Goal: Task Accomplishment & Management: Manage account settings

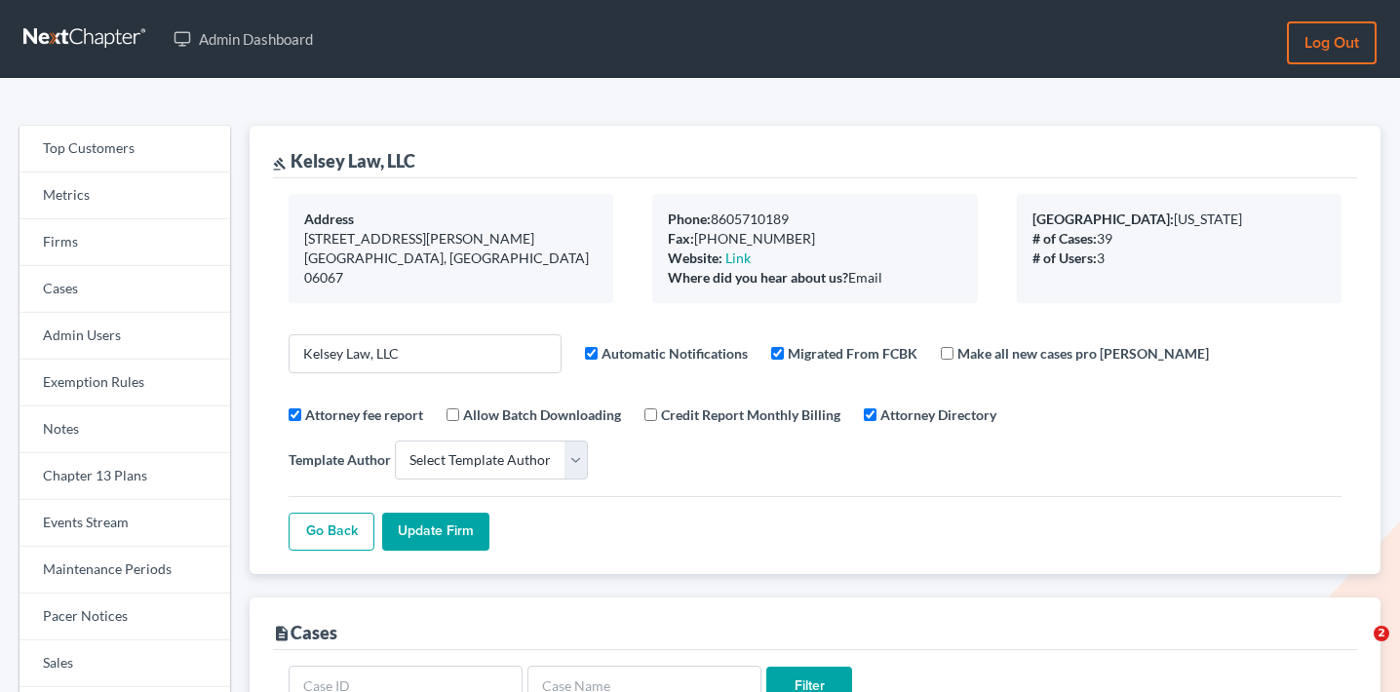
select select
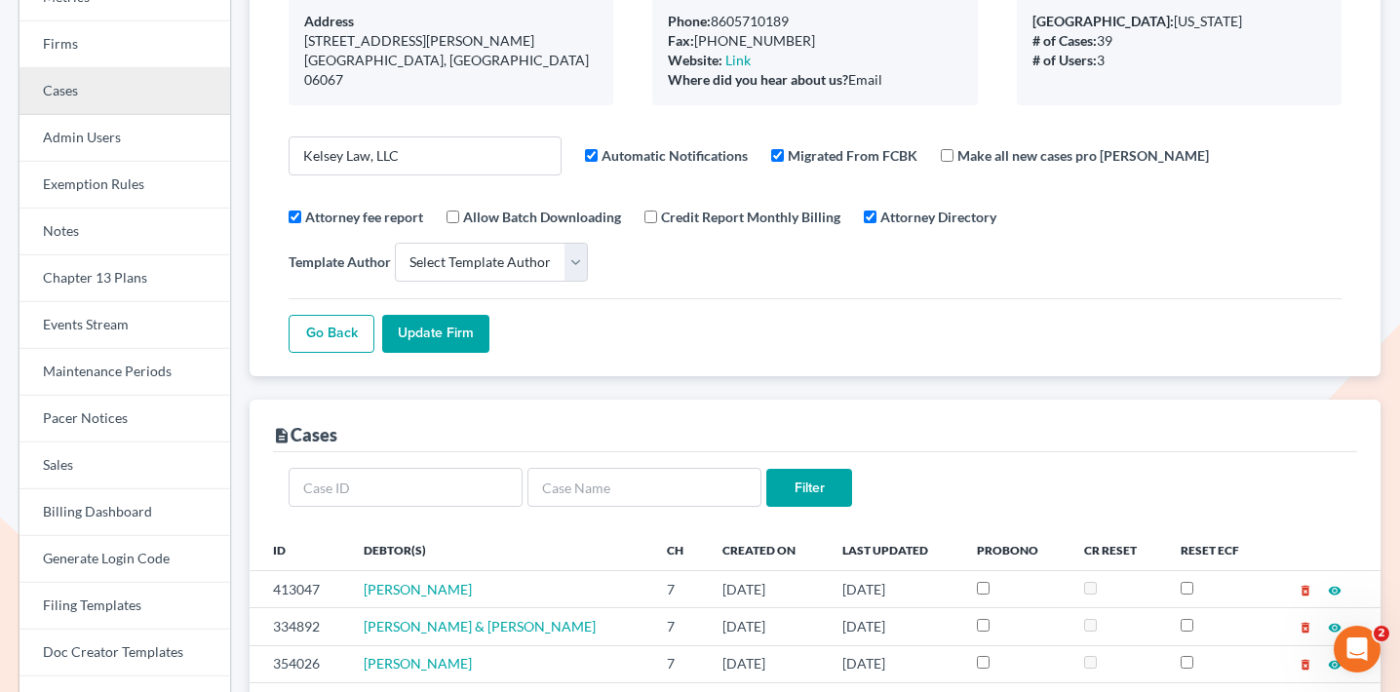
scroll to position [200, 0]
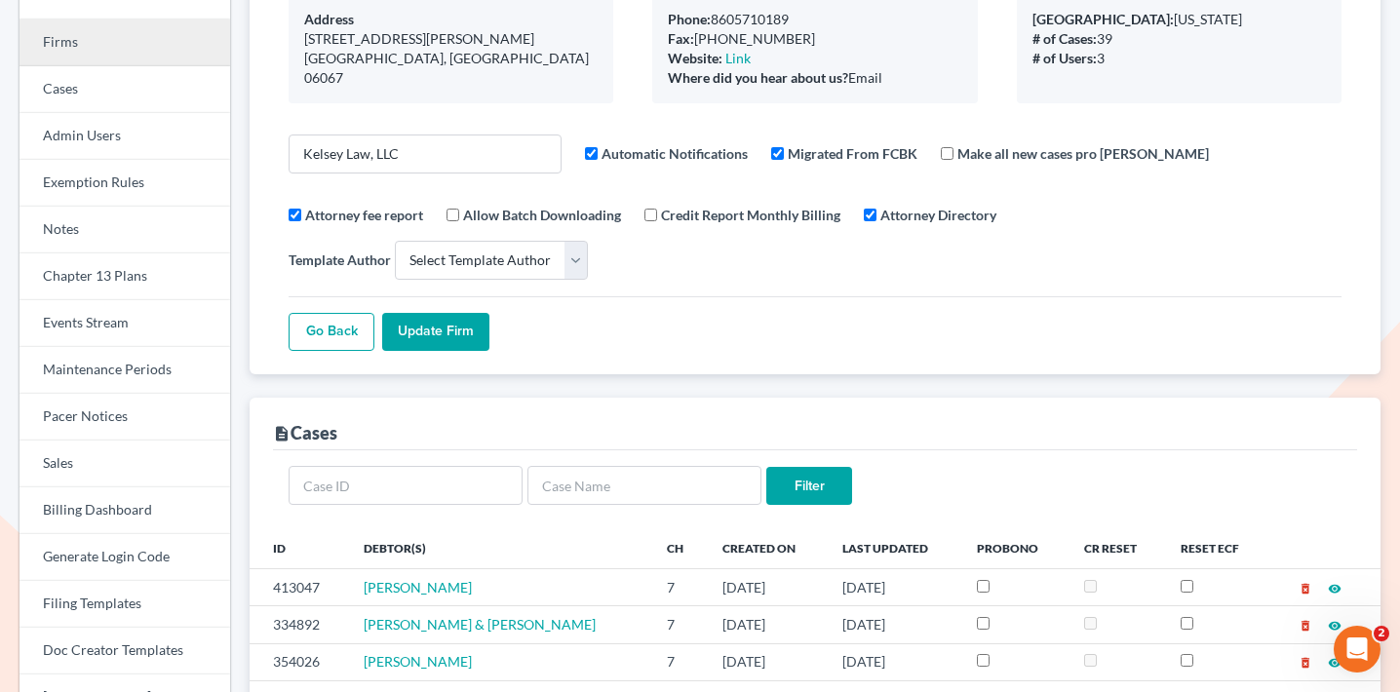
click at [139, 38] on link "Firms" at bounding box center [125, 43] width 211 height 47
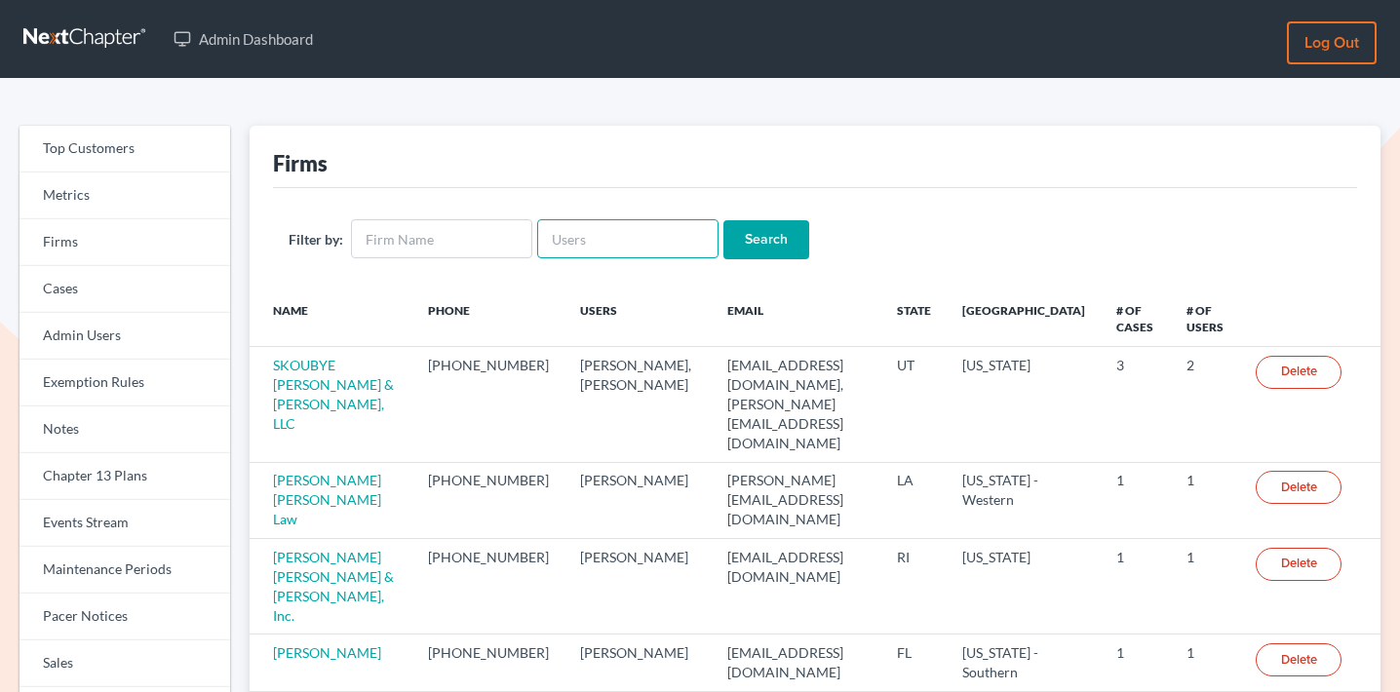
click at [637, 245] on input "text" at bounding box center [627, 238] width 181 height 39
paste input "plevalaw@gmail.com"
type input "plevalaw@gmail.com"
click at [755, 228] on input "Search" at bounding box center [767, 239] width 86 height 39
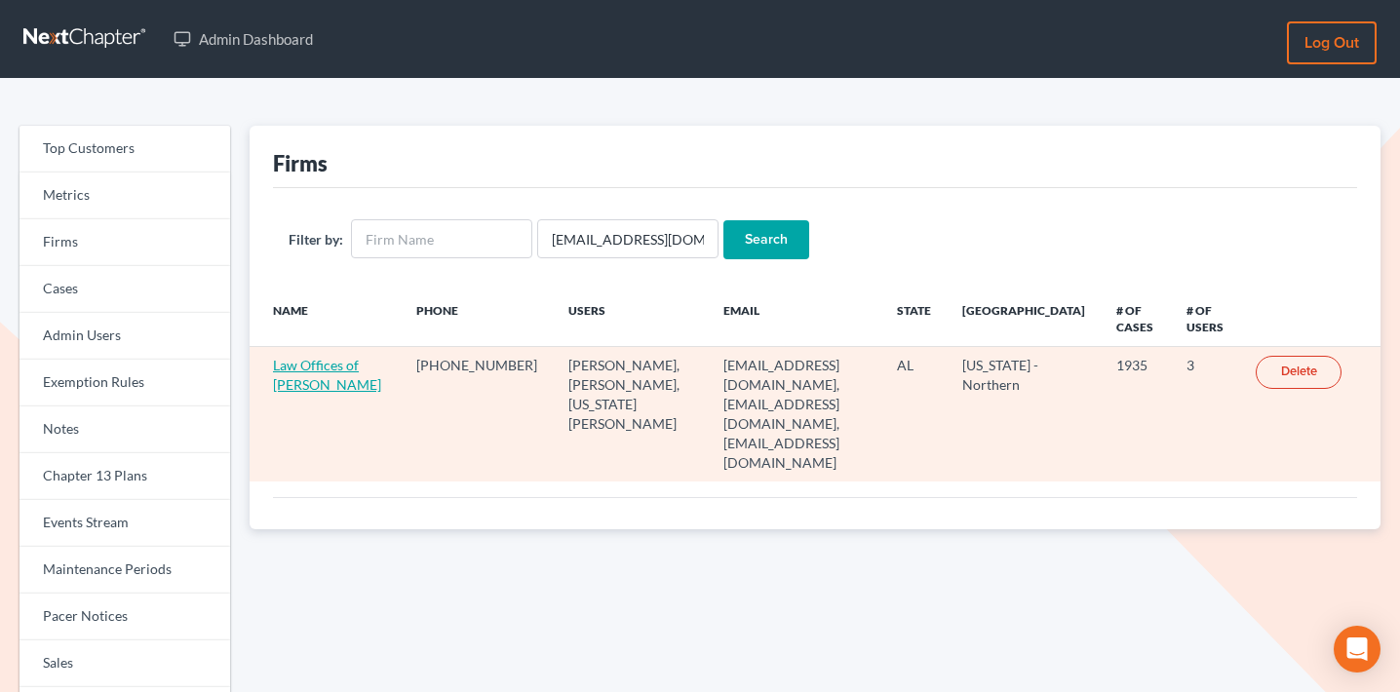
click at [321, 365] on link "Law Offices of Joseph G. Pleva" at bounding box center [327, 375] width 108 height 36
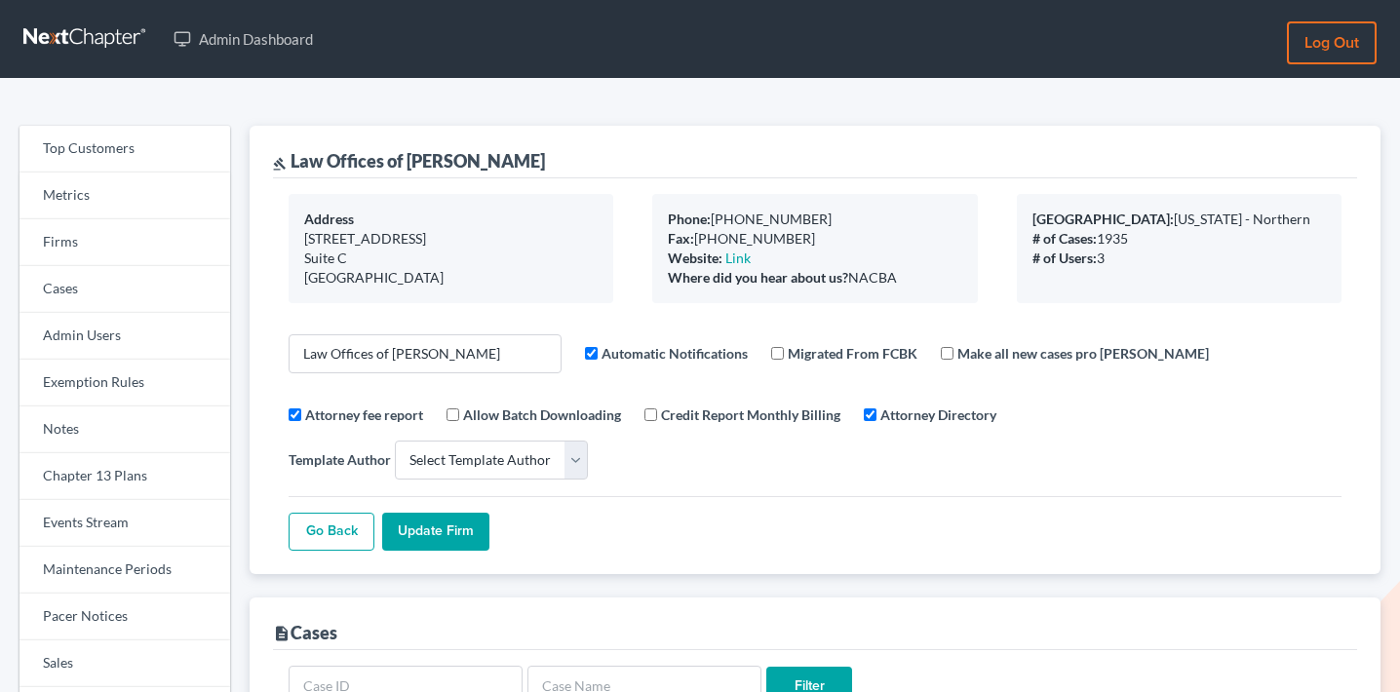
select select
click at [73, 513] on link "Events Stream" at bounding box center [125, 523] width 211 height 47
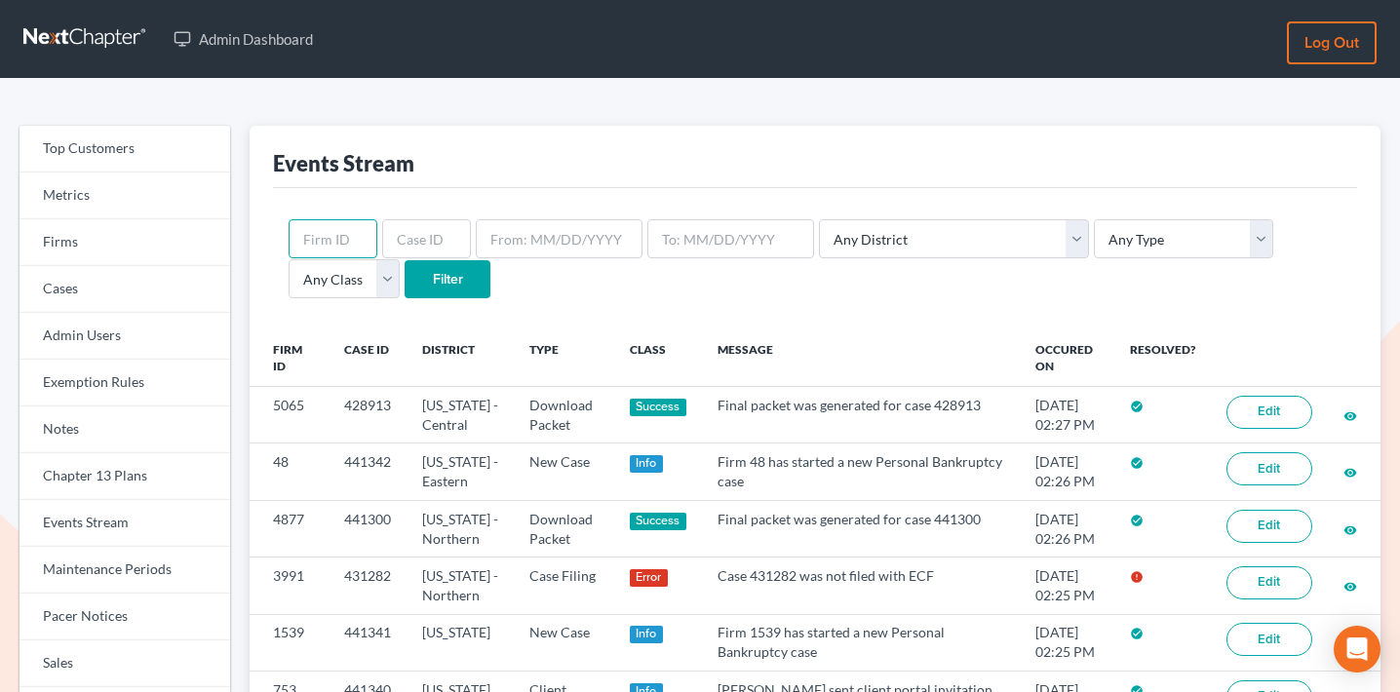
click at [338, 225] on input "text" at bounding box center [333, 238] width 89 height 39
paste input "3991"
type input "3991"
click at [405, 287] on input "Filter" at bounding box center [448, 279] width 86 height 39
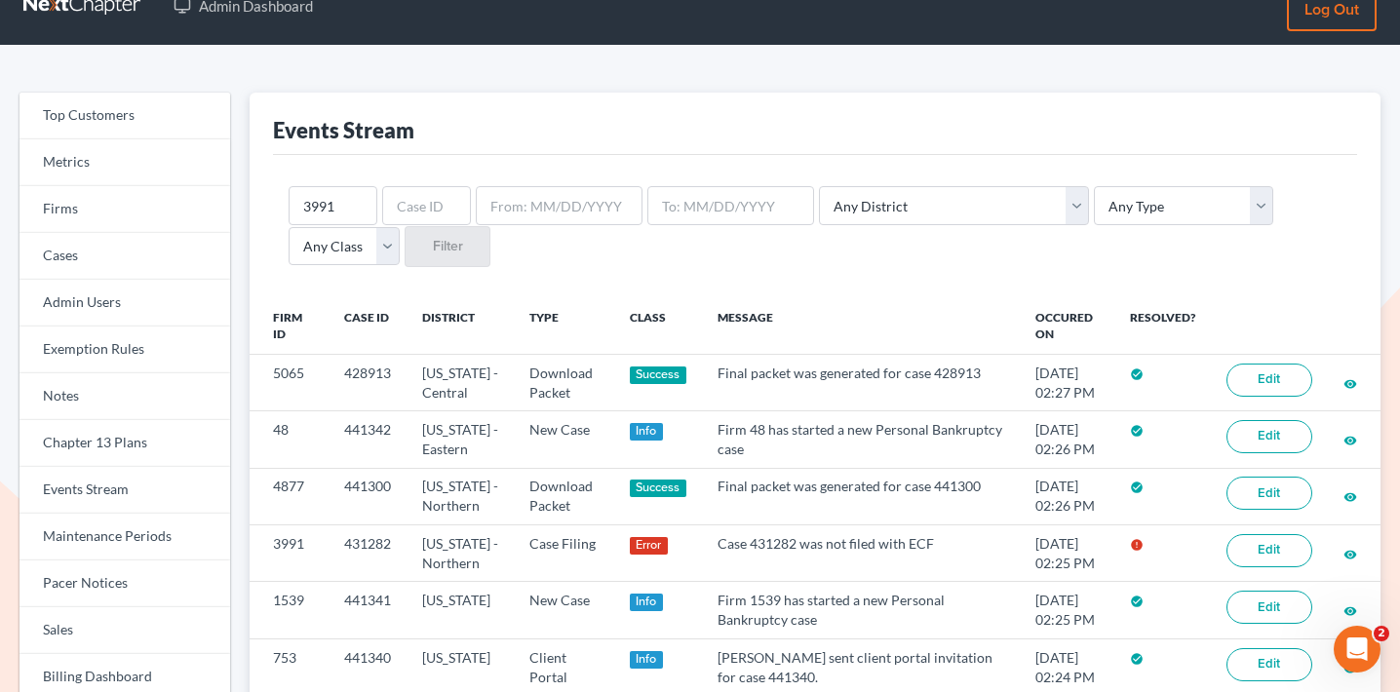
scroll to position [34, 0]
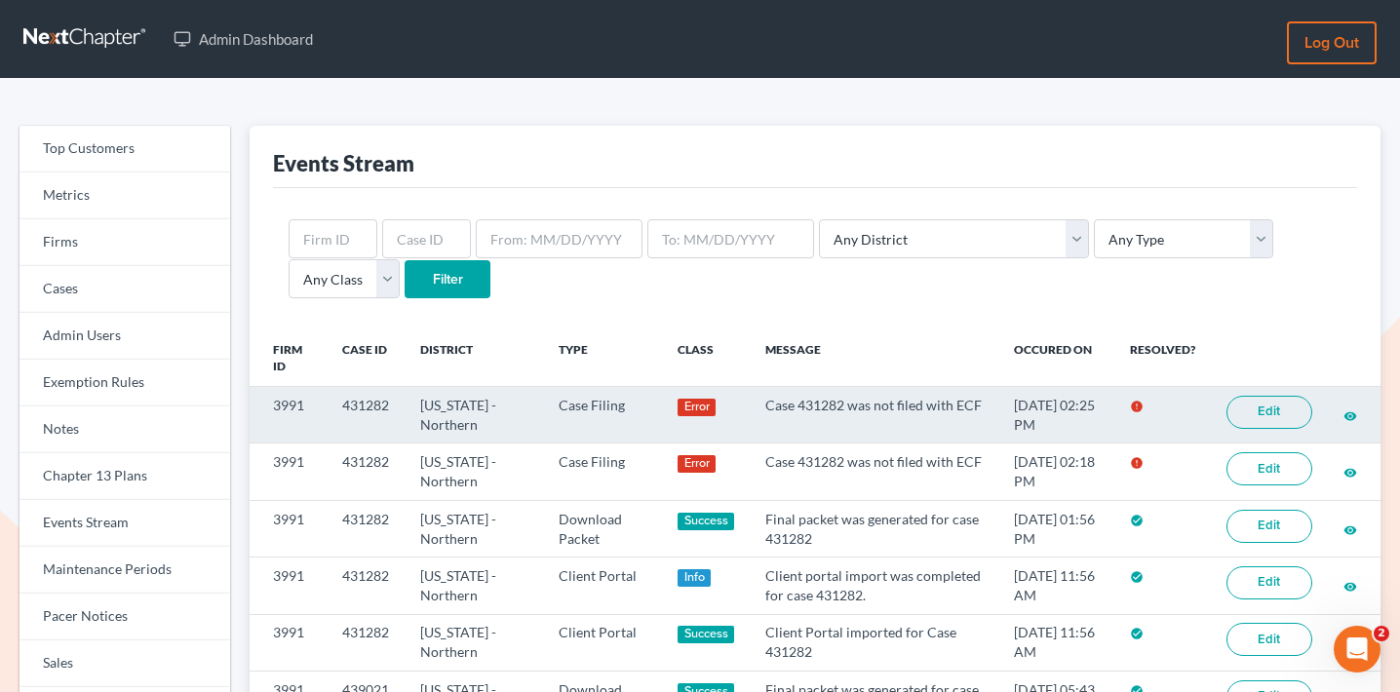
click at [1265, 415] on link "Edit" at bounding box center [1270, 412] width 86 height 33
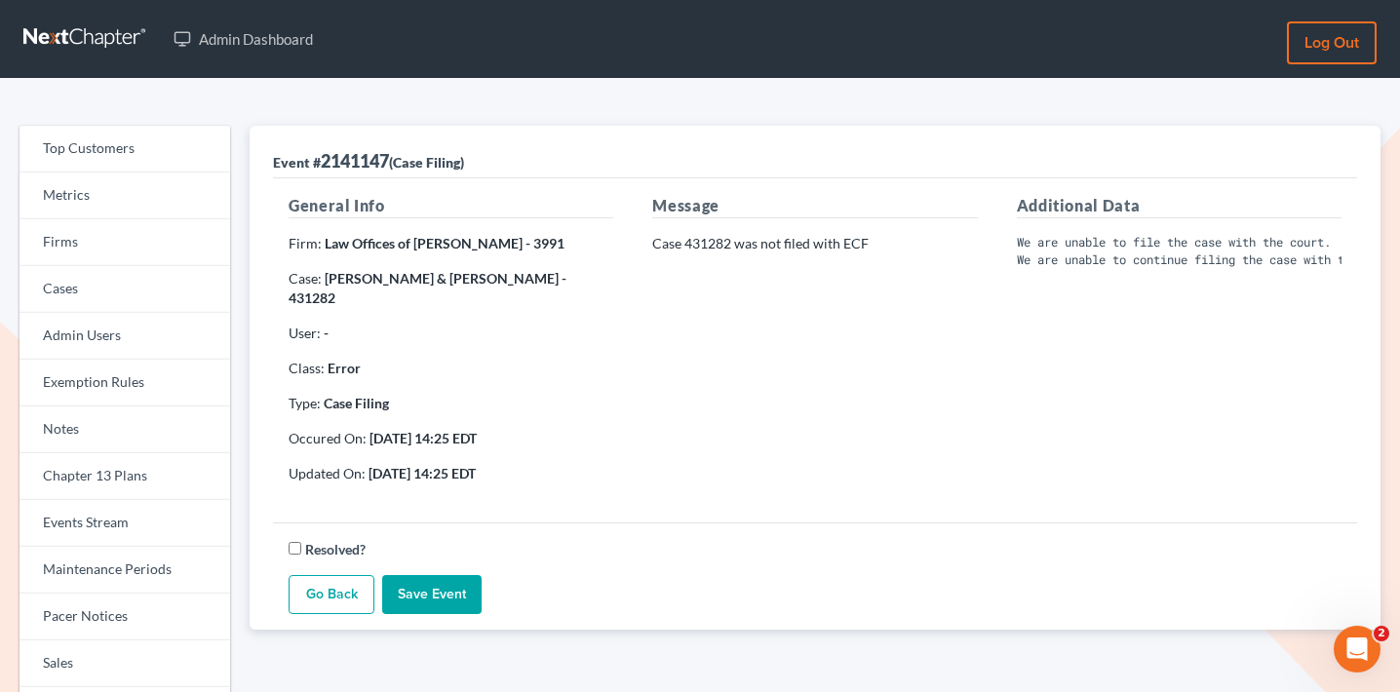
click at [534, 269] on p "Case: Ronald Loney & Sharon Loney - 431282" at bounding box center [451, 288] width 325 height 39
click at [536, 281] on strong "Ronald Loney & Sharon Loney - 431282" at bounding box center [428, 288] width 278 height 36
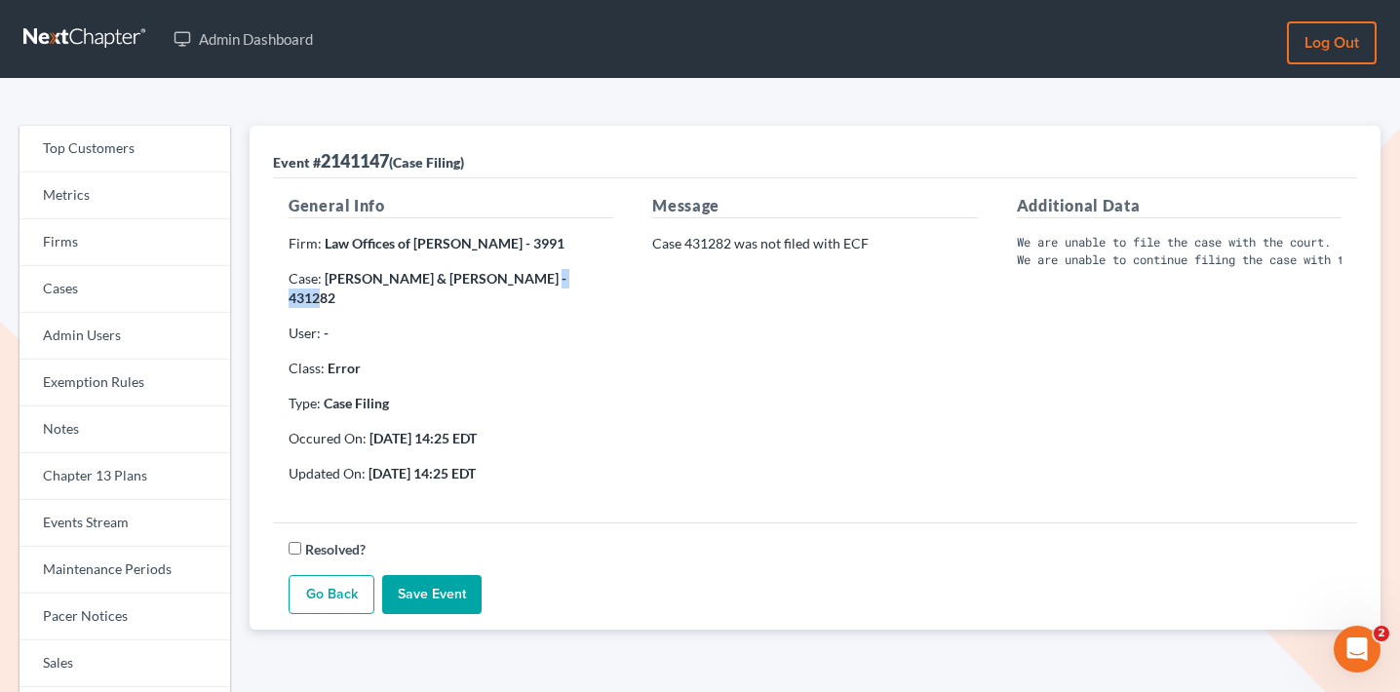
click at [536, 281] on strong "Ronald Loney & Sharon Loney - 431282" at bounding box center [428, 288] width 278 height 36
copy strong "431282"
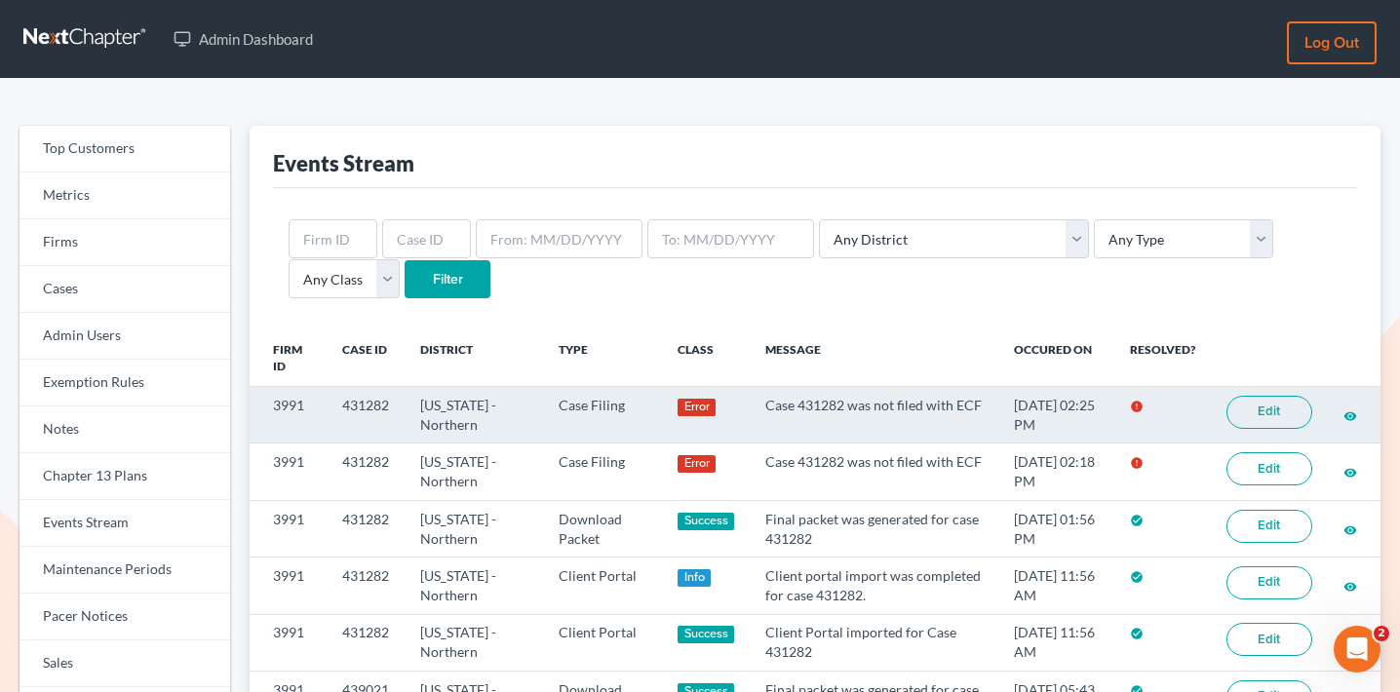
click at [289, 403] on td "3991" at bounding box center [288, 415] width 77 height 57
copy td "3991"
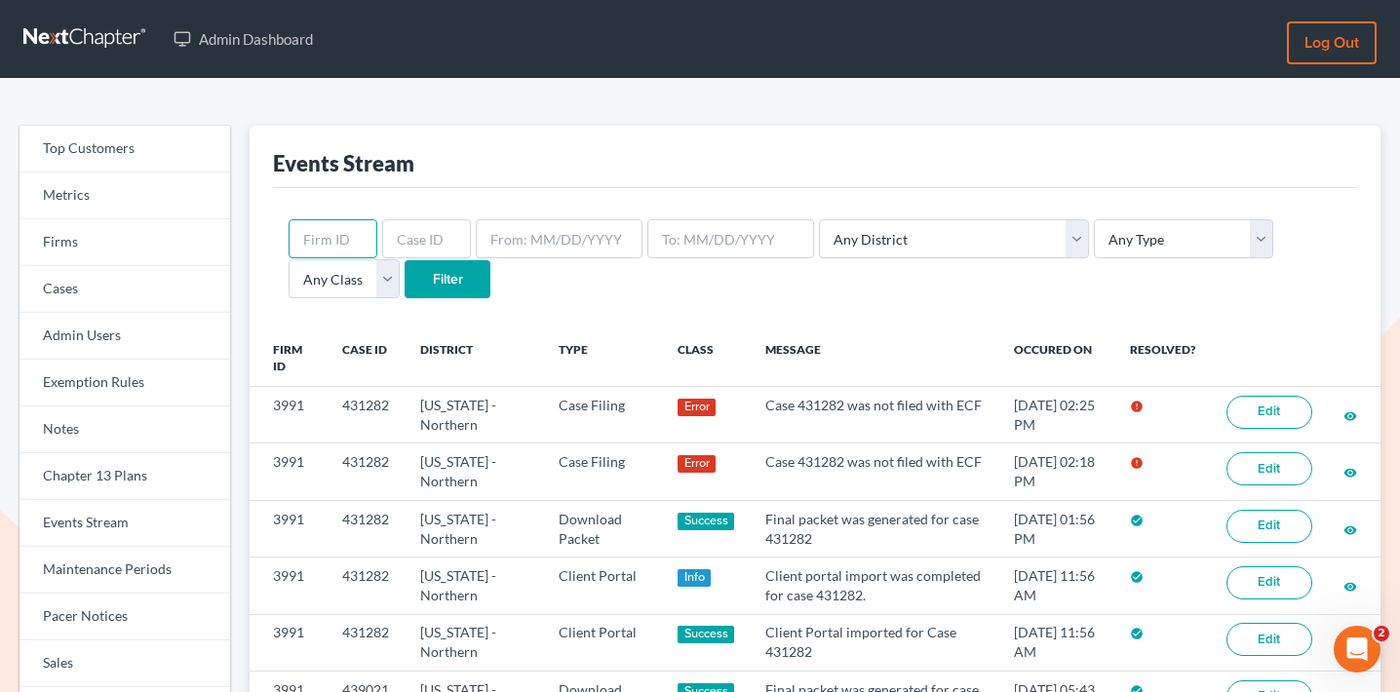
click at [341, 242] on input "text" at bounding box center [333, 238] width 89 height 39
paste input "3991"
type input "3991"
click at [418, 202] on div "3991 Any District Alabama - Middle Alabama - Northern Alabama - Southern Alaska…" at bounding box center [815, 259] width 1084 height 142
click at [398, 244] on input "text" at bounding box center [426, 238] width 89 height 39
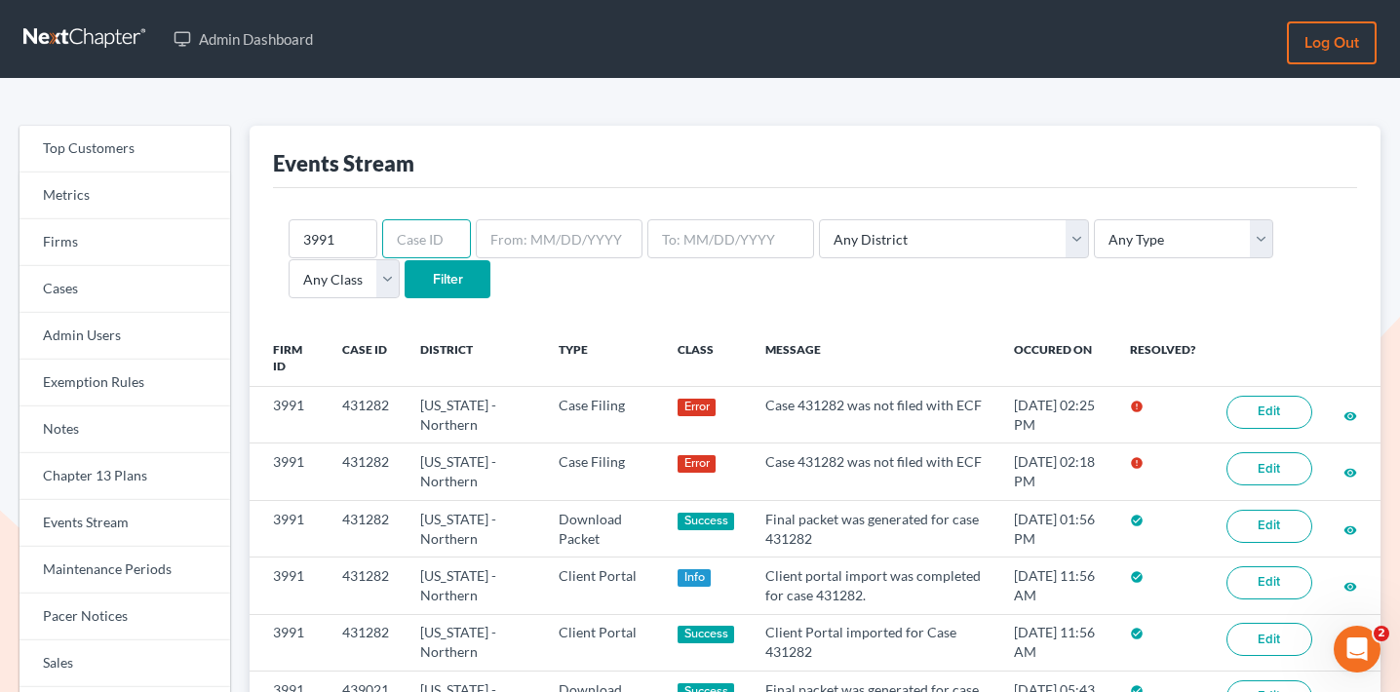
paste input "440551"
type input "440551"
click at [321, 234] on input "3991" at bounding box center [333, 238] width 89 height 39
click at [405, 280] on input "Filter" at bounding box center [448, 279] width 86 height 39
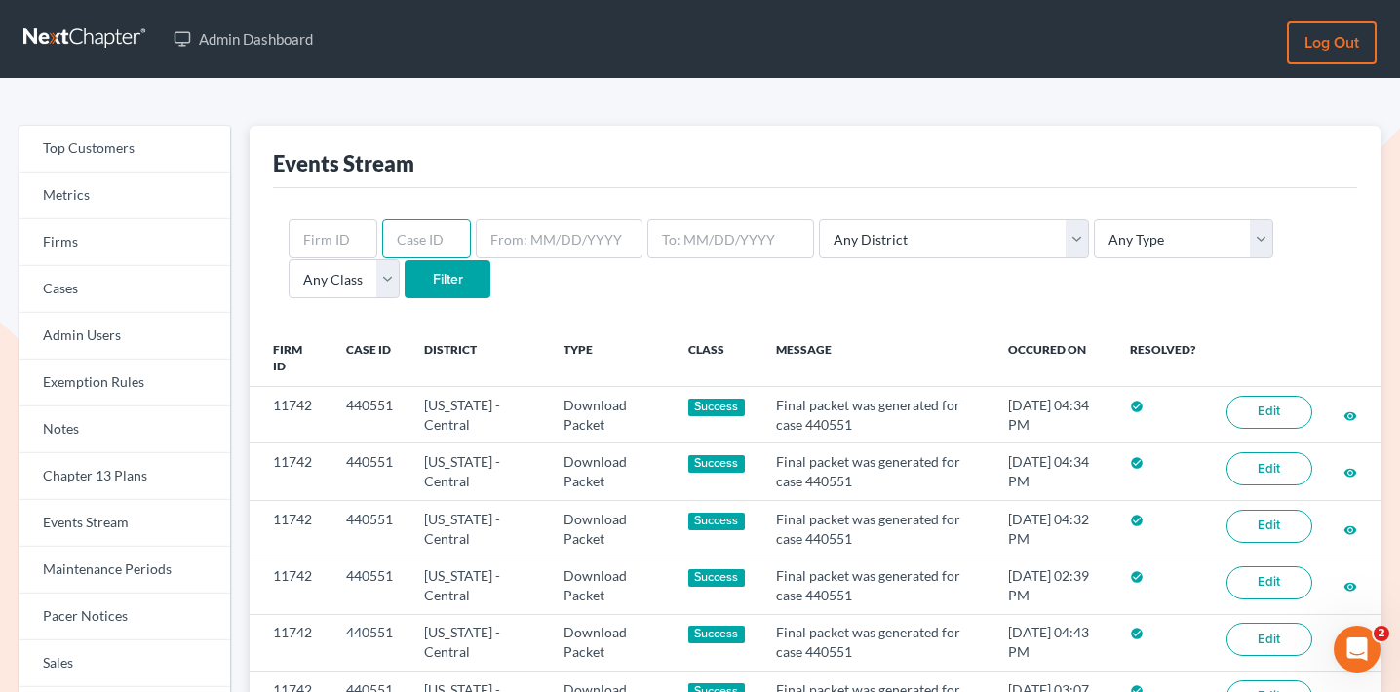
click at [411, 234] on input "text" at bounding box center [426, 238] width 89 height 39
paste input "7008"
type input "7008"
click at [405, 283] on input "Filter" at bounding box center [448, 279] width 86 height 39
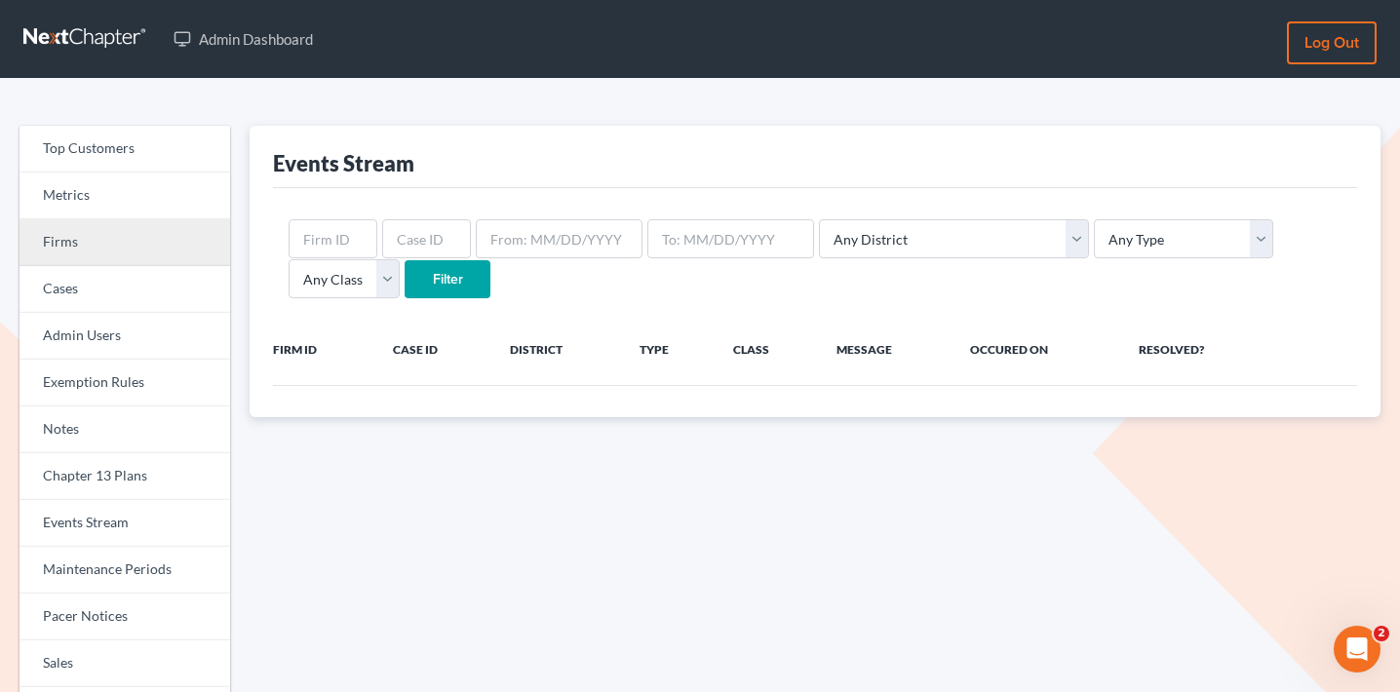
click at [124, 243] on link "Firms" at bounding box center [125, 242] width 211 height 47
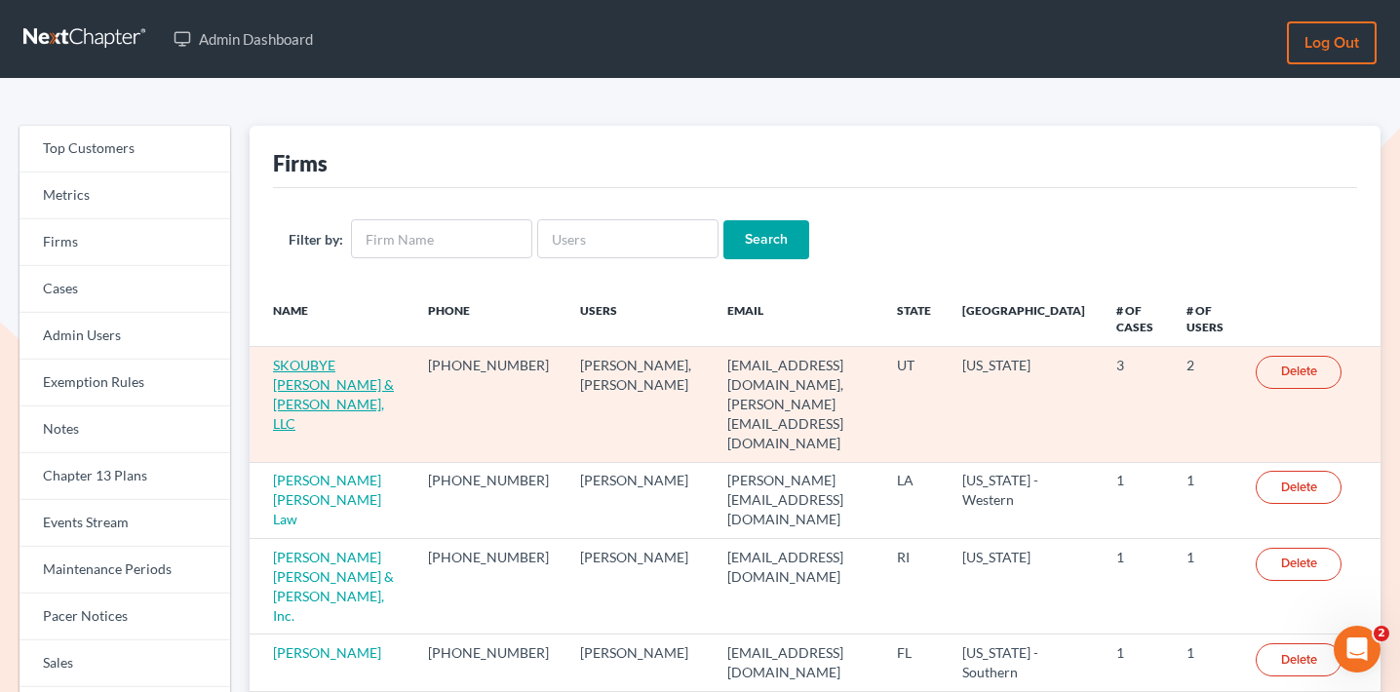
click at [333, 384] on link "SKOUBYE [PERSON_NAME] & [PERSON_NAME], LLC" at bounding box center [333, 394] width 121 height 75
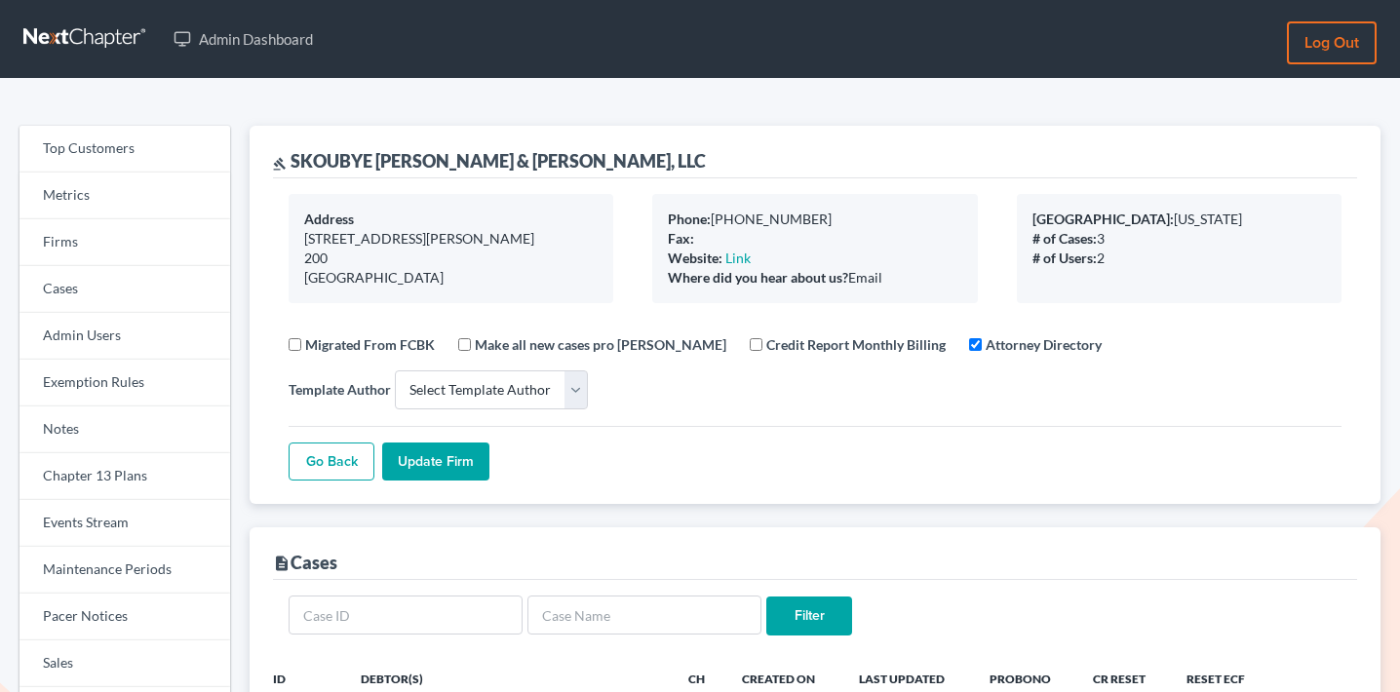
select select
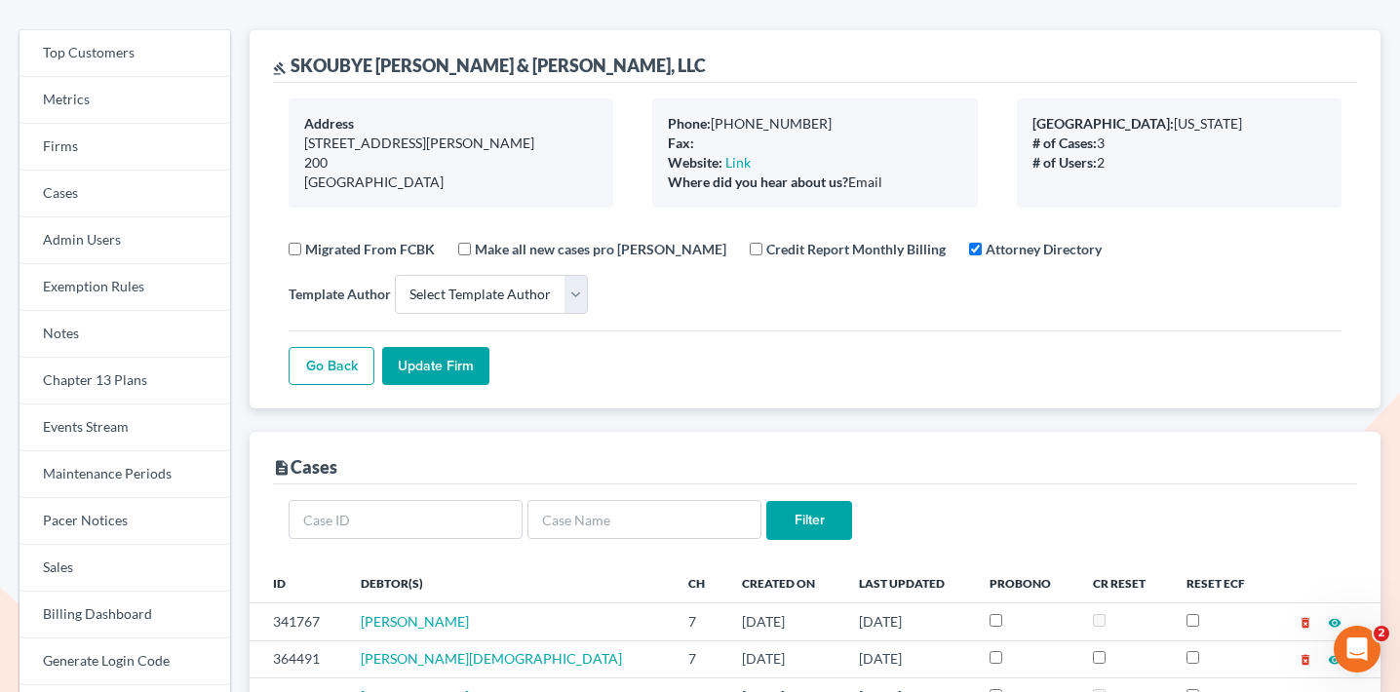
scroll to position [101, 0]
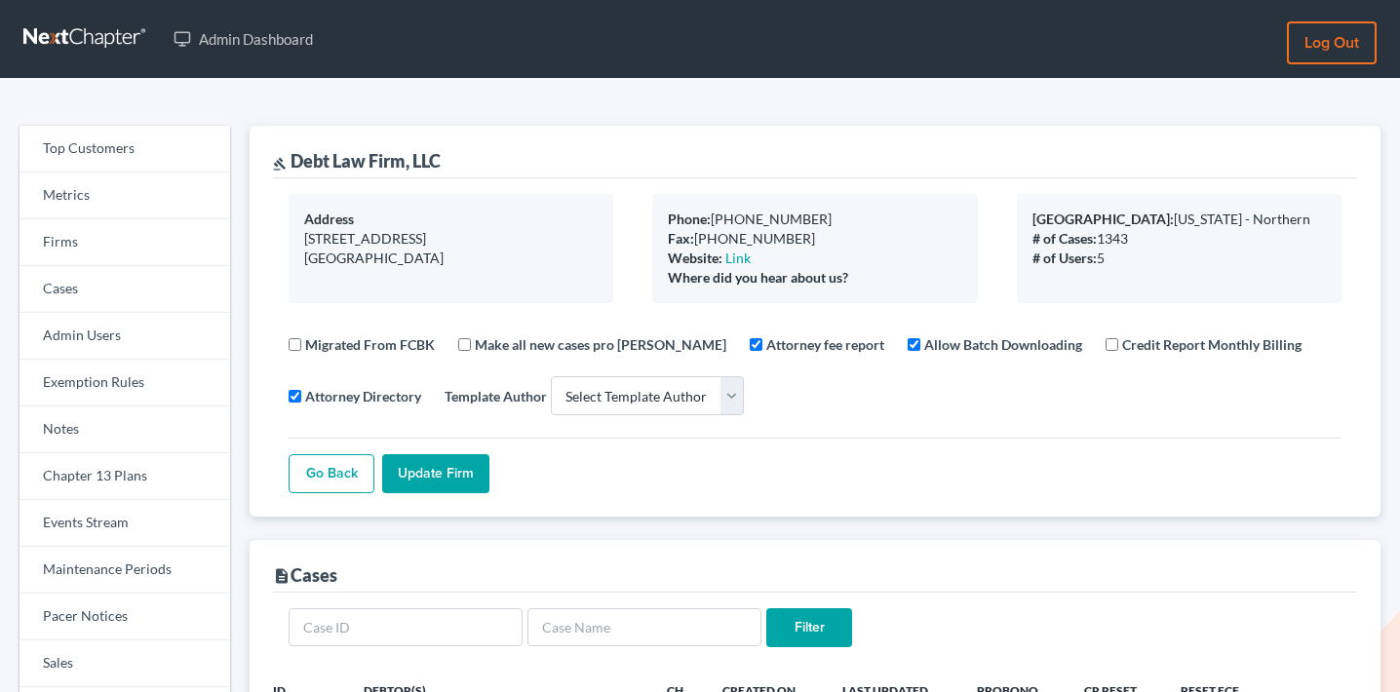
select select
click at [150, 254] on link "Firms" at bounding box center [125, 242] width 211 height 47
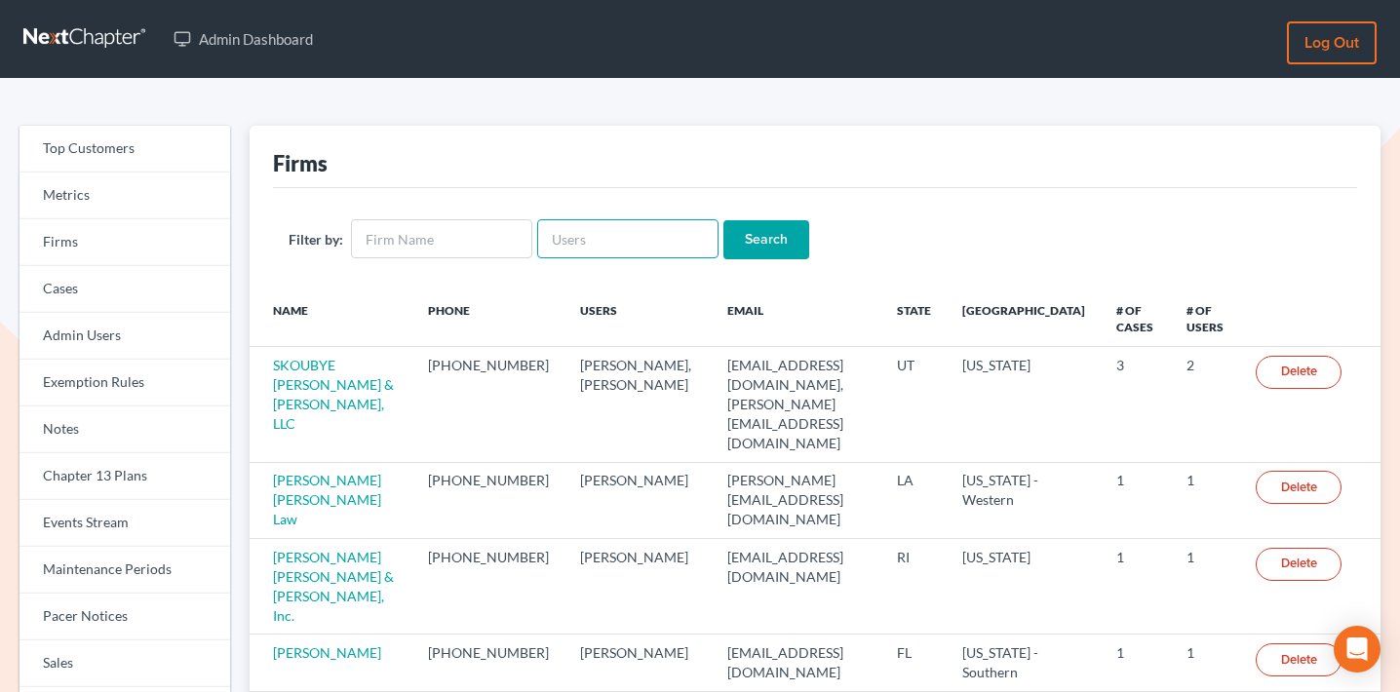
click at [631, 234] on input "text" at bounding box center [627, 238] width 181 height 39
paste input "[EMAIL_ADDRESS][DOMAIN_NAME]"
type input "[EMAIL_ADDRESS][DOMAIN_NAME]"
click at [761, 233] on input "Search" at bounding box center [767, 239] width 86 height 39
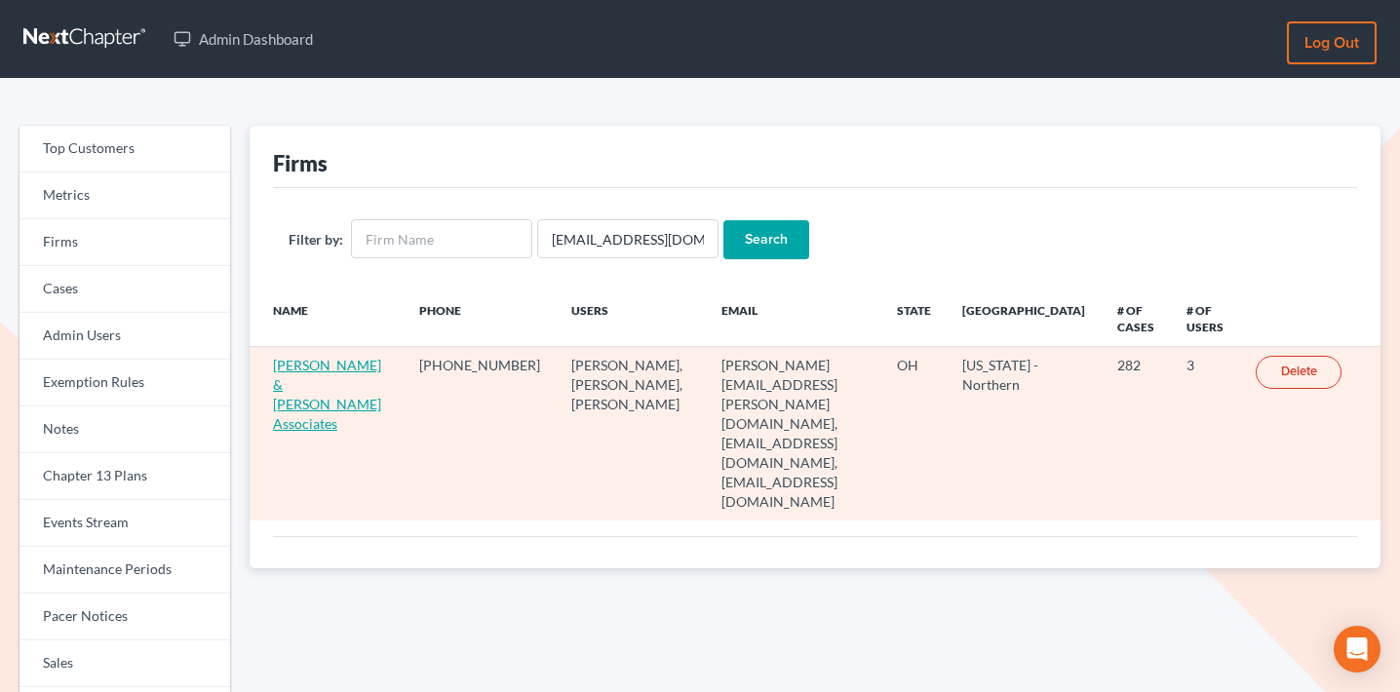
click at [341, 365] on link "[PERSON_NAME] & [PERSON_NAME] Associates" at bounding box center [327, 394] width 108 height 75
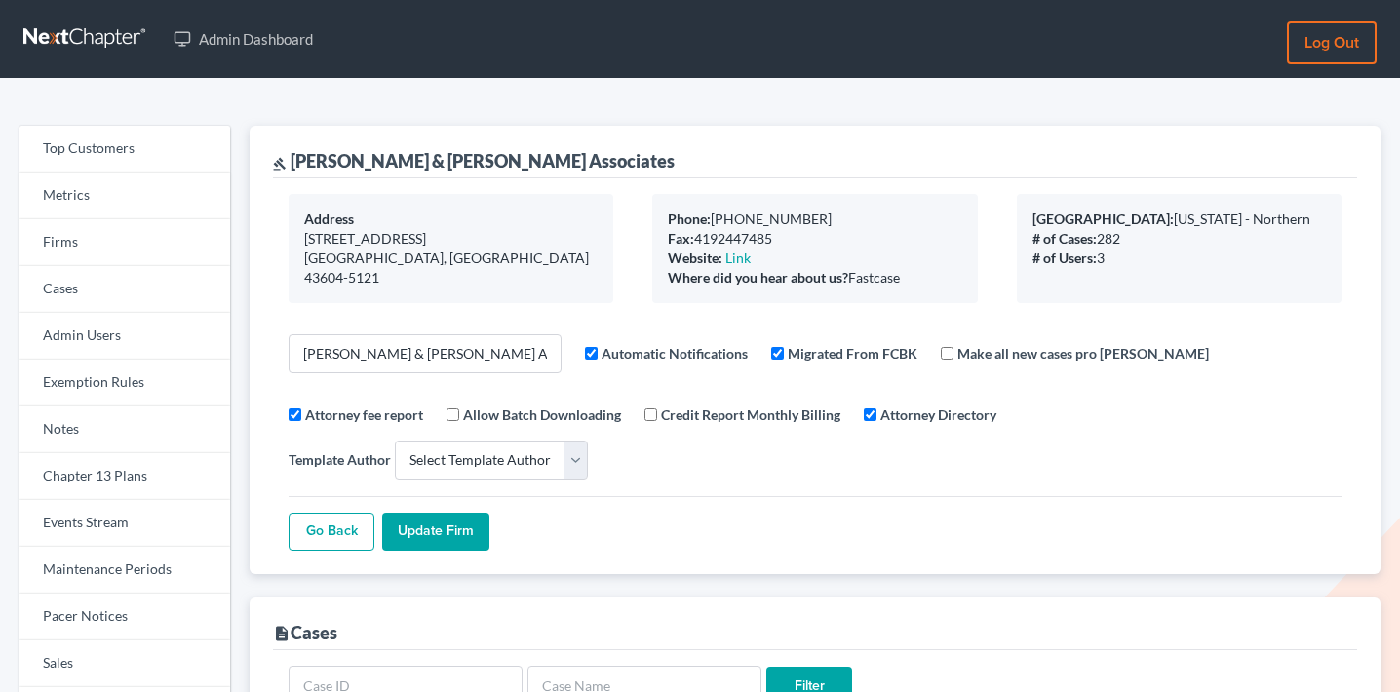
select select
click at [155, 524] on link "Events Stream" at bounding box center [125, 523] width 211 height 47
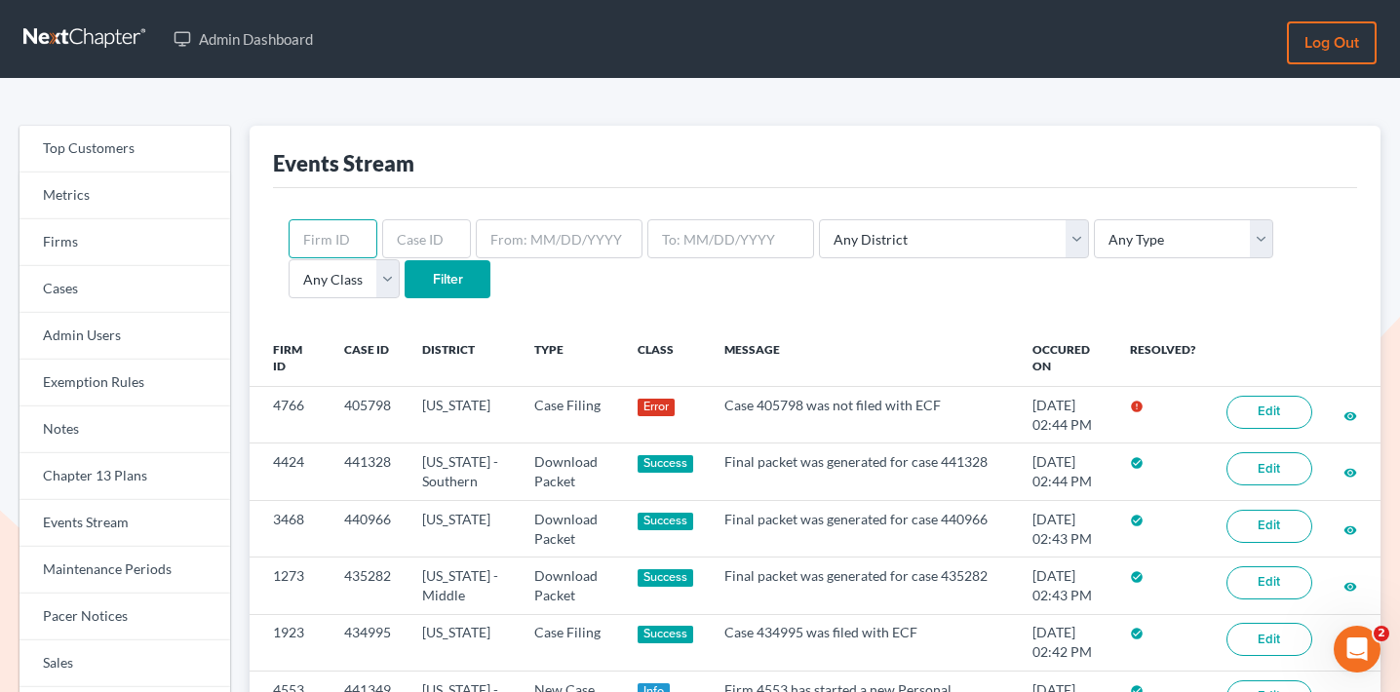
click at [339, 229] on input "text" at bounding box center [333, 238] width 89 height 39
paste input "4921"
type input "4921"
click at [405, 277] on input "Filter" at bounding box center [448, 279] width 86 height 39
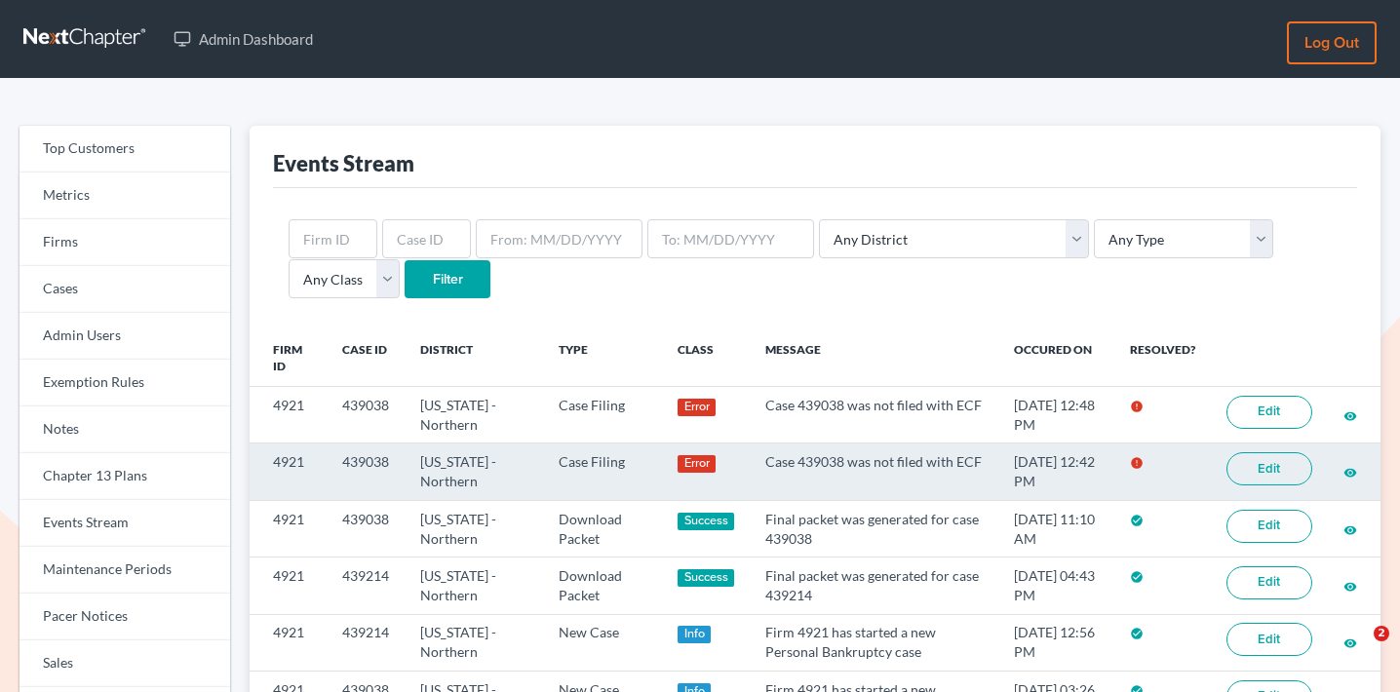
click at [1254, 452] on link "Edit" at bounding box center [1270, 468] width 86 height 33
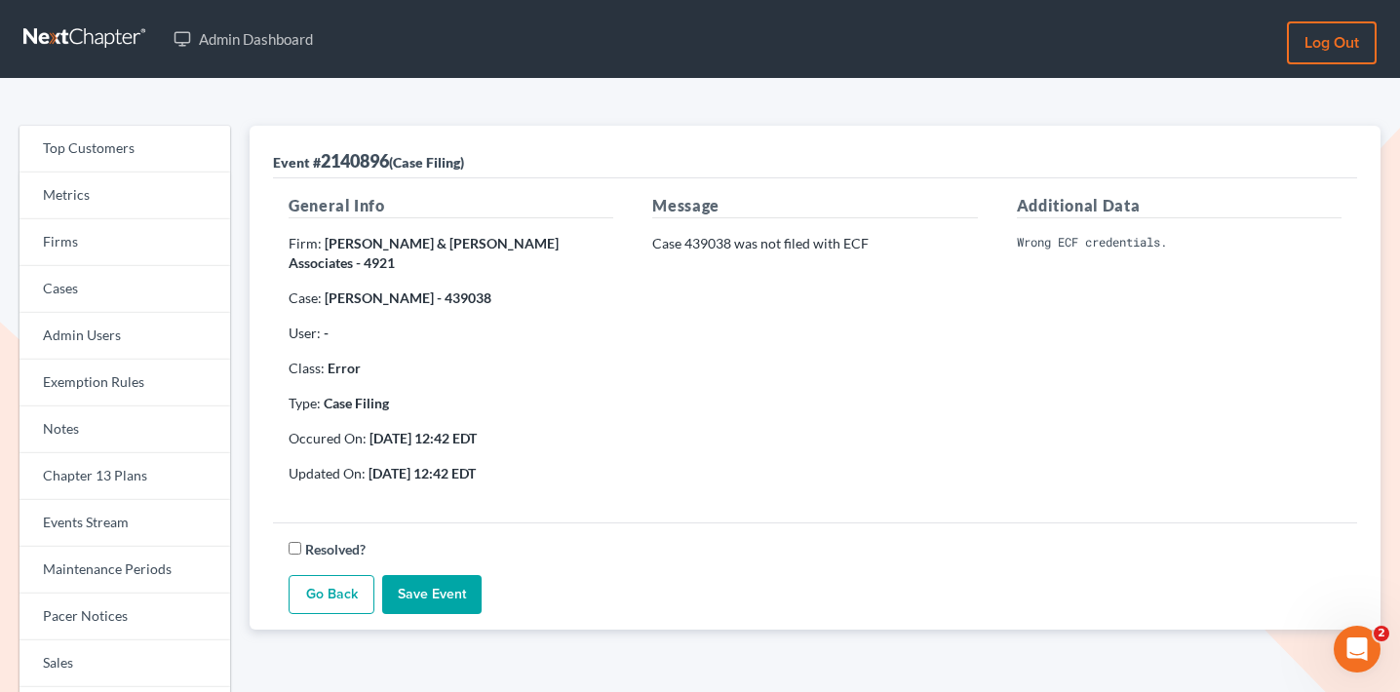
click at [456, 290] on strong "Gustave Murray - 439038" at bounding box center [408, 298] width 167 height 17
copy strong "439038"
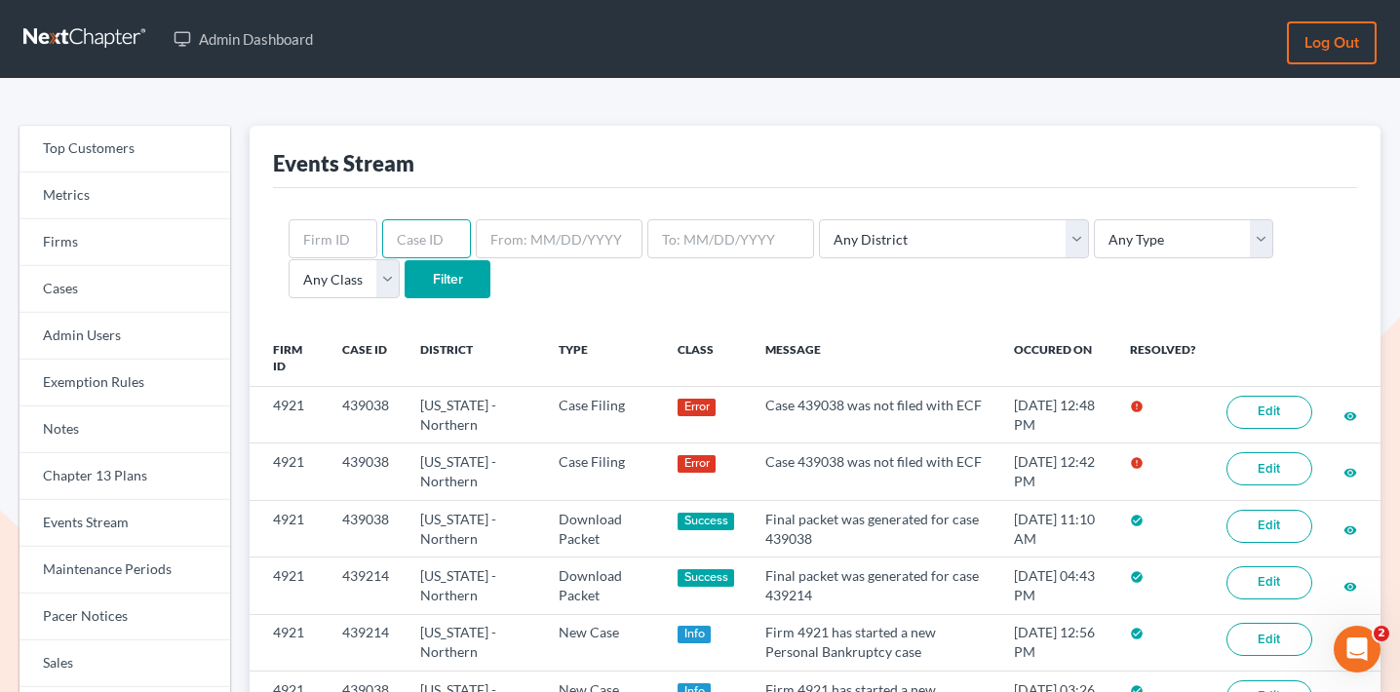
click at [415, 231] on input "text" at bounding box center [426, 238] width 89 height 39
paste input "405798"
type input "405798"
click at [405, 284] on input "Filter" at bounding box center [448, 279] width 86 height 39
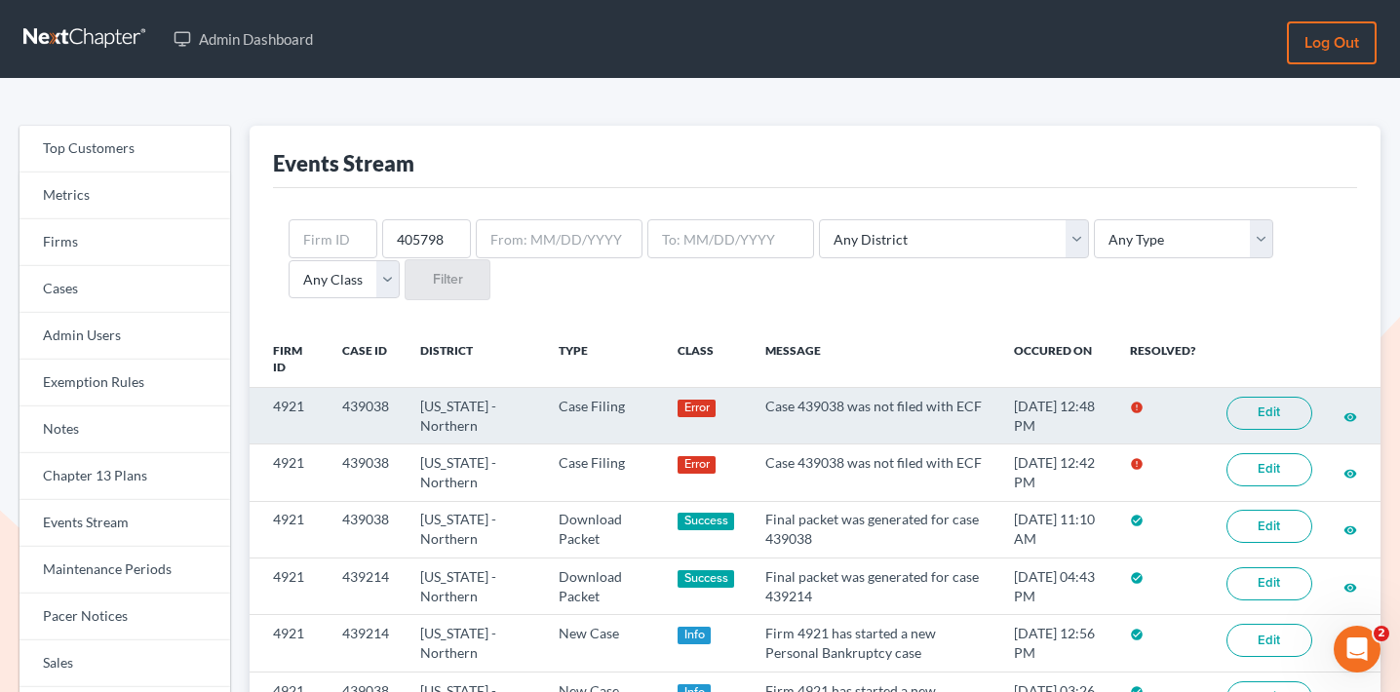
click at [1266, 414] on link "Edit" at bounding box center [1270, 413] width 86 height 33
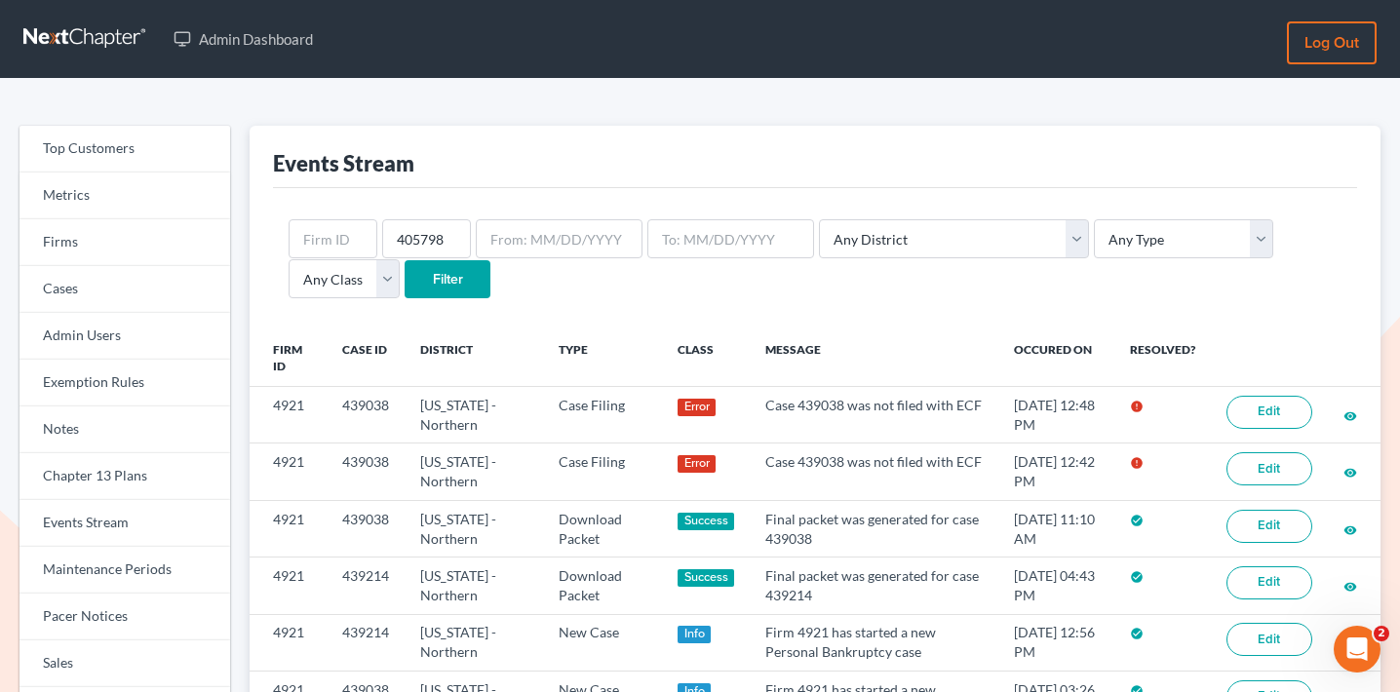
click at [405, 282] on input "Filter" at bounding box center [448, 279] width 86 height 39
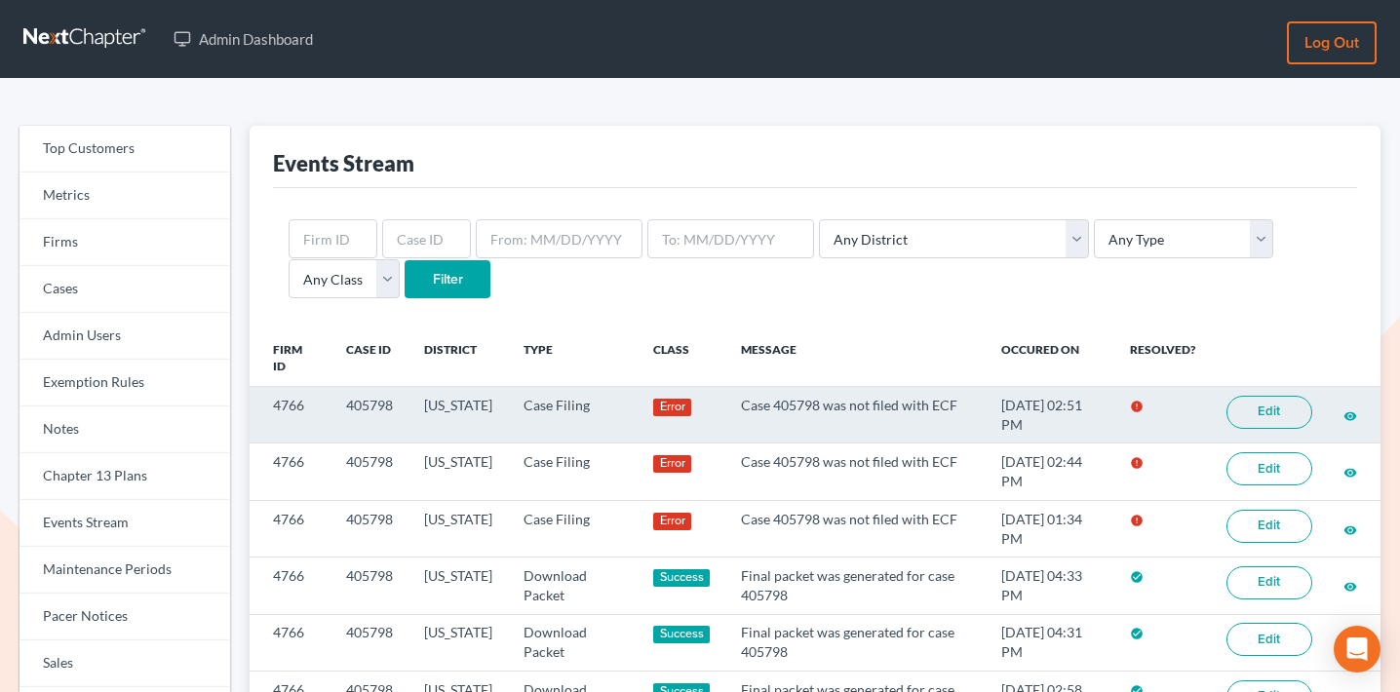
click at [1265, 421] on link "Edit" at bounding box center [1270, 412] width 86 height 33
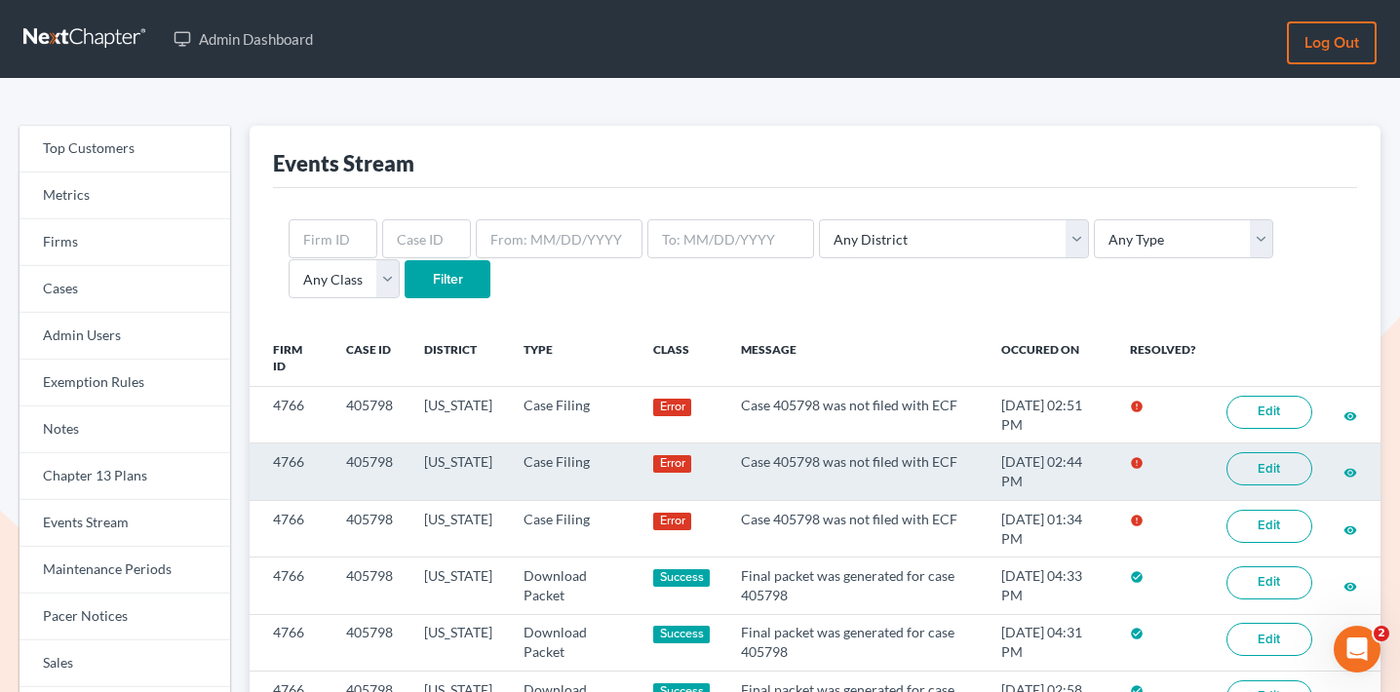
click at [1245, 468] on link "Edit" at bounding box center [1270, 468] width 86 height 33
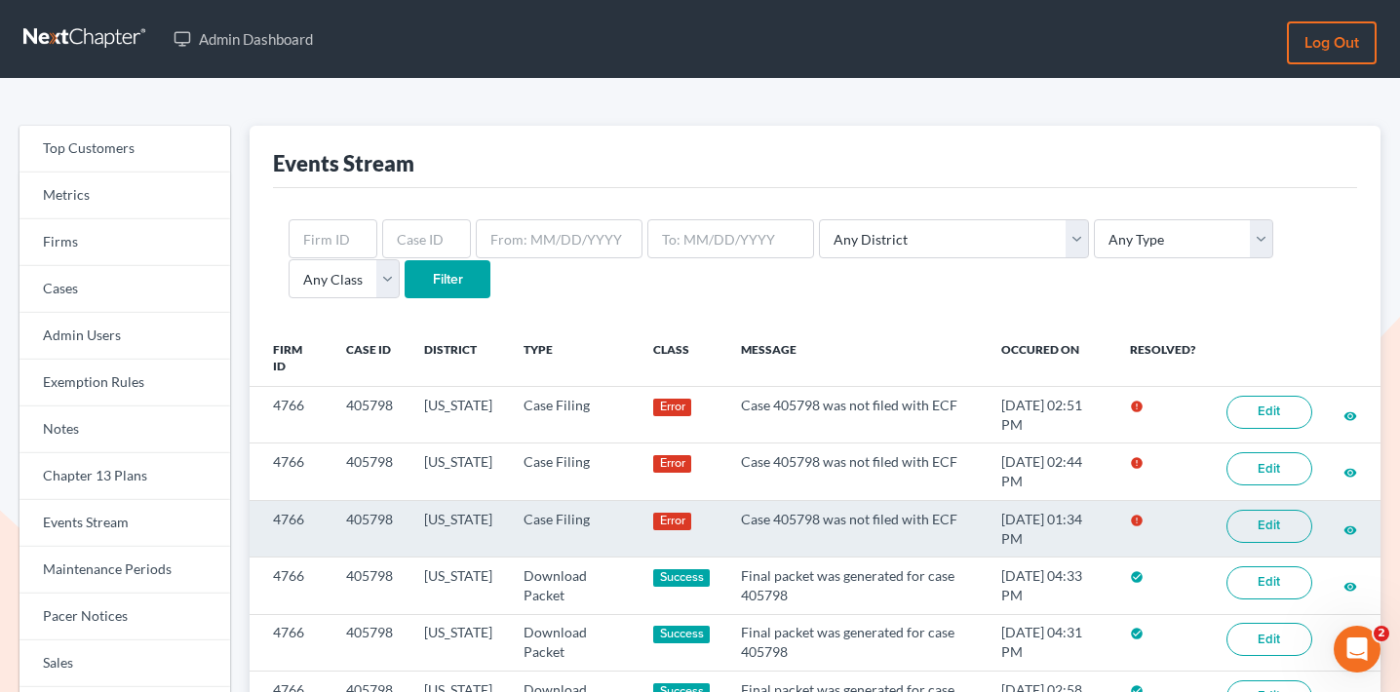
click at [1271, 529] on link "Edit" at bounding box center [1270, 526] width 86 height 33
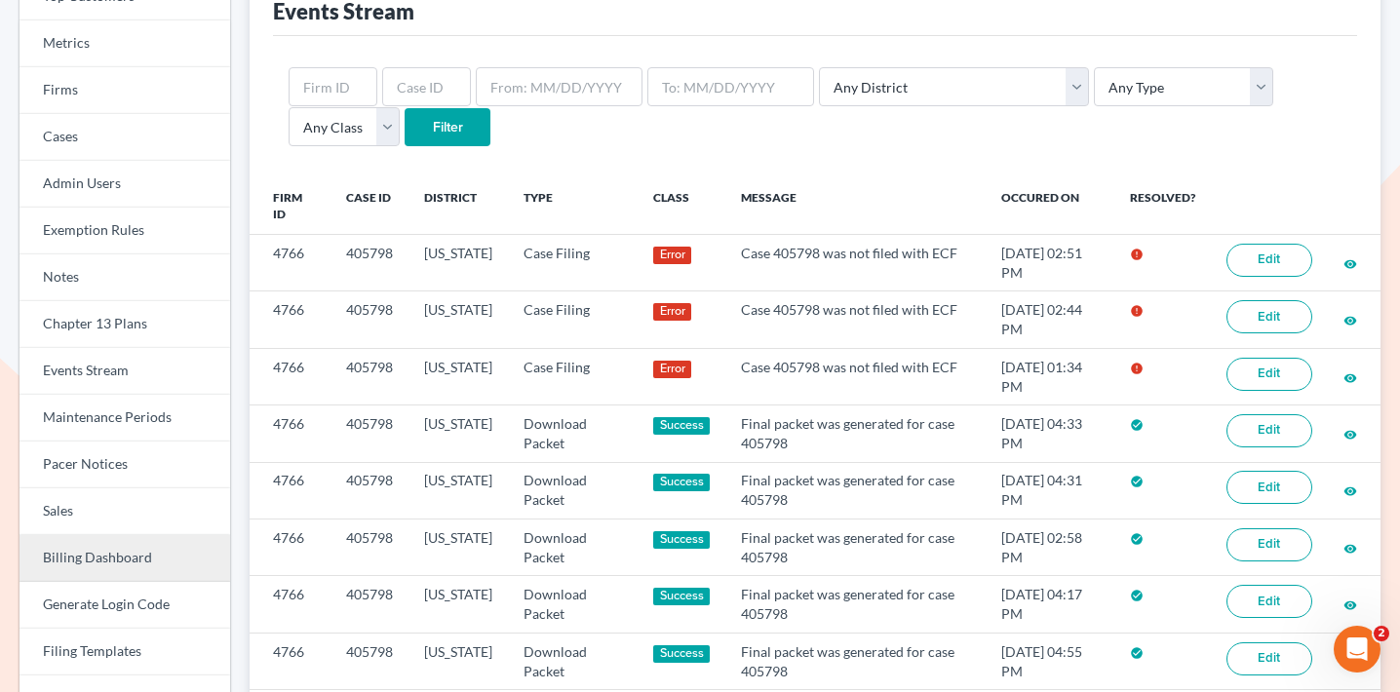
scroll to position [155, 0]
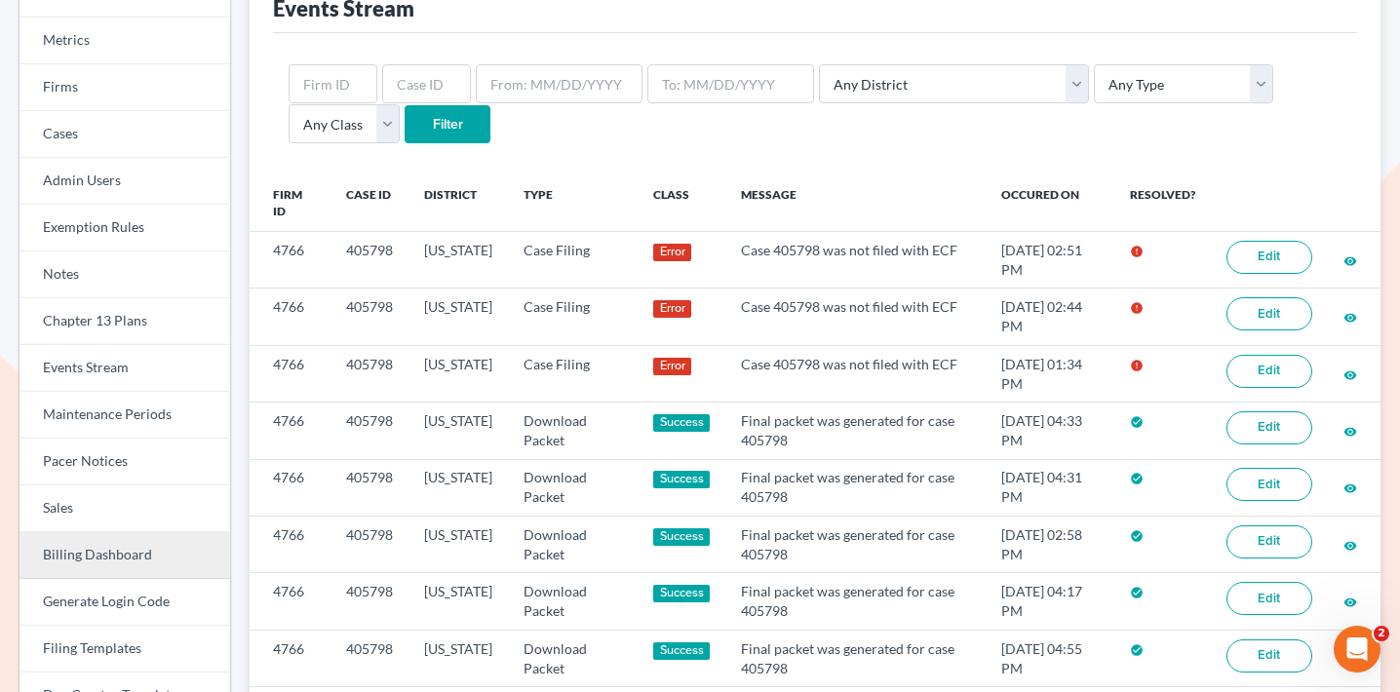
click at [126, 558] on link "Billing Dashboard" at bounding box center [125, 555] width 211 height 47
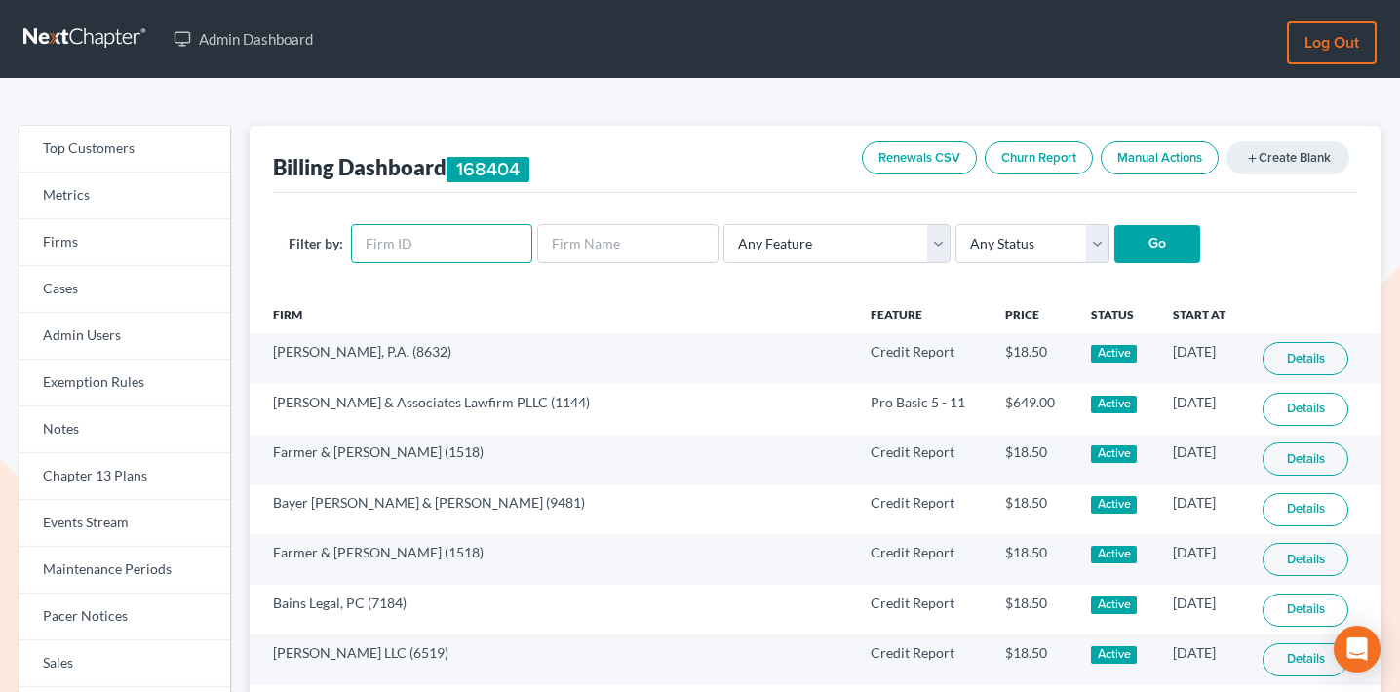
click at [419, 249] on input "text" at bounding box center [441, 243] width 181 height 39
paste input "1144"
type input "1144"
click at [1115, 238] on input "Go" at bounding box center [1158, 244] width 86 height 39
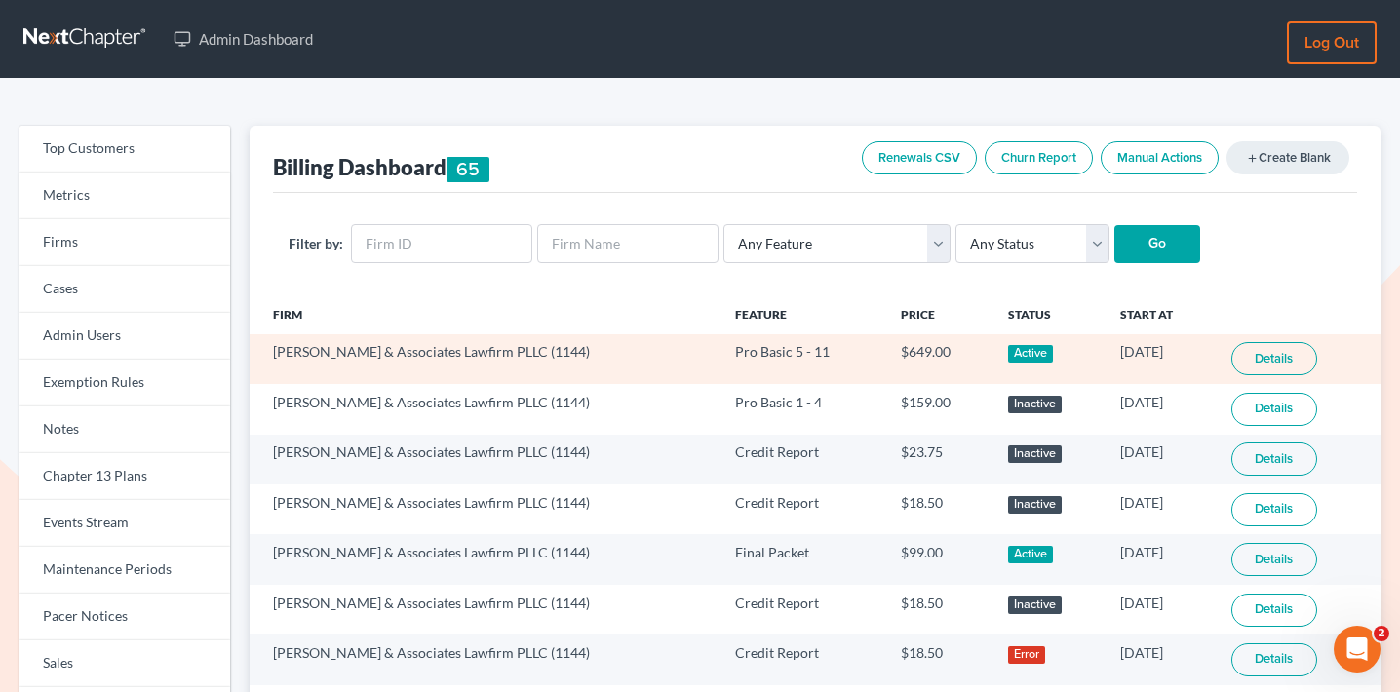
click at [1256, 366] on link "Details" at bounding box center [1275, 358] width 86 height 33
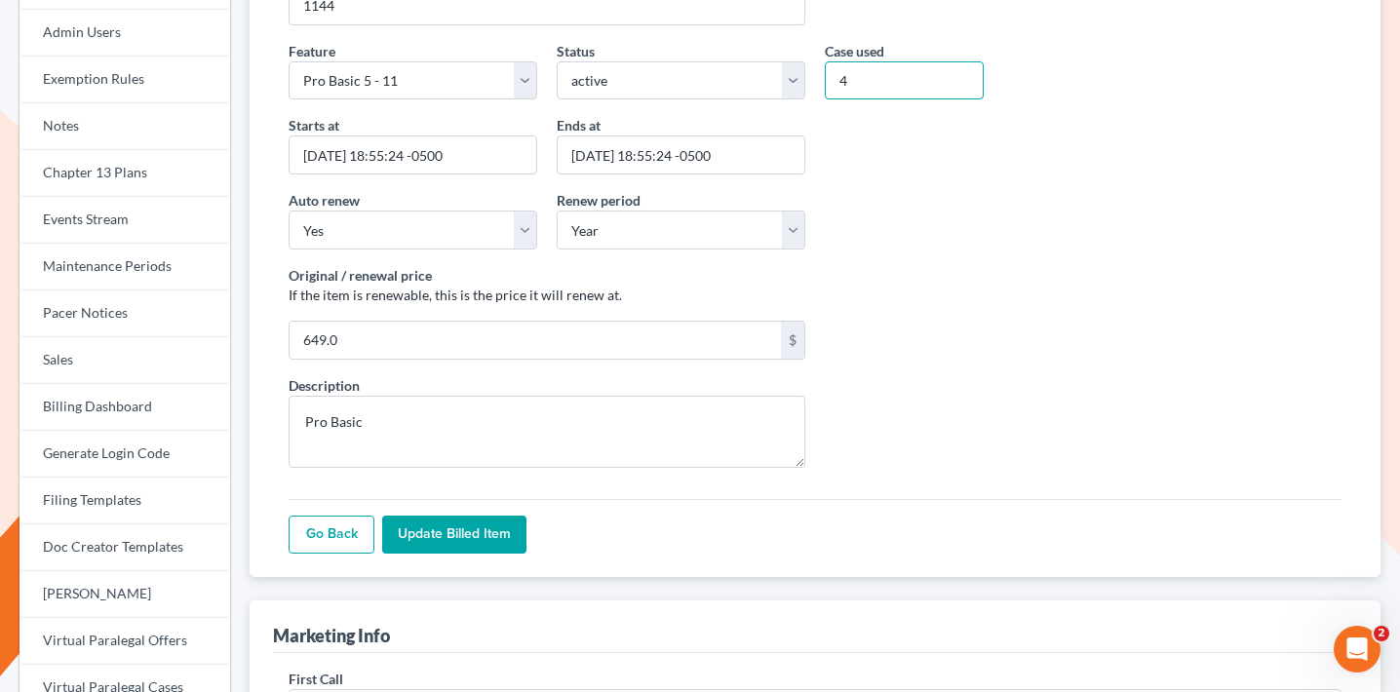
drag, startPoint x: 868, startPoint y: 82, endPoint x: 827, endPoint y: 82, distance: 41.0
click at [827, 82] on input "4" at bounding box center [904, 80] width 159 height 39
type input "11"
click at [353, 155] on input "2024-12-12 18:55:24 -0500" at bounding box center [413, 155] width 249 height 39
click at [334, 155] on input "2024-10-08 18:55:24 -0500" at bounding box center [413, 155] width 249 height 39
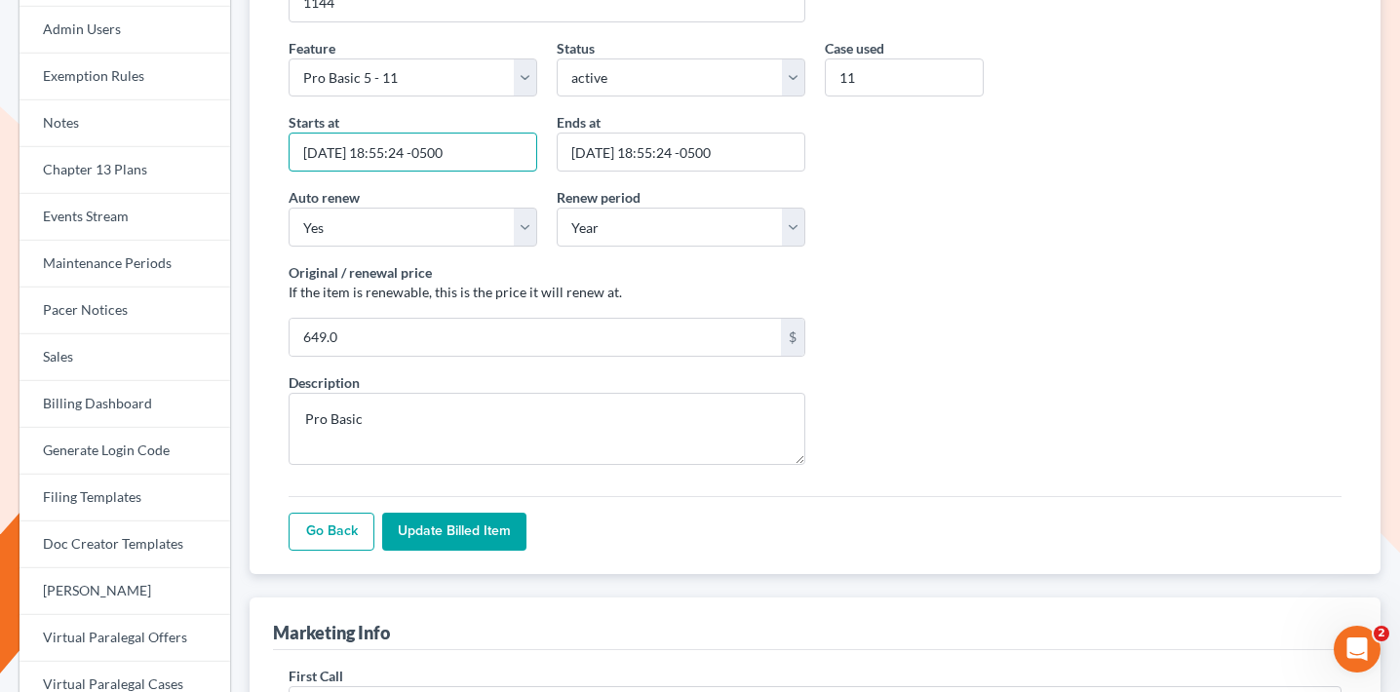
scroll to position [309, 0]
type input "2025-10-08 18:55:24 -0500"
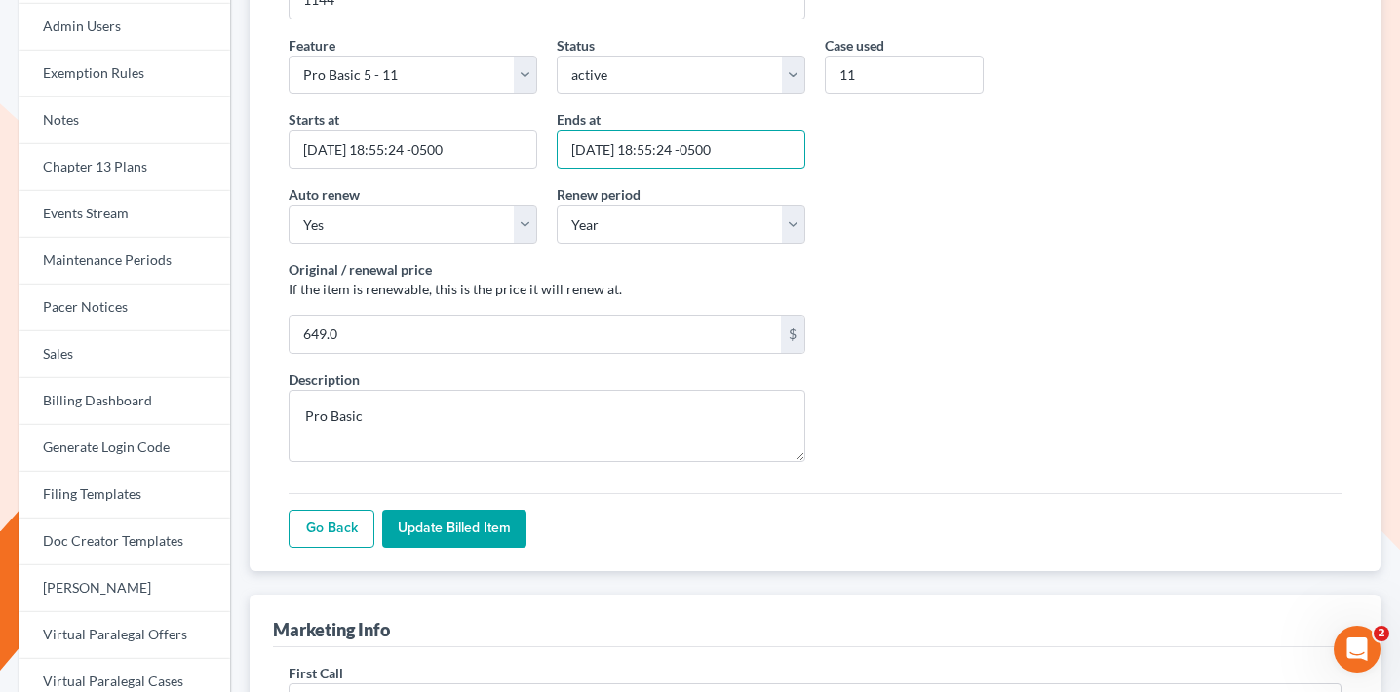
click at [601, 149] on input "2025-12-12 18:55:24 -0500" at bounding box center [681, 149] width 249 height 39
type input "2026-10-08 18:55:24 -0500"
click at [927, 151] on div "Starts at 2025-10-08 18:55:24 -0500 Ends at 2026-10-08 18:55:24 -0500" at bounding box center [815, 146] width 1073 height 75
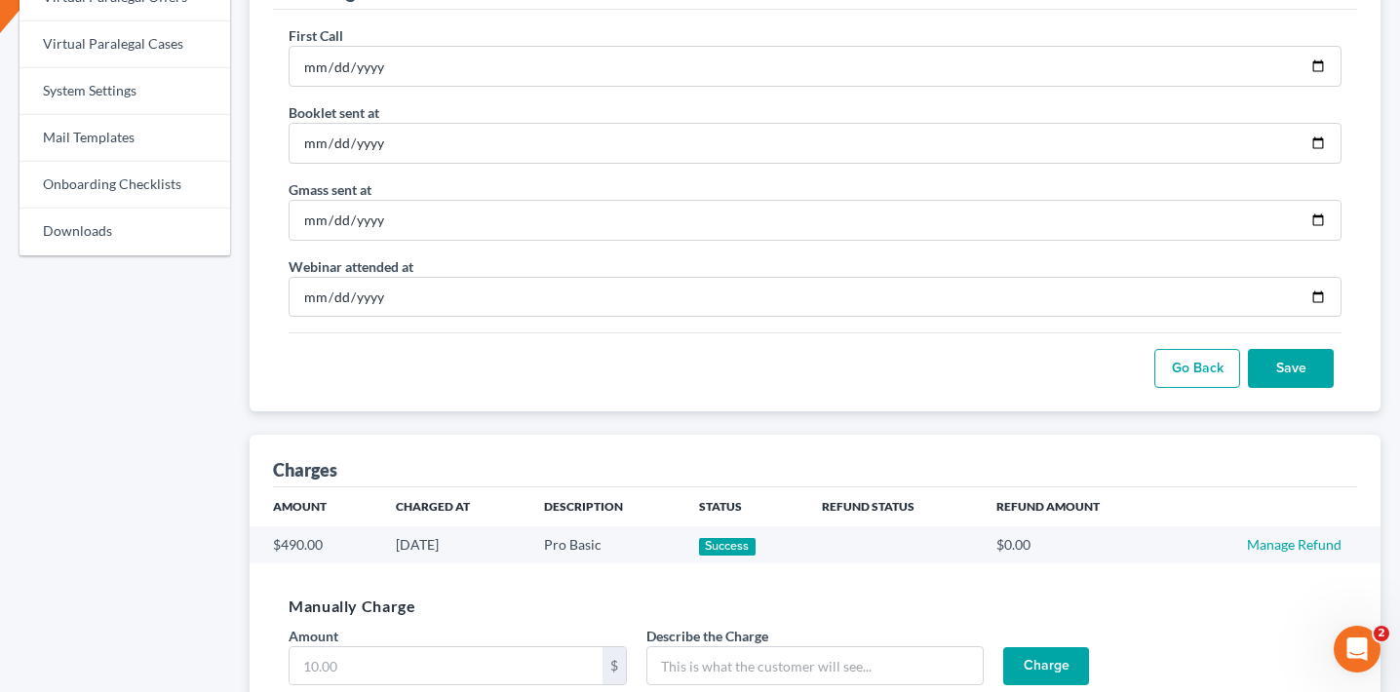
scroll to position [1061, 0]
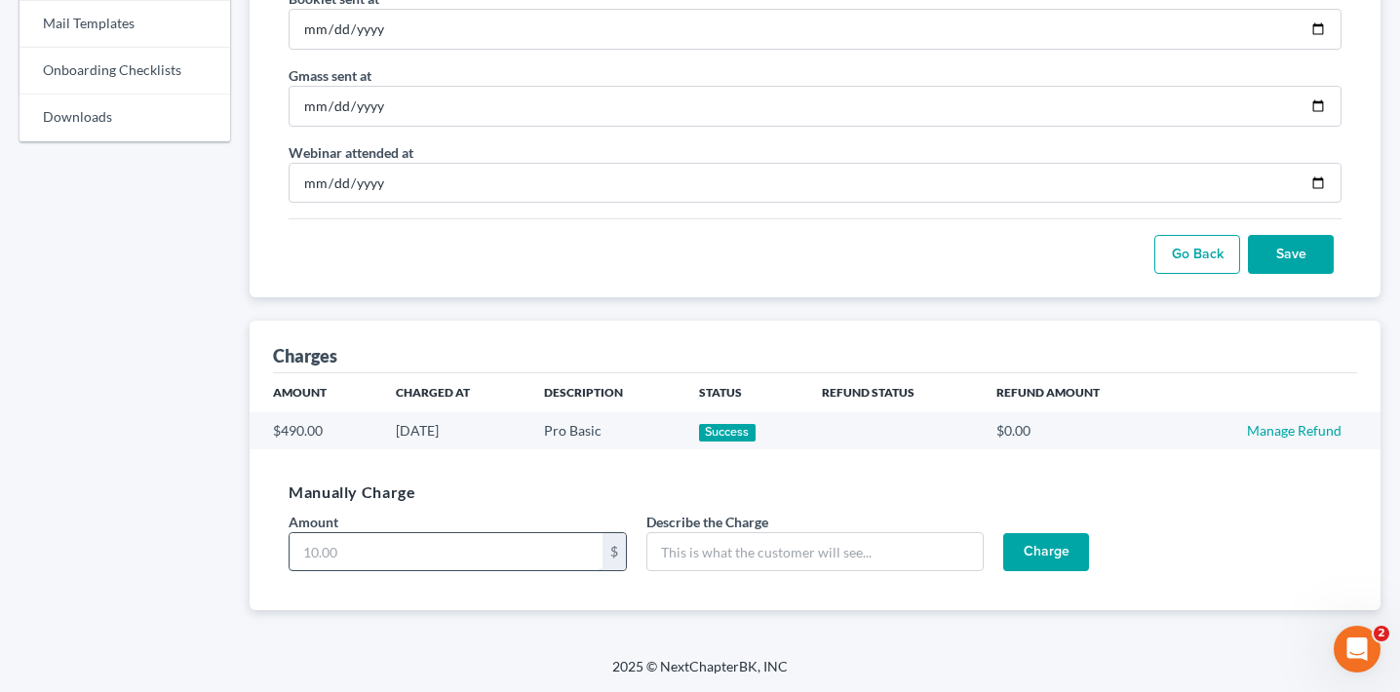
click at [501, 547] on input "Amount" at bounding box center [446, 551] width 313 height 37
type input "159"
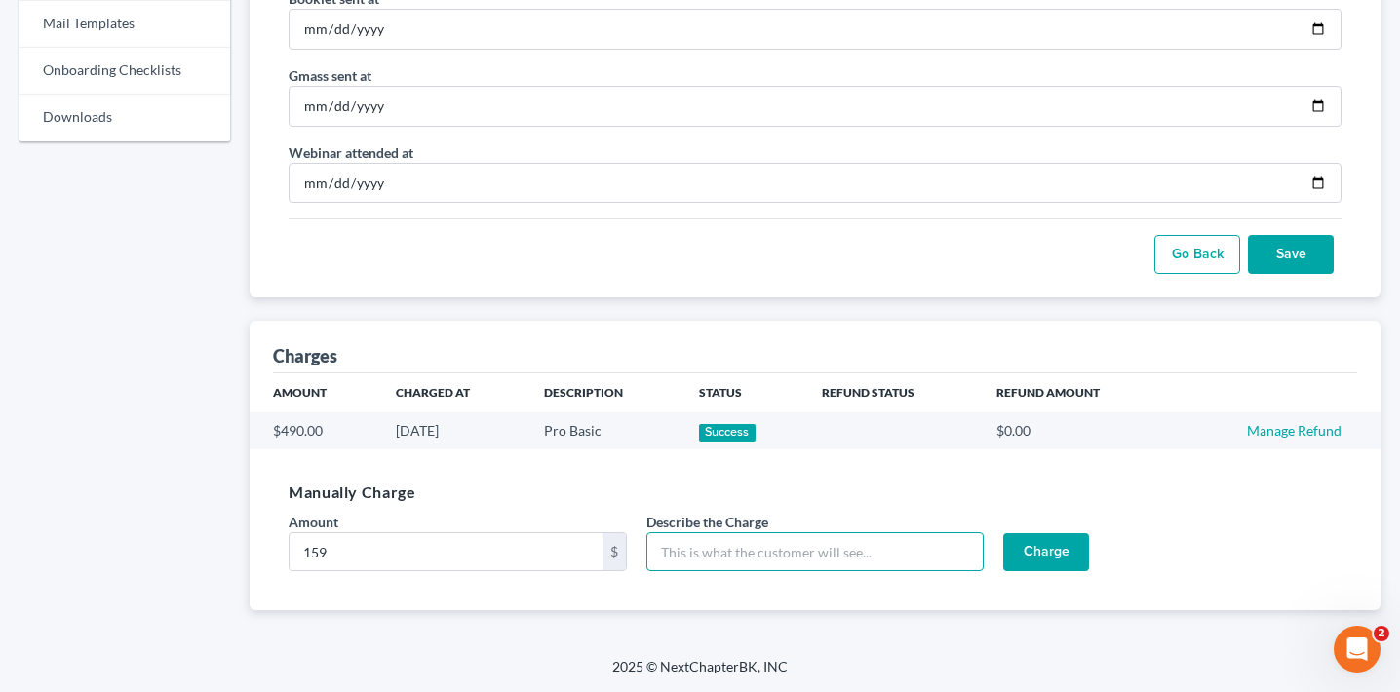
click at [731, 556] on input "Describe the Charge" at bounding box center [815, 551] width 338 height 39
type input "r"
type input "Remaining amount of upgrade from Pro Basic 1-4 to 5-11"
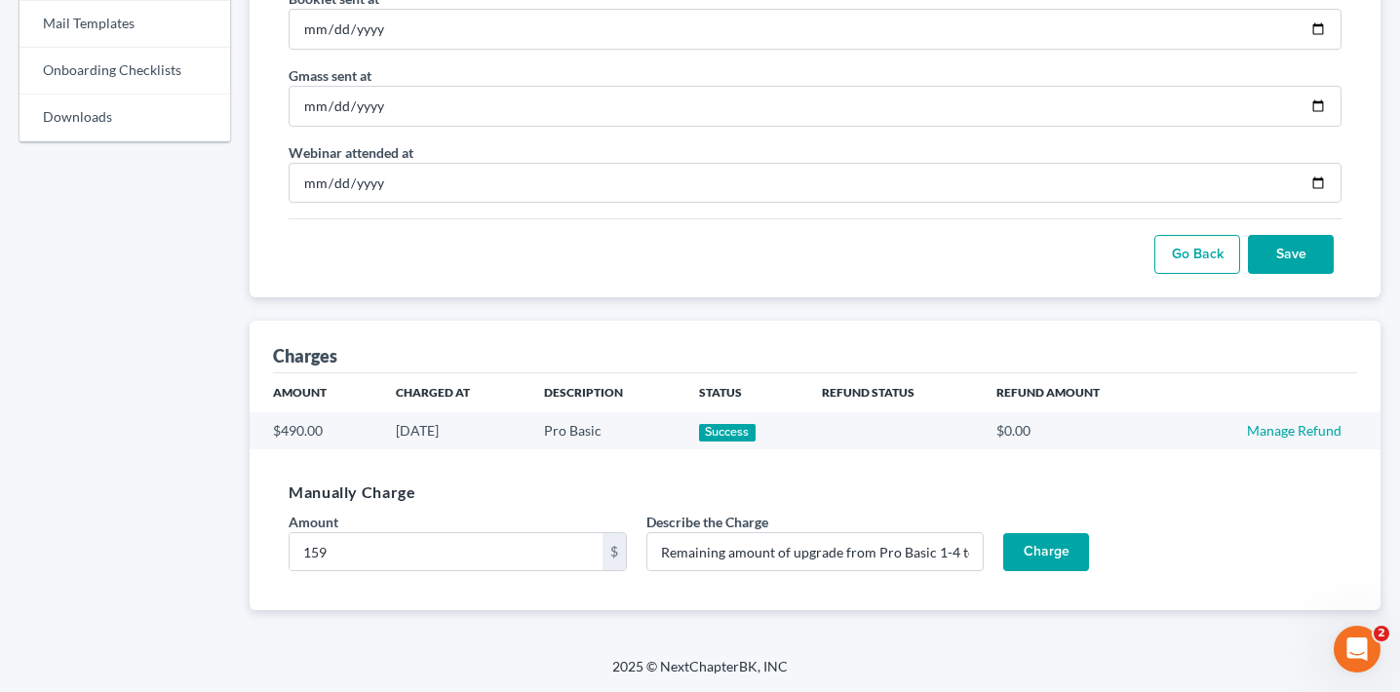
click at [1041, 556] on input "Charge" at bounding box center [1046, 552] width 86 height 39
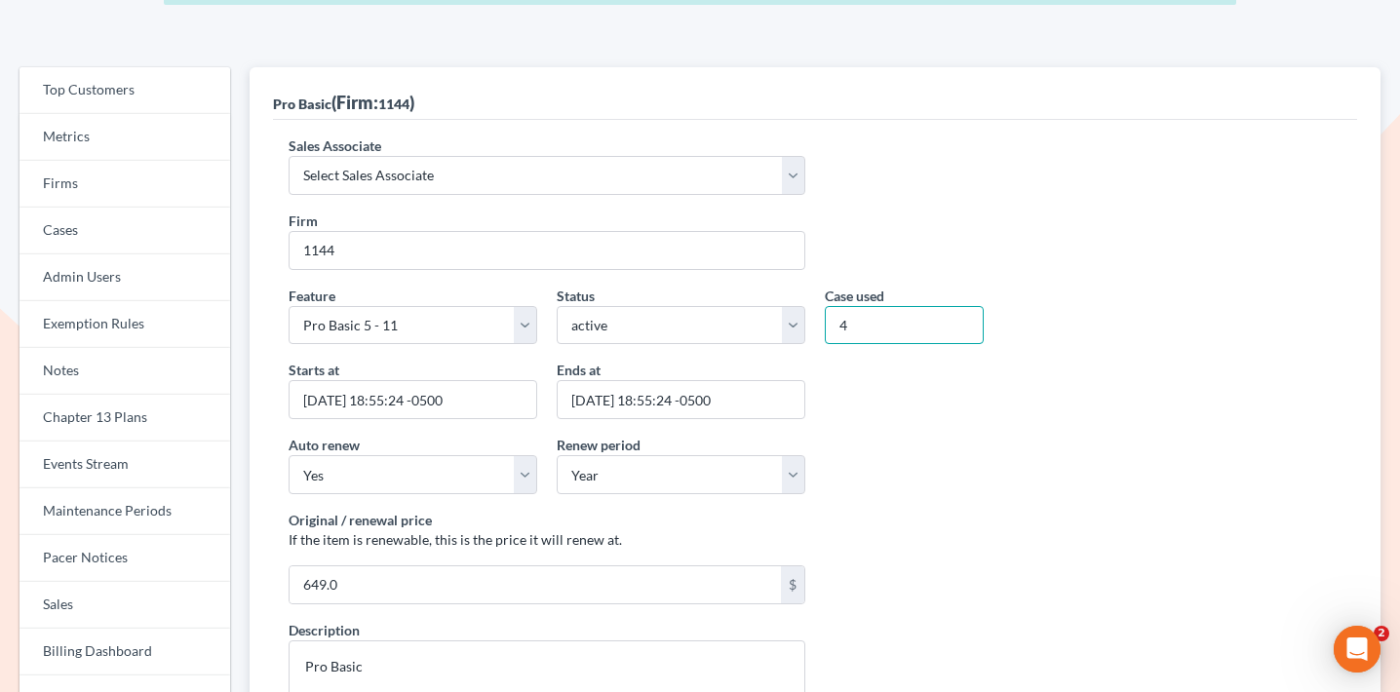
click at [898, 329] on input "4" at bounding box center [904, 325] width 159 height 39
type input "11"
click at [333, 402] on input "2024-12-12 18:55:24 -0500" at bounding box center [413, 399] width 249 height 39
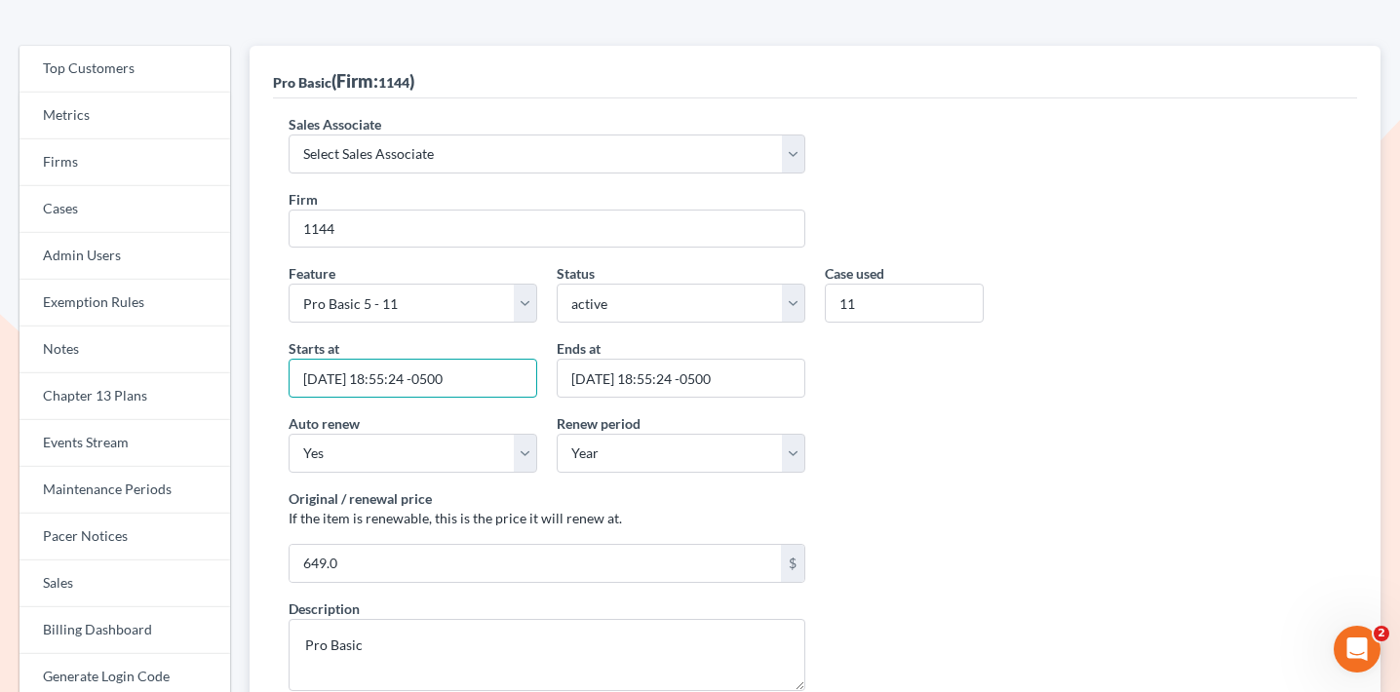
scroll to position [111, 0]
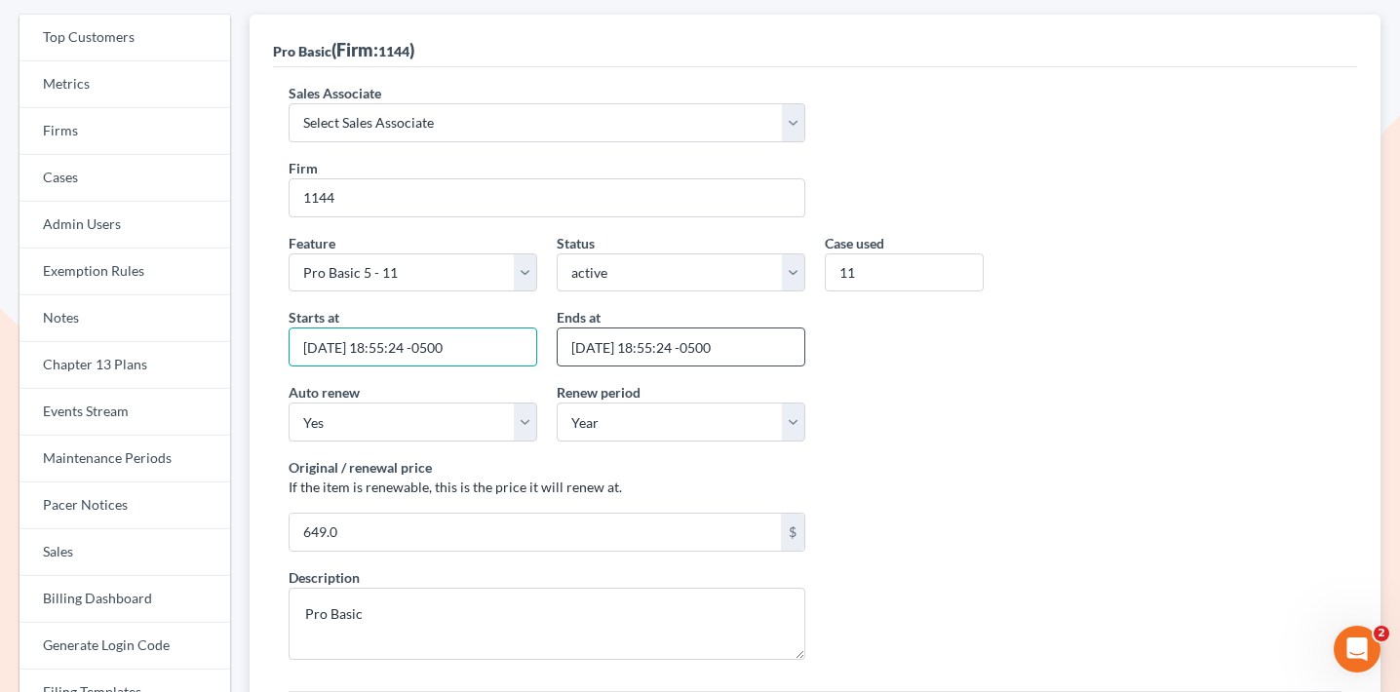
type input "2025-10-08 18:55:24 -0500"
click at [622, 350] on input "2025-12-12 18:55:24 -0500" at bounding box center [681, 347] width 249 height 39
click at [602, 343] on input "[DATE] 18:55:24 -0500" at bounding box center [681, 347] width 249 height 39
type input "[DATE] 18:55:24 -0500"
click at [920, 417] on div "Auto renew Yes No Renew period Year Month N/A" at bounding box center [815, 419] width 1073 height 75
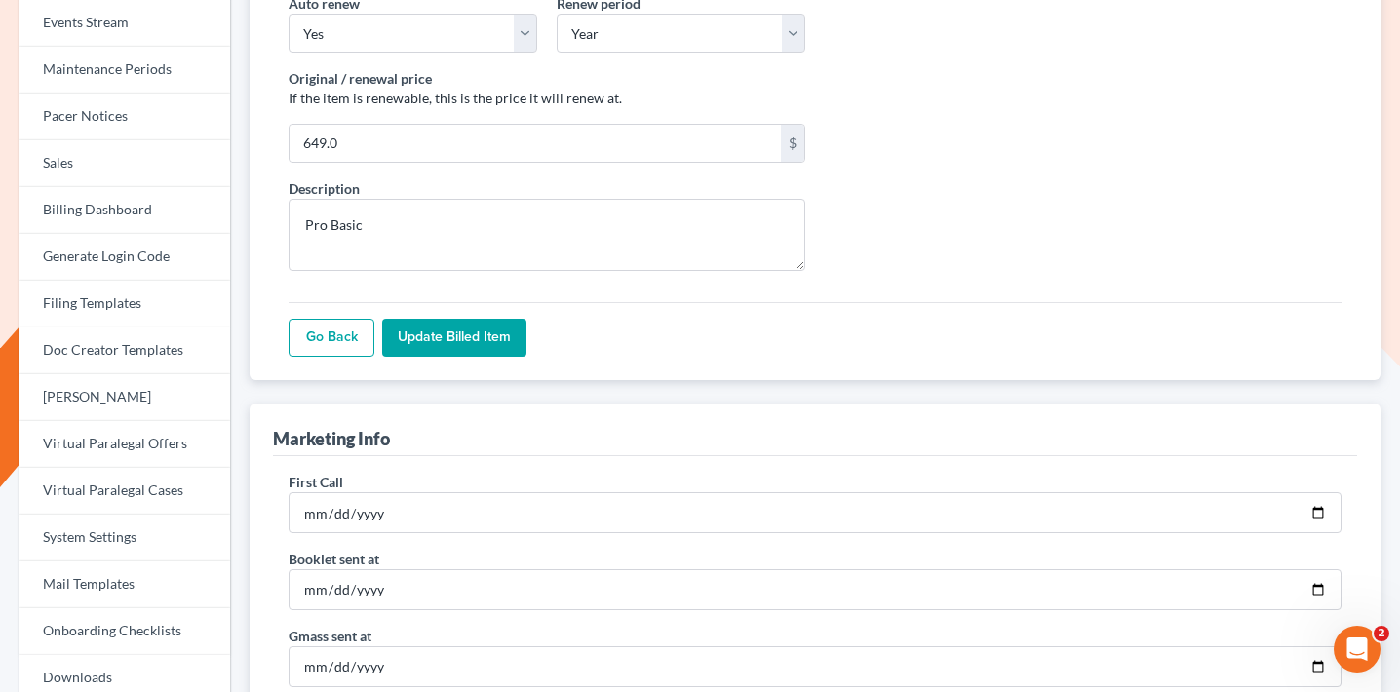
scroll to position [735, 0]
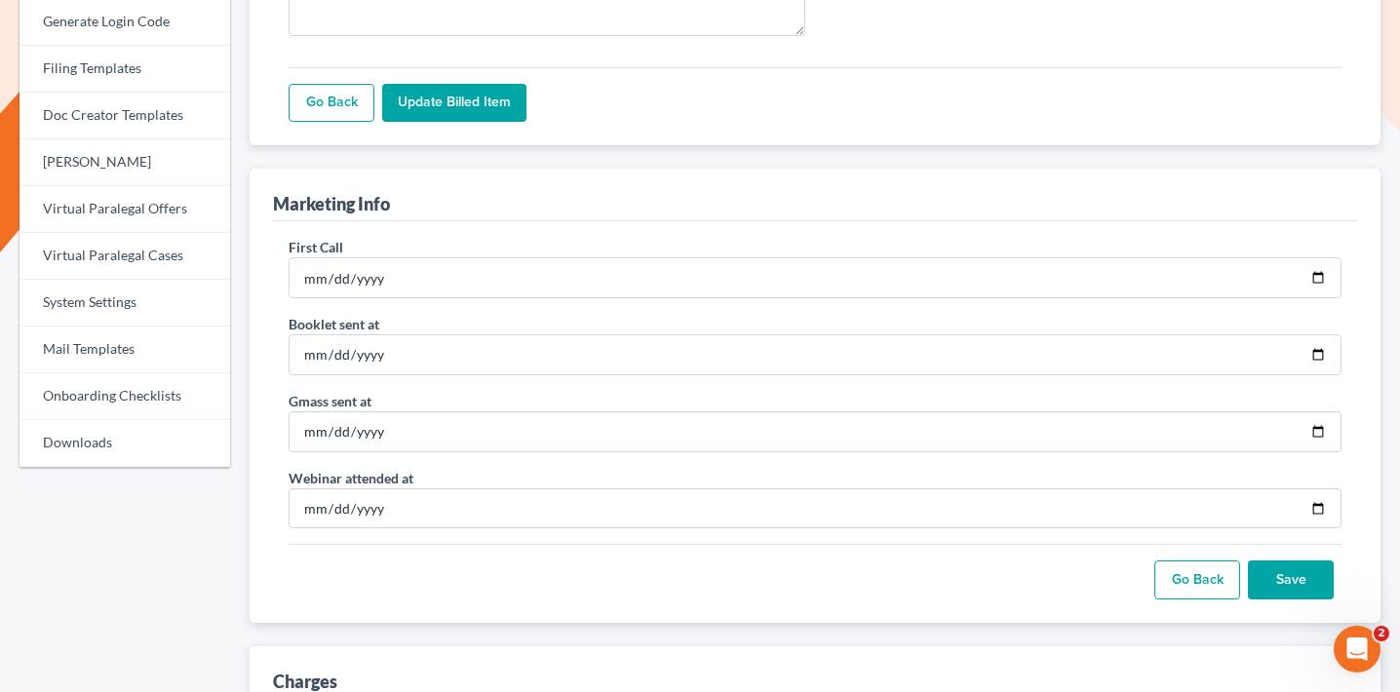
click at [491, 105] on input "Update Billed item" at bounding box center [454, 103] width 144 height 39
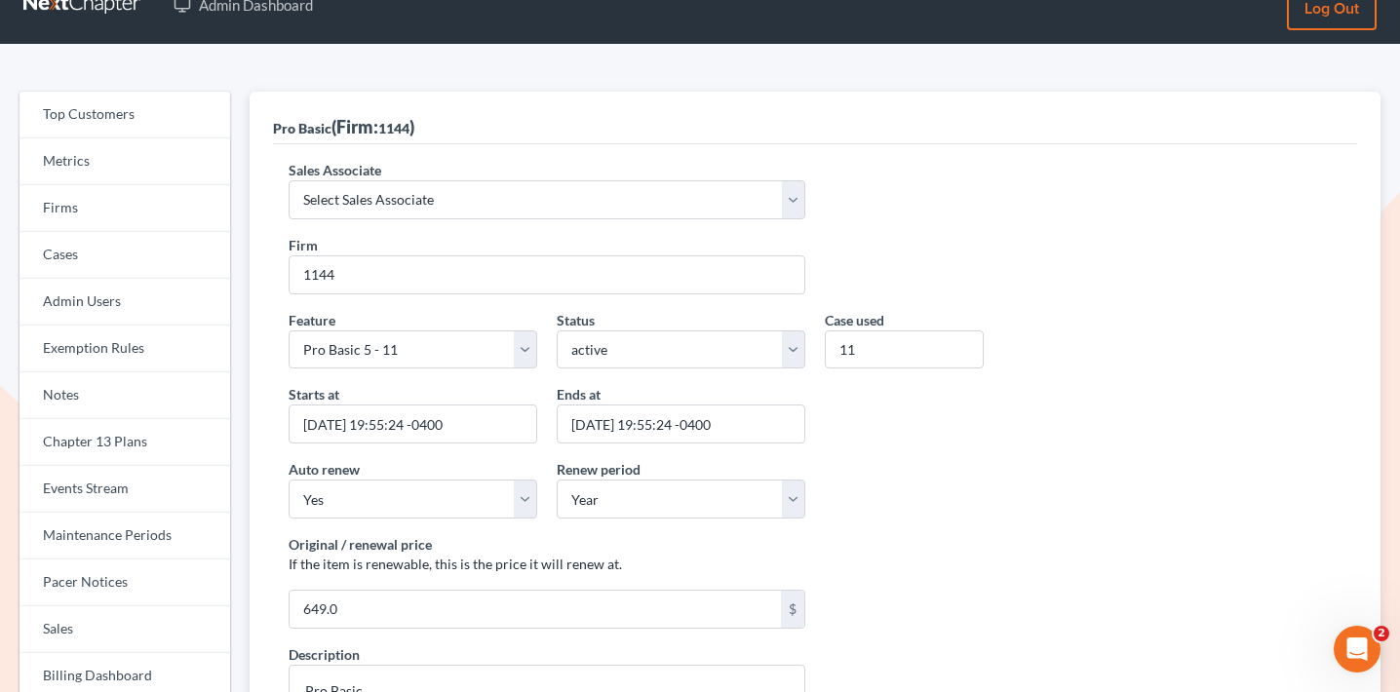
scroll to position [20, 0]
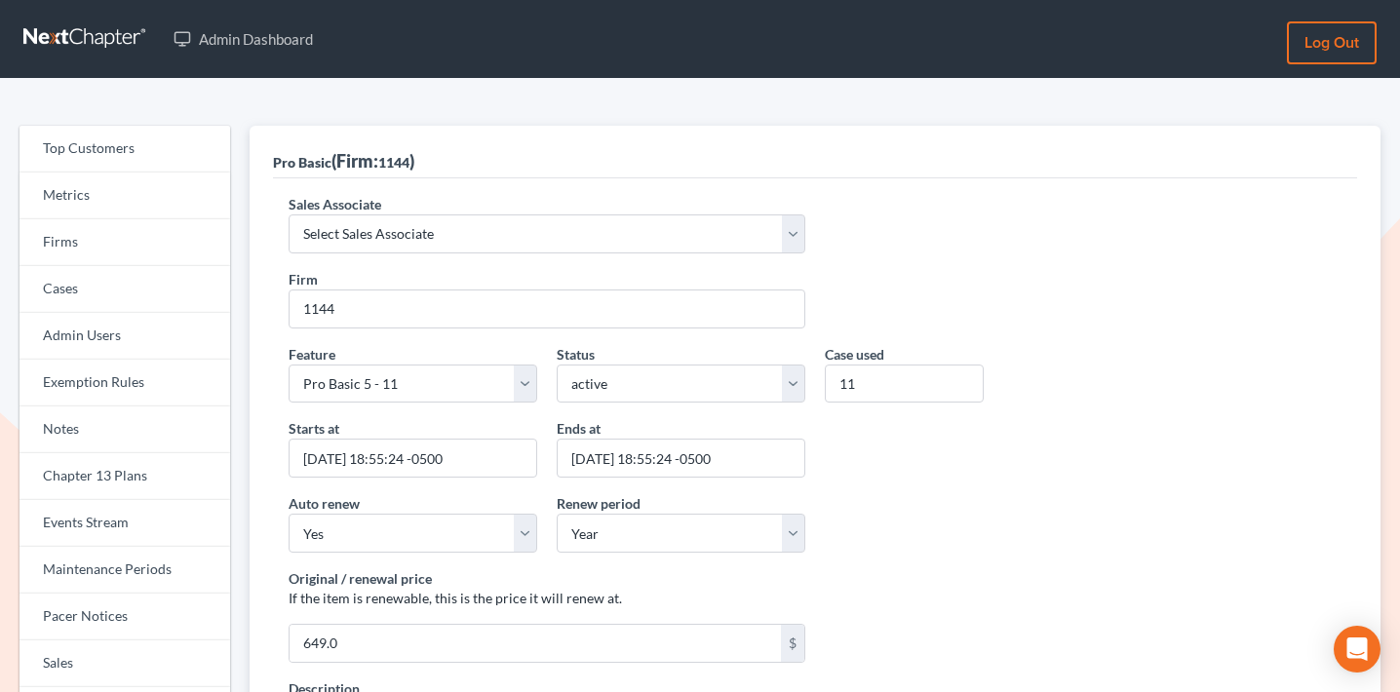
scroll to position [1061, 0]
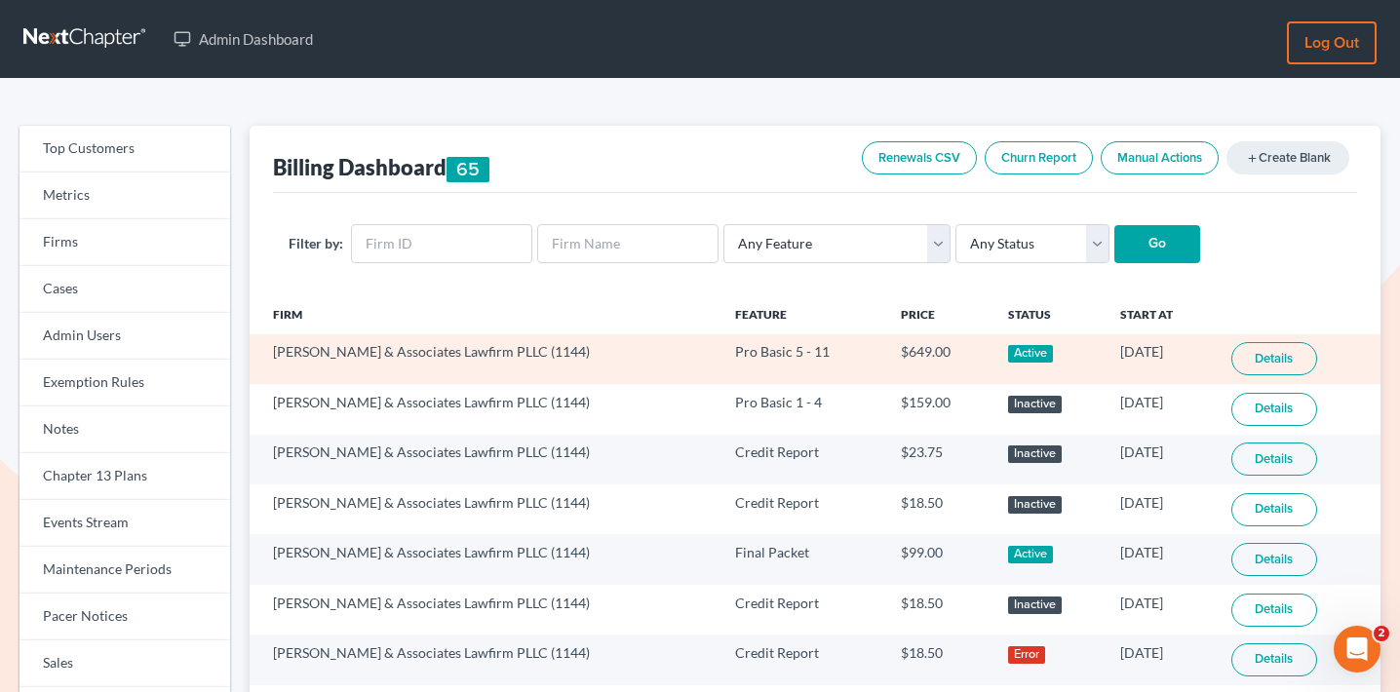
click at [480, 350] on td "[PERSON_NAME] & Associates Lawfirm PLLC (1144)" at bounding box center [485, 359] width 470 height 50
copy td "1144"
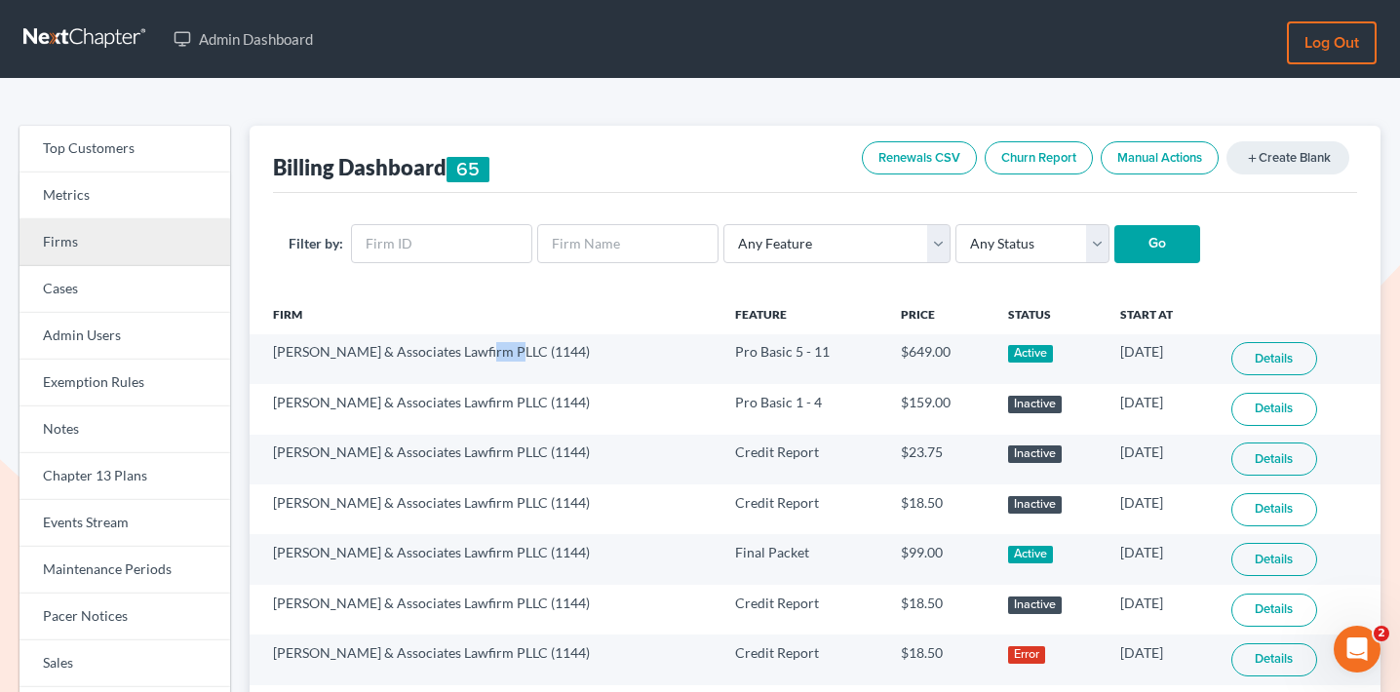
click at [139, 242] on link "Firms" at bounding box center [125, 242] width 211 height 47
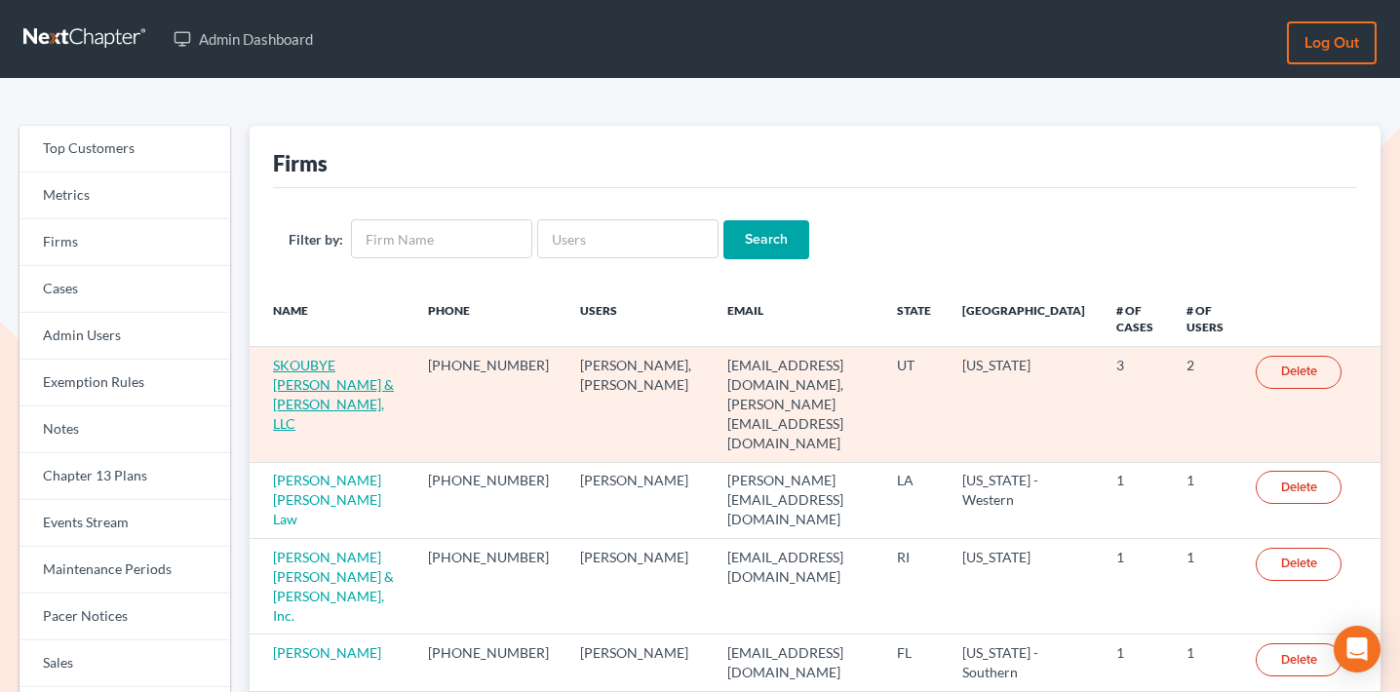
click at [350, 377] on link "SKOUBYE [PERSON_NAME] & [PERSON_NAME], LLC" at bounding box center [333, 394] width 121 height 75
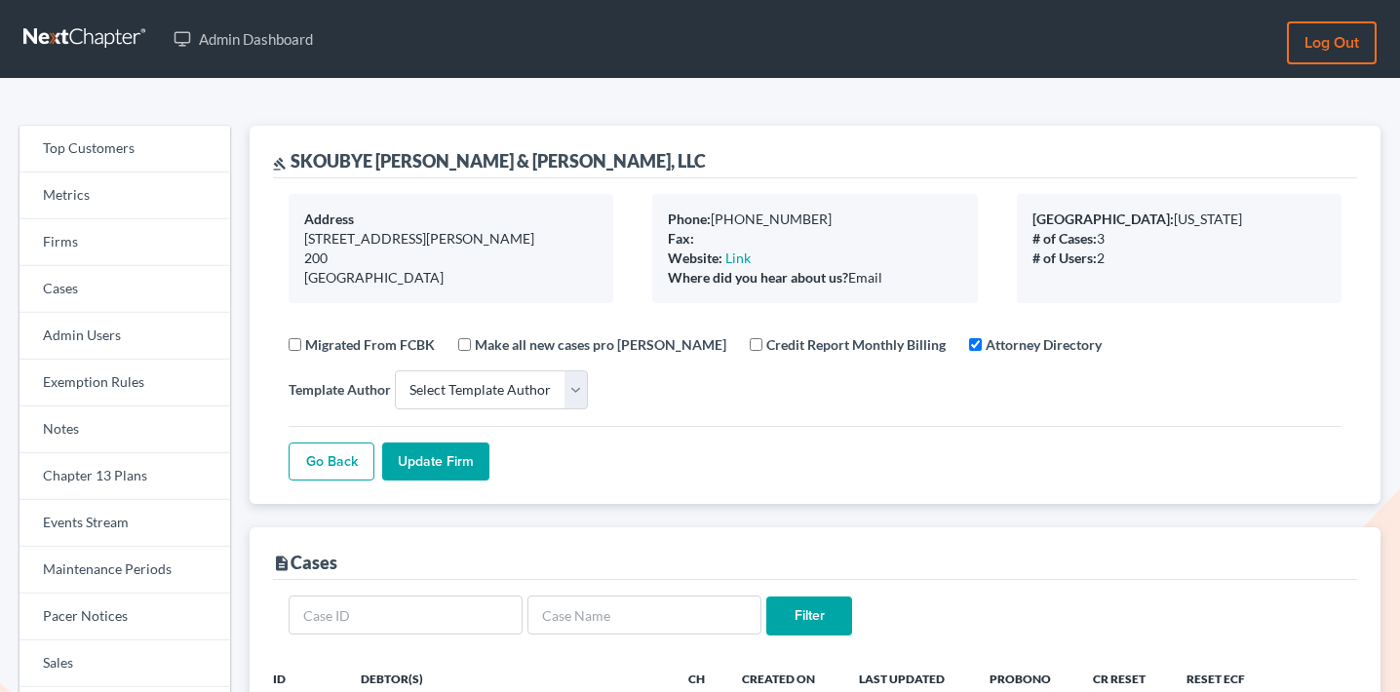
select select
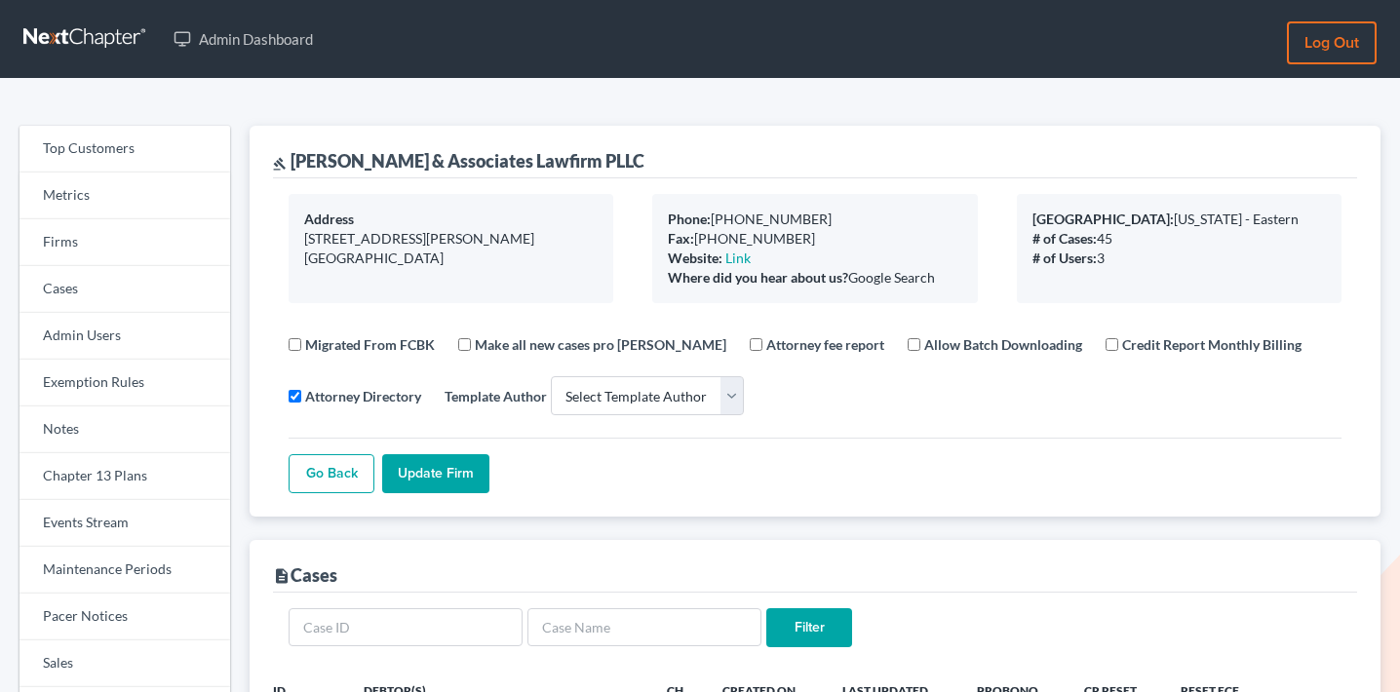
select select
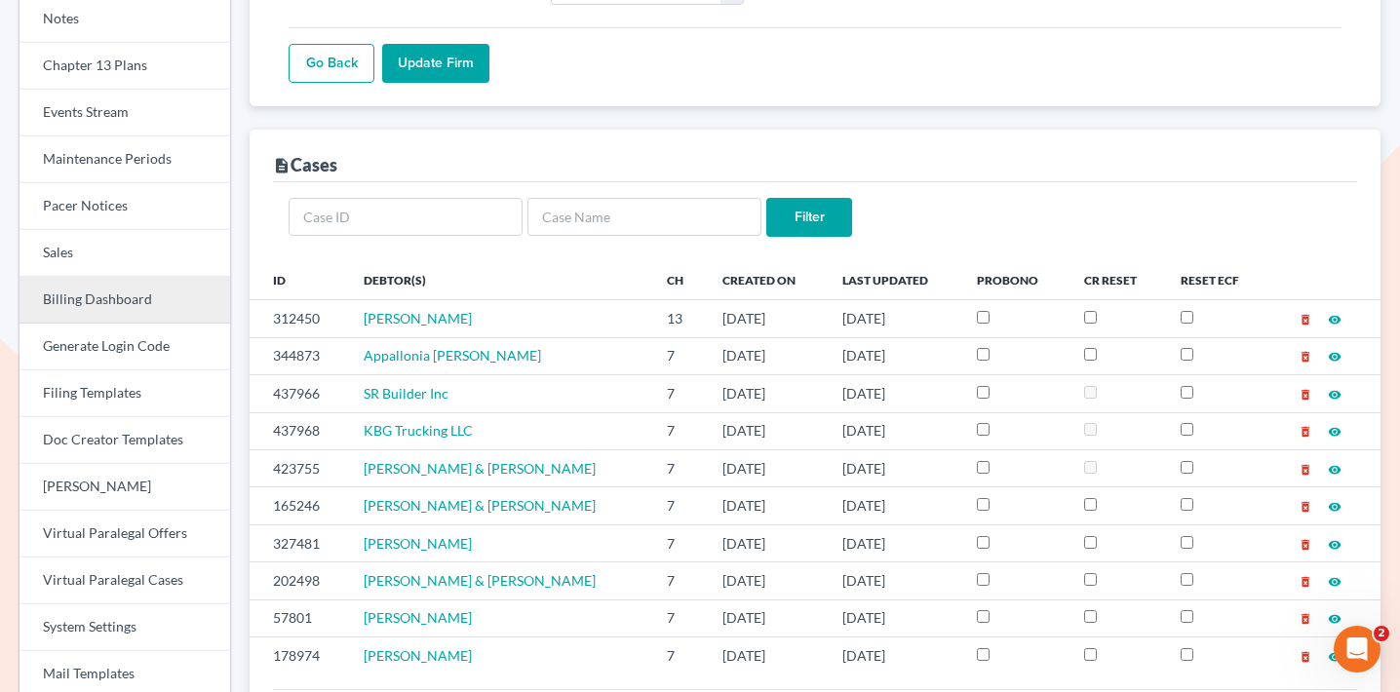
scroll to position [405, 0]
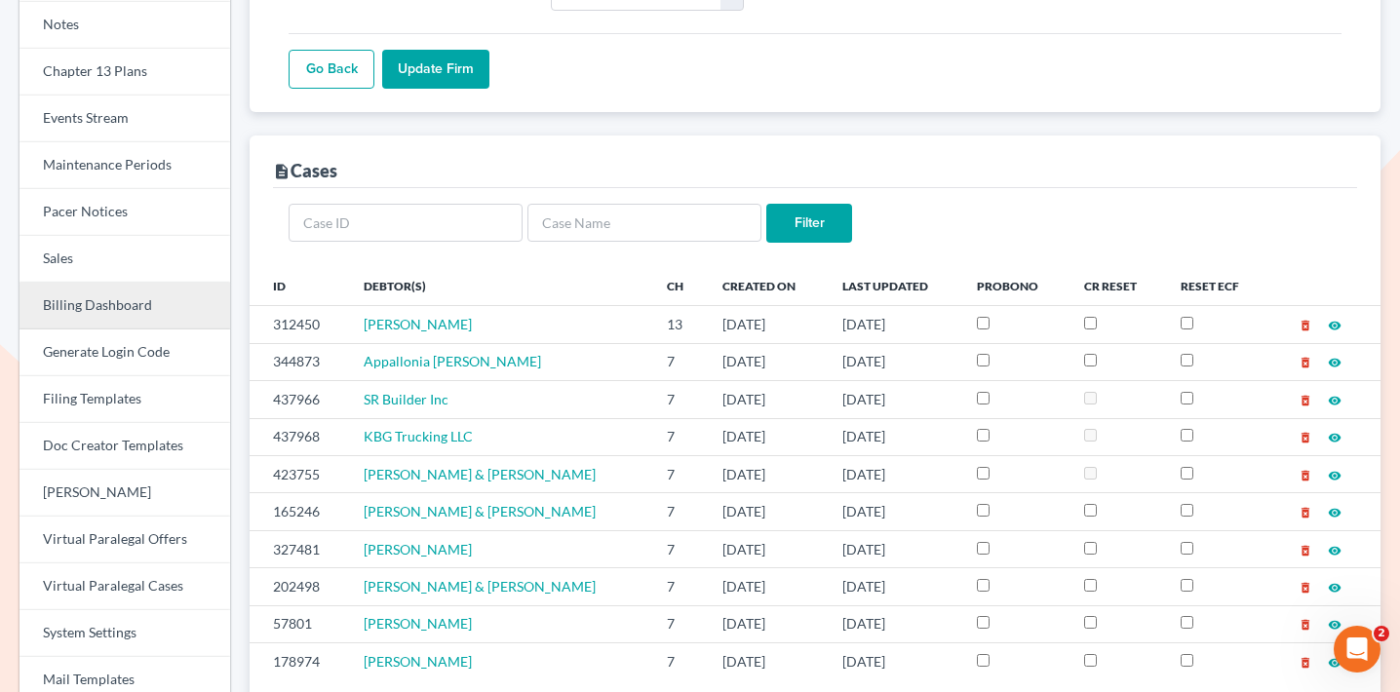
click at [114, 289] on link "Billing Dashboard" at bounding box center [125, 306] width 211 height 47
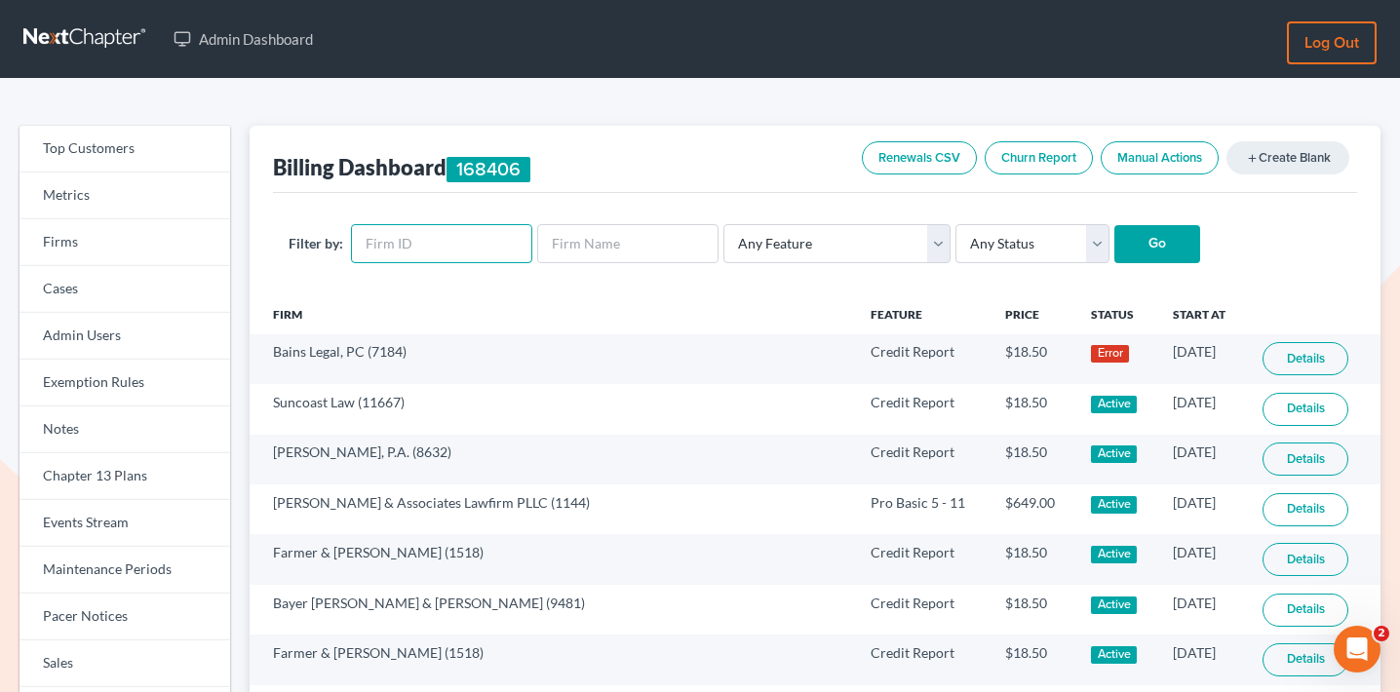
click at [442, 240] on input "text" at bounding box center [441, 243] width 181 height 39
paste input "1144"
type input "1144"
click at [1115, 225] on input "Go" at bounding box center [1158, 244] width 86 height 39
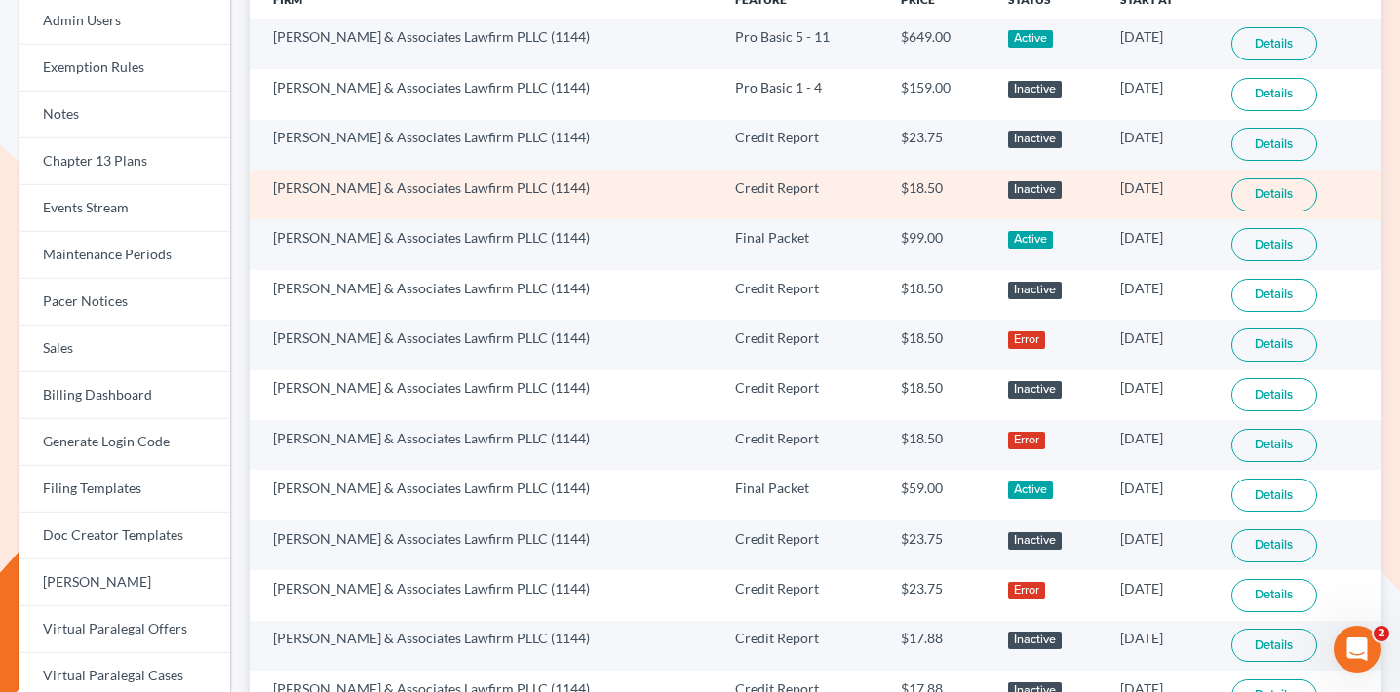
scroll to position [151, 0]
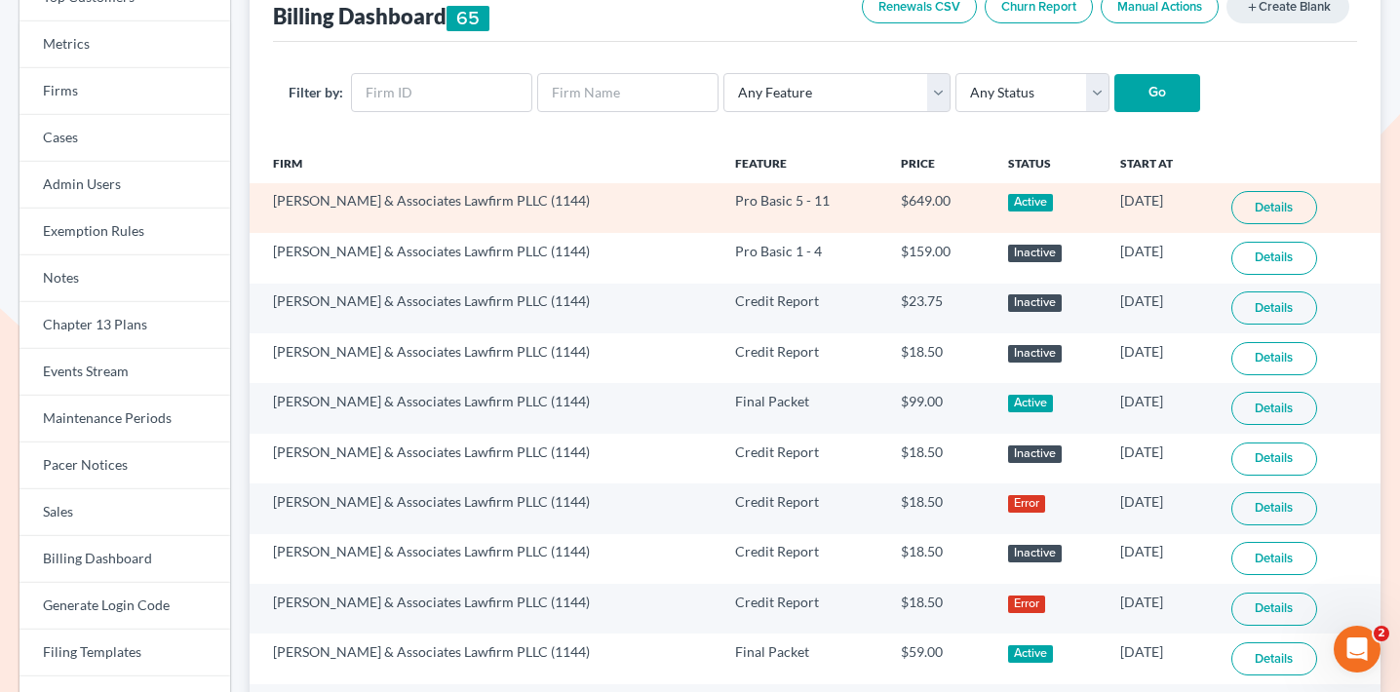
click at [1273, 214] on link "Details" at bounding box center [1275, 207] width 86 height 33
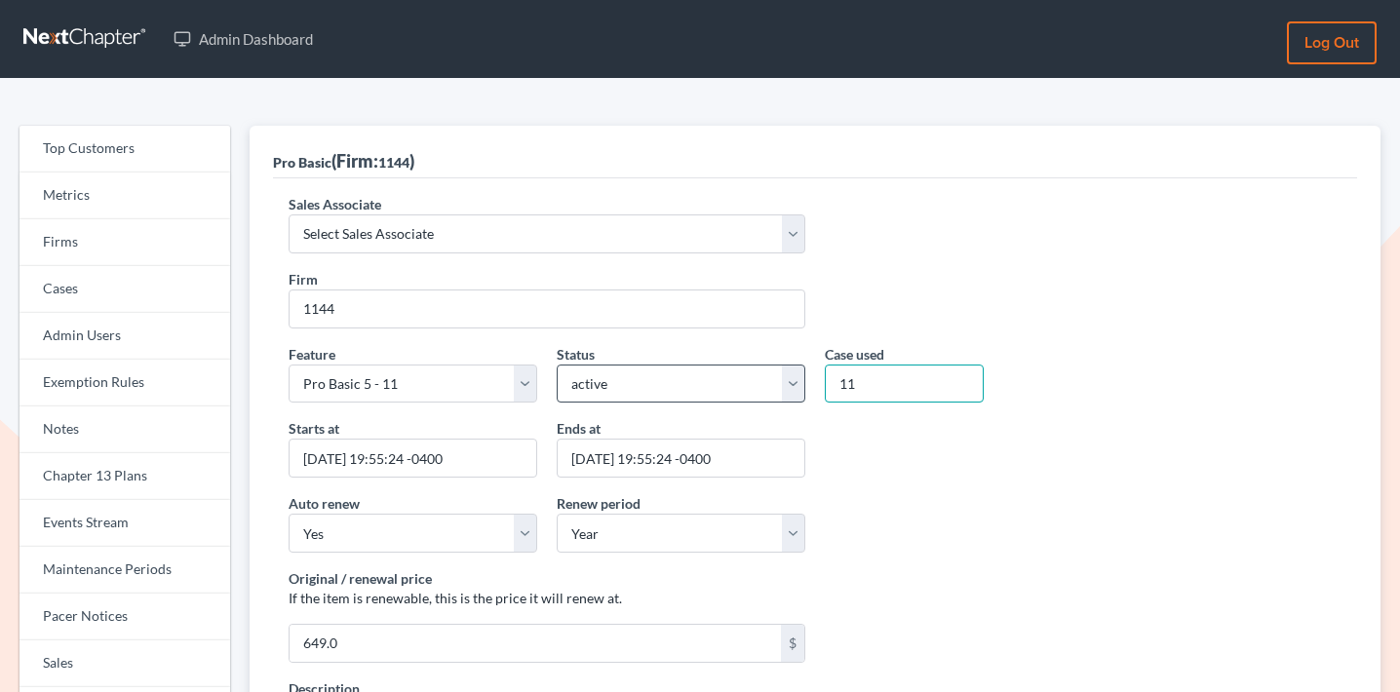
drag, startPoint x: 889, startPoint y: 380, endPoint x: 803, endPoint y: 380, distance: 86.8
click at [803, 380] on div "Feature Start Plus Plan Pro Plus Plan Whoa Plan Credit Report Credit Report Mon…" at bounding box center [815, 381] width 1073 height 75
type input "0"
click at [913, 499] on div "Auto renew Yes No Renew period Year Month N/A" at bounding box center [815, 530] width 1073 height 75
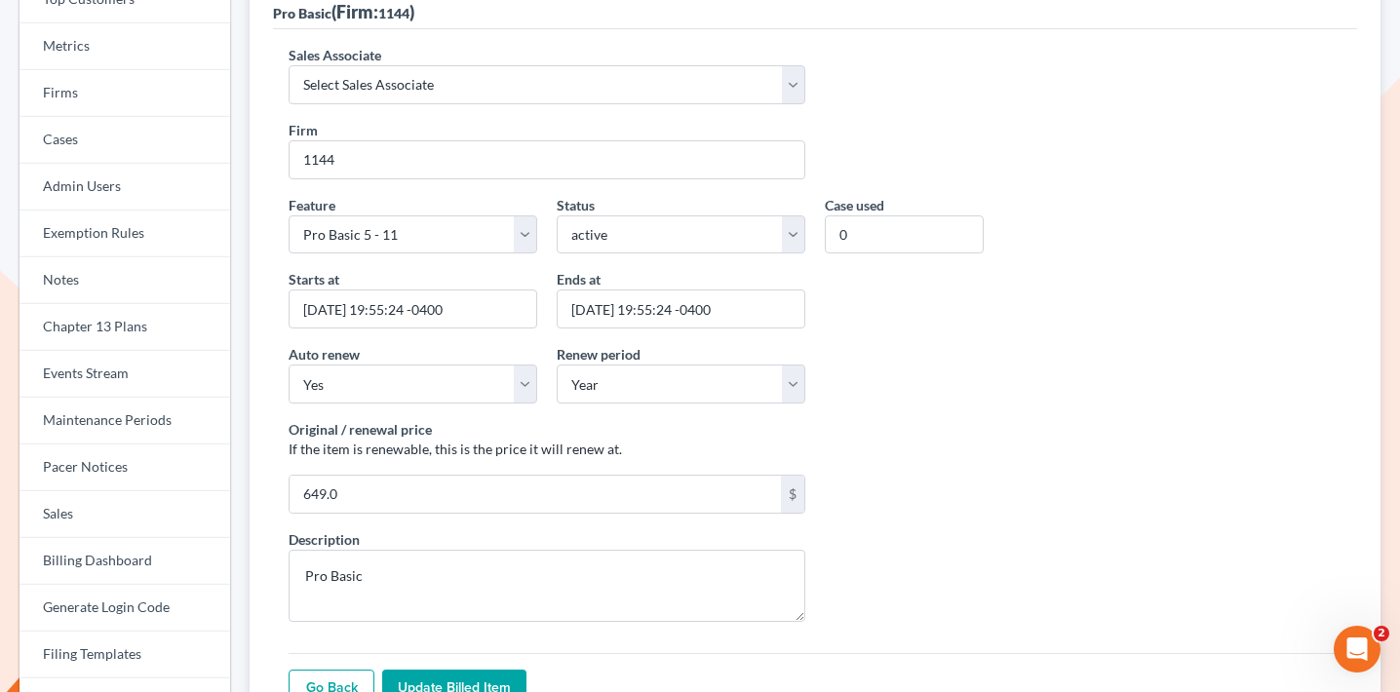
scroll to position [817, 0]
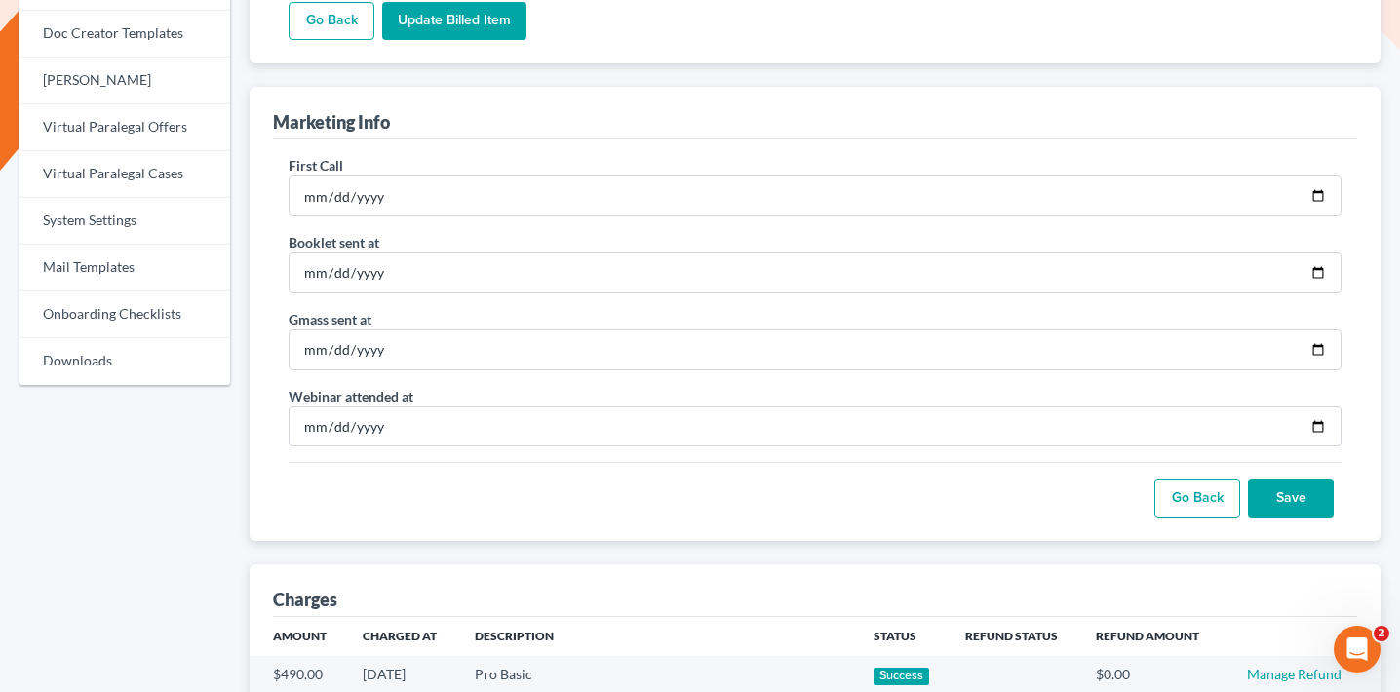
click at [489, 16] on input "Update Billed item" at bounding box center [454, 21] width 144 height 39
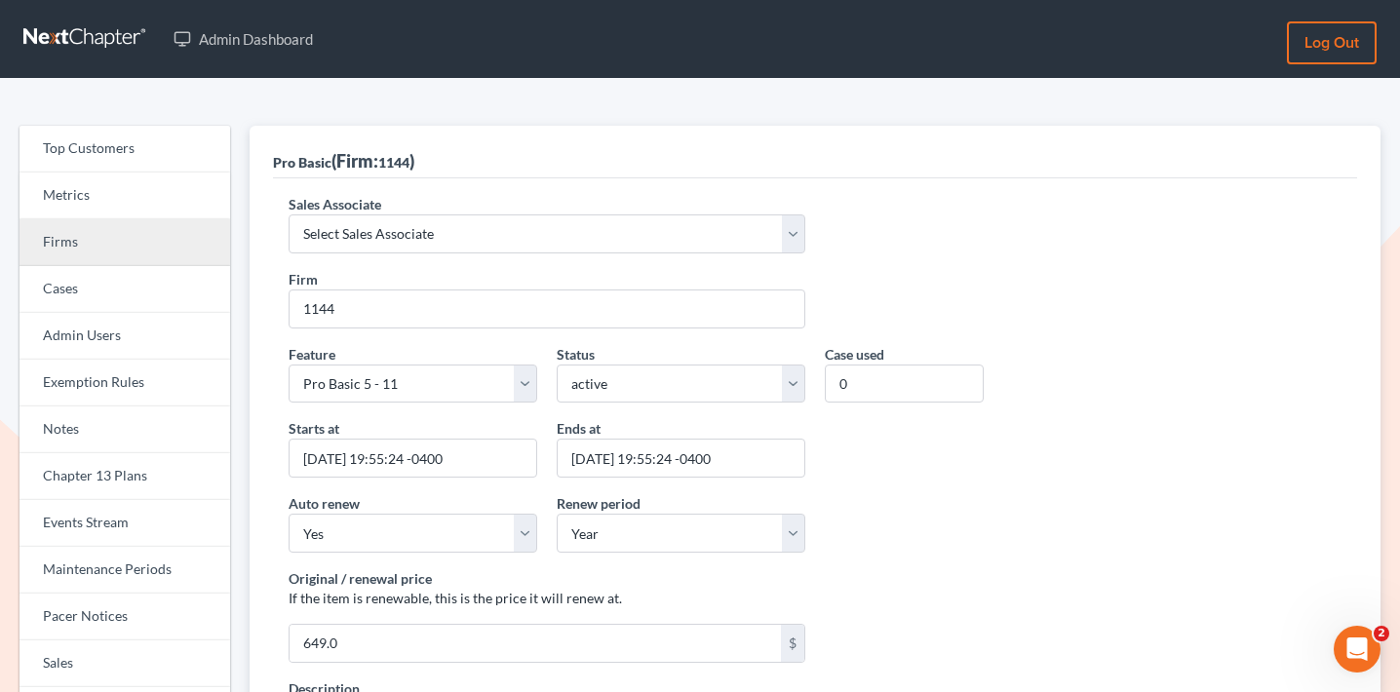
click at [176, 247] on link "Firms" at bounding box center [125, 242] width 211 height 47
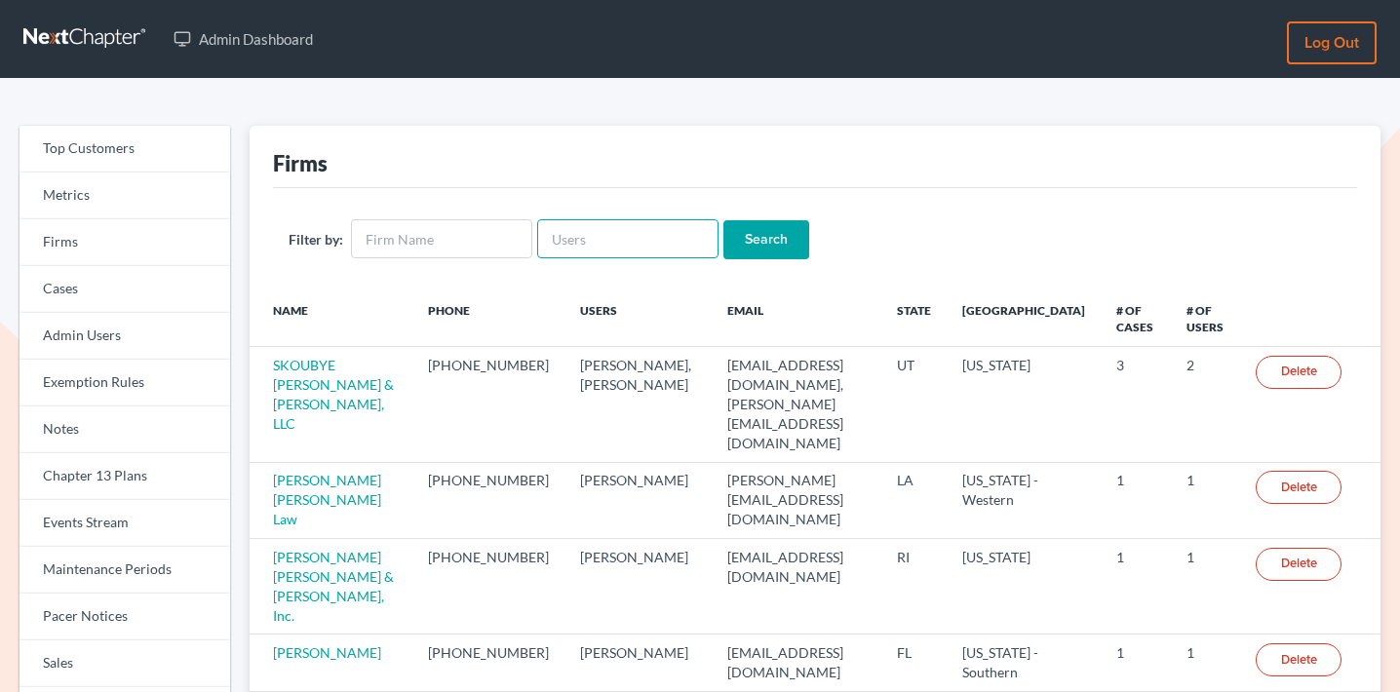
click at [598, 237] on input "text" at bounding box center [627, 238] width 181 height 39
paste input "[EMAIL_ADDRESS][DOMAIN_NAME]"
type input "[EMAIL_ADDRESS][DOMAIN_NAME]"
click at [733, 238] on input "Search" at bounding box center [767, 239] width 86 height 39
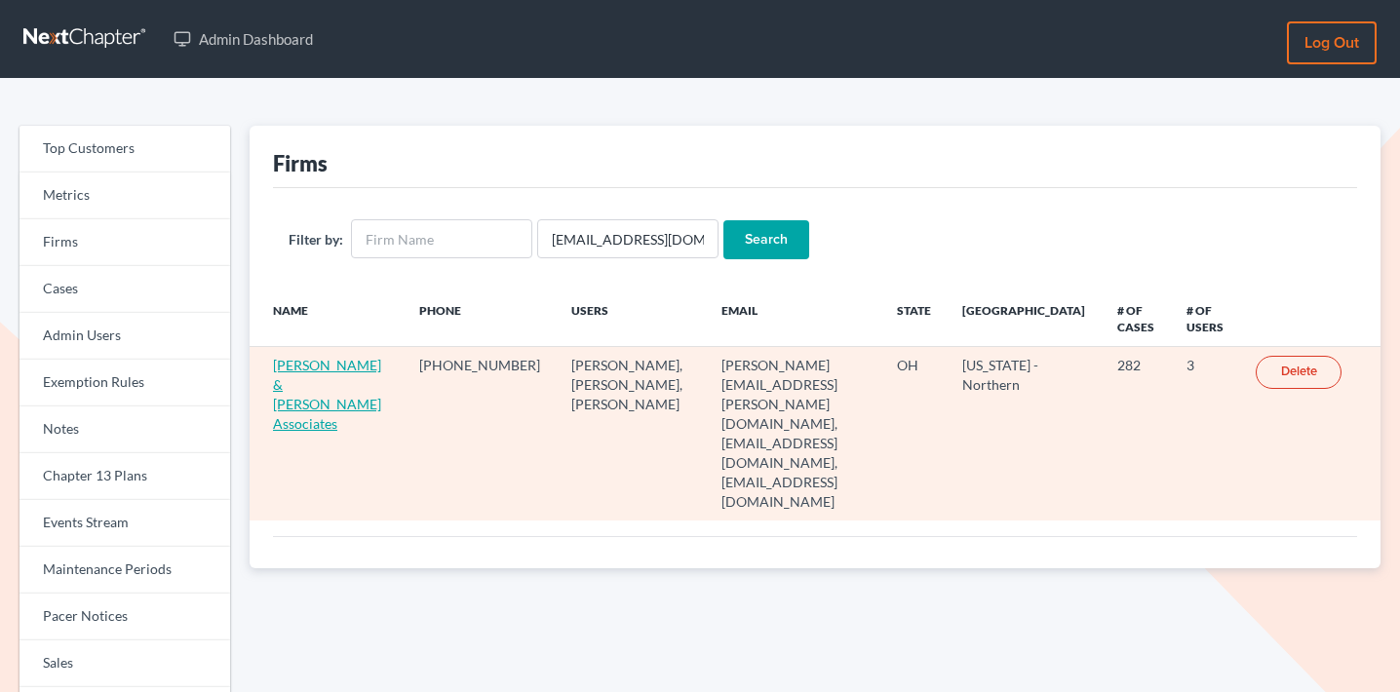
click at [346, 362] on link "[PERSON_NAME] & [PERSON_NAME] Associates" at bounding box center [327, 394] width 108 height 75
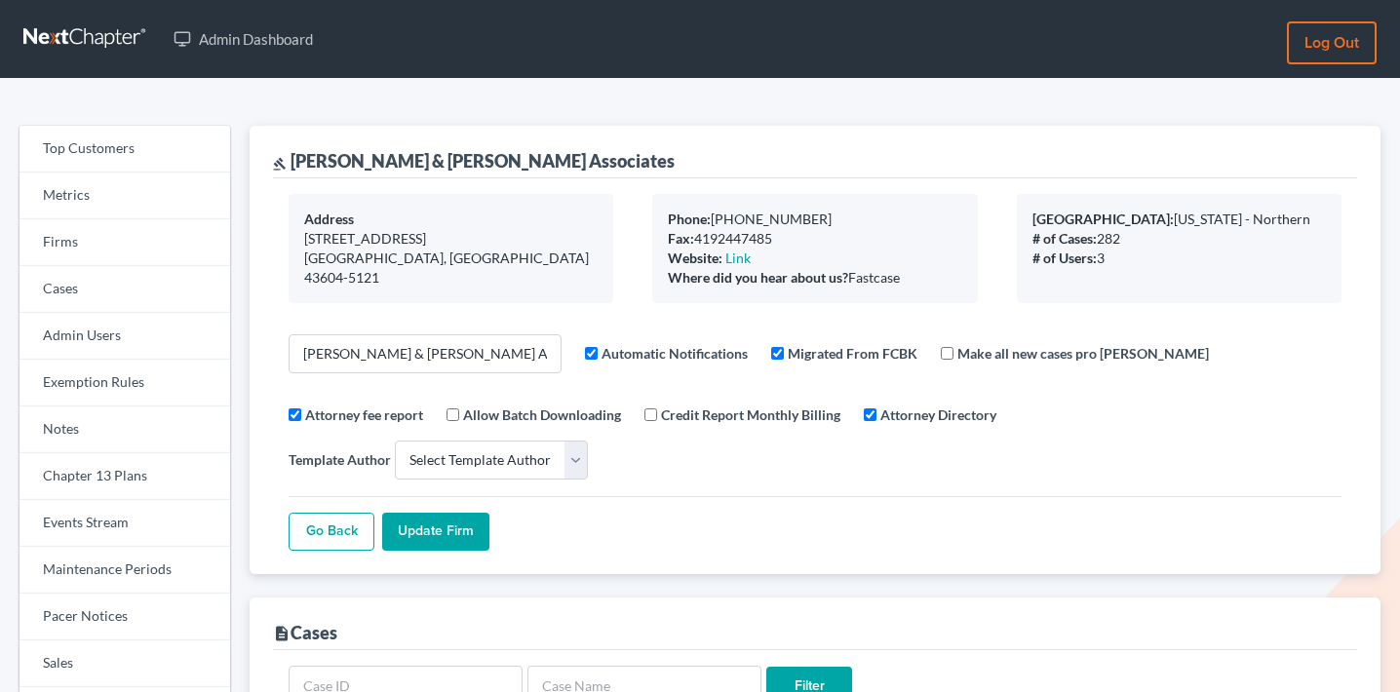
select select
click at [106, 516] on link "Events Stream" at bounding box center [125, 523] width 211 height 47
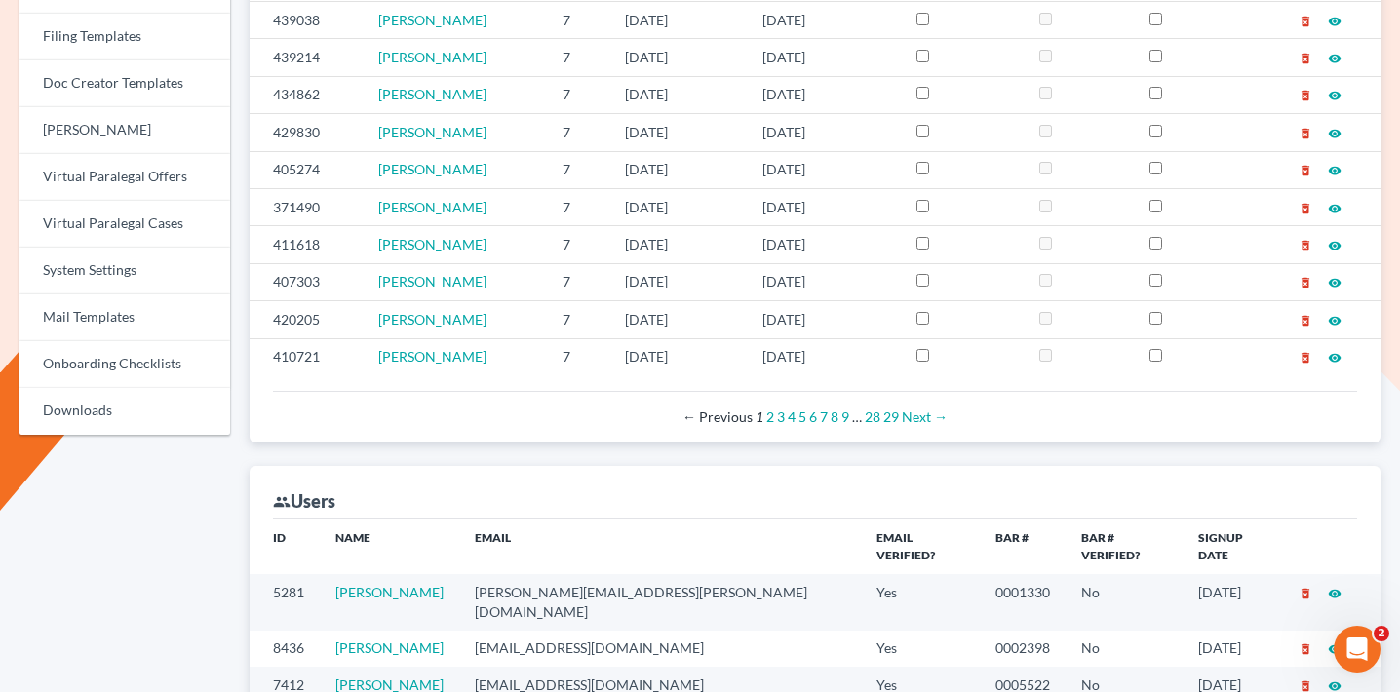
scroll to position [769, 0]
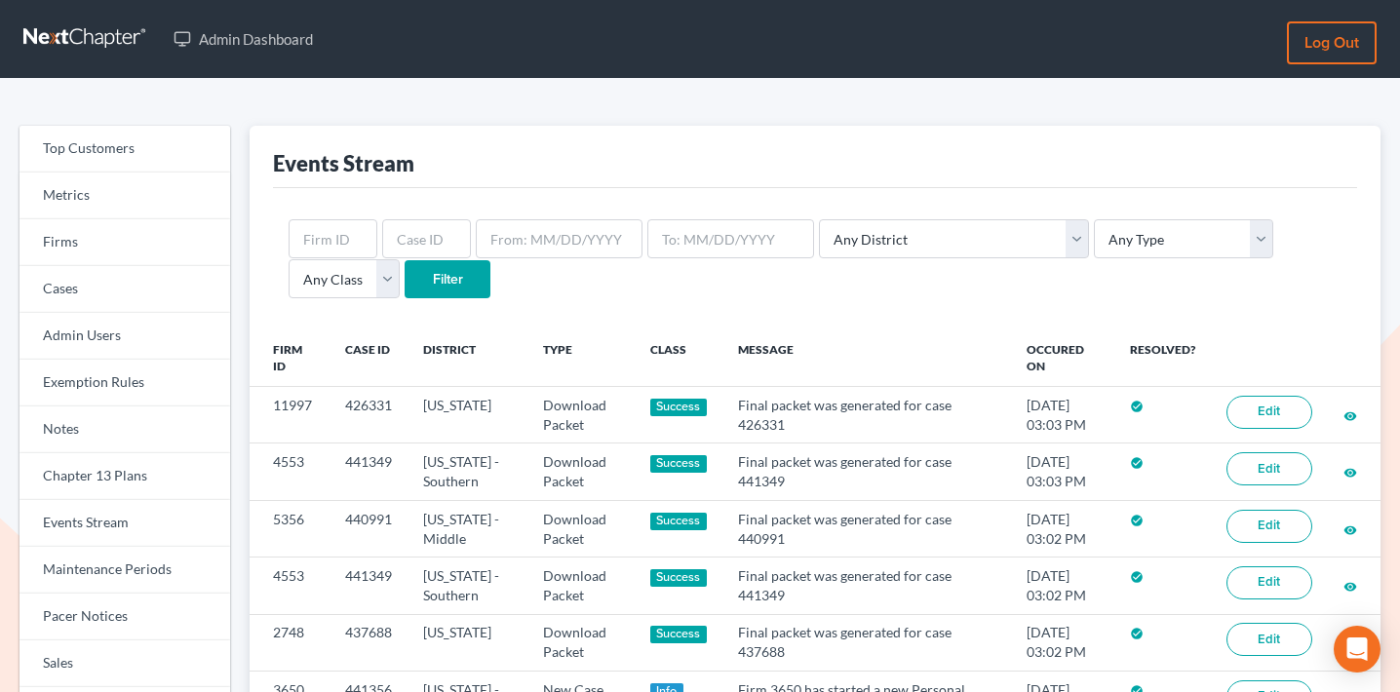
scroll to position [1, 0]
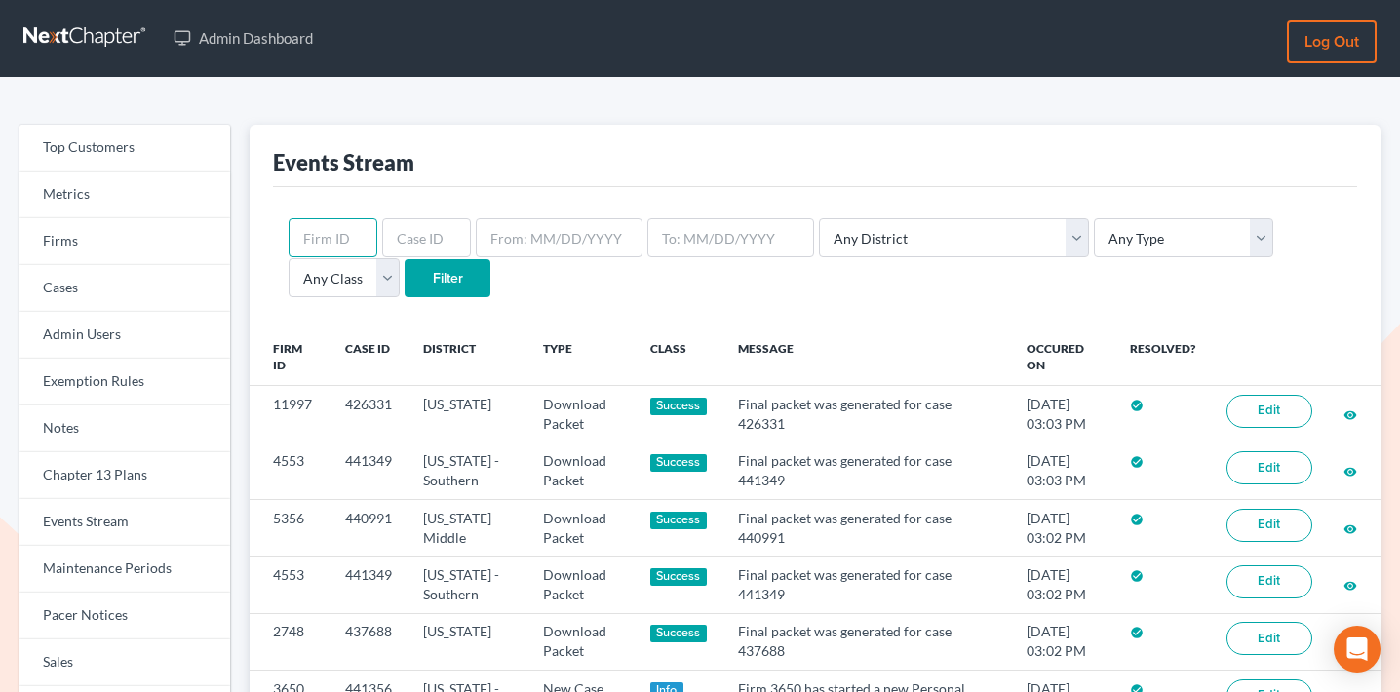
click at [343, 238] on input "text" at bounding box center [333, 237] width 89 height 39
paste input "4921"
type input "4921"
click at [405, 274] on input "Filter" at bounding box center [448, 278] width 86 height 39
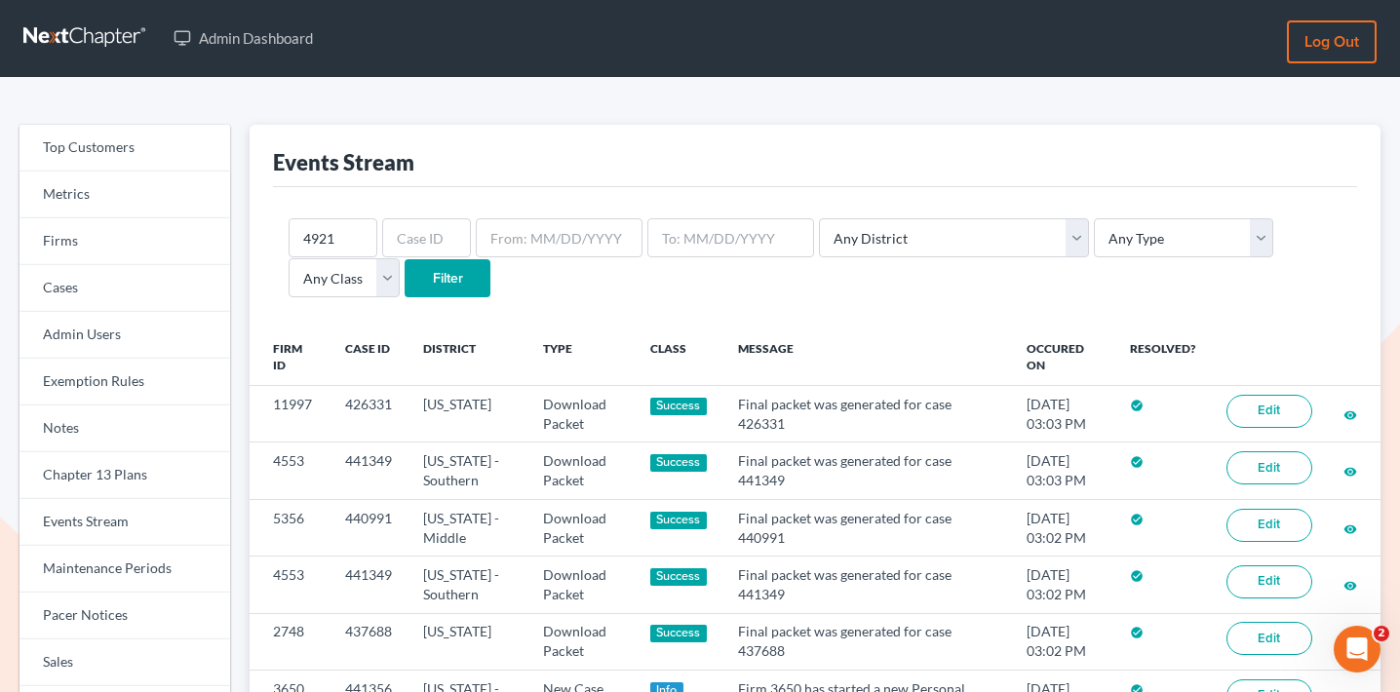
scroll to position [2, 0]
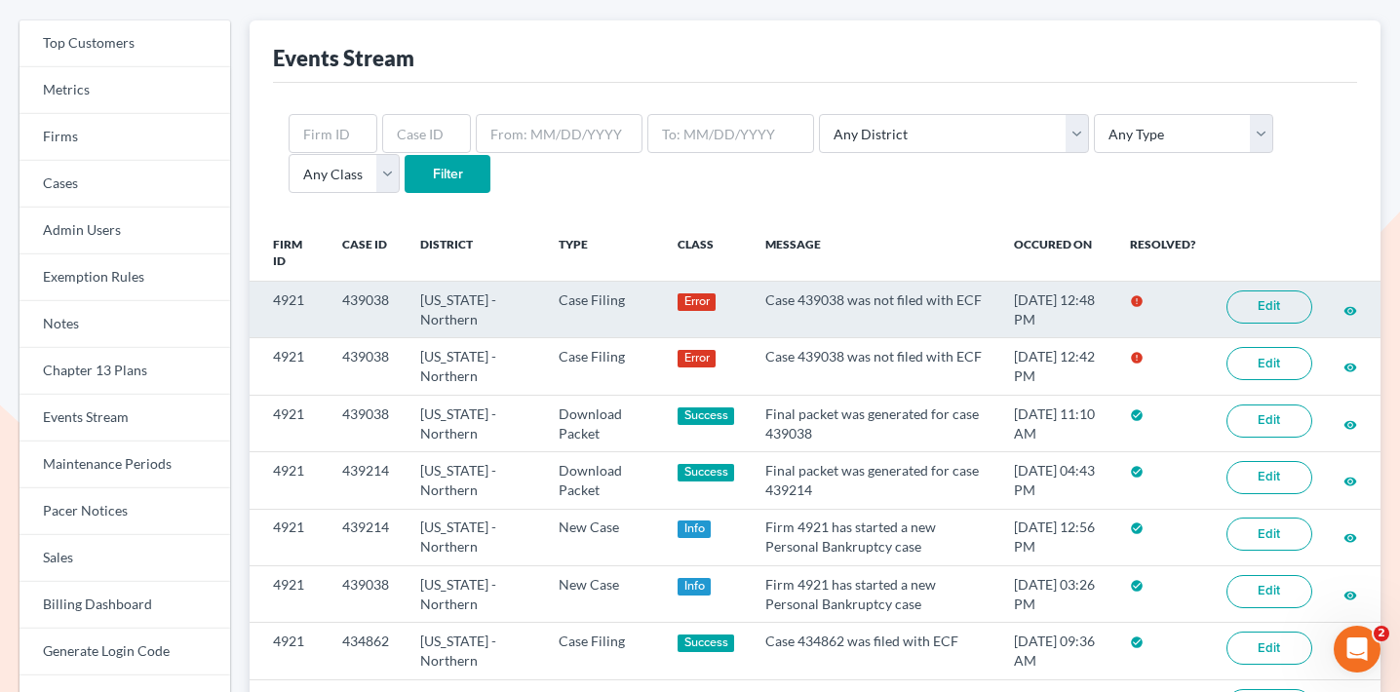
click at [296, 298] on td "4921" at bounding box center [288, 310] width 77 height 57
copy td "4921"
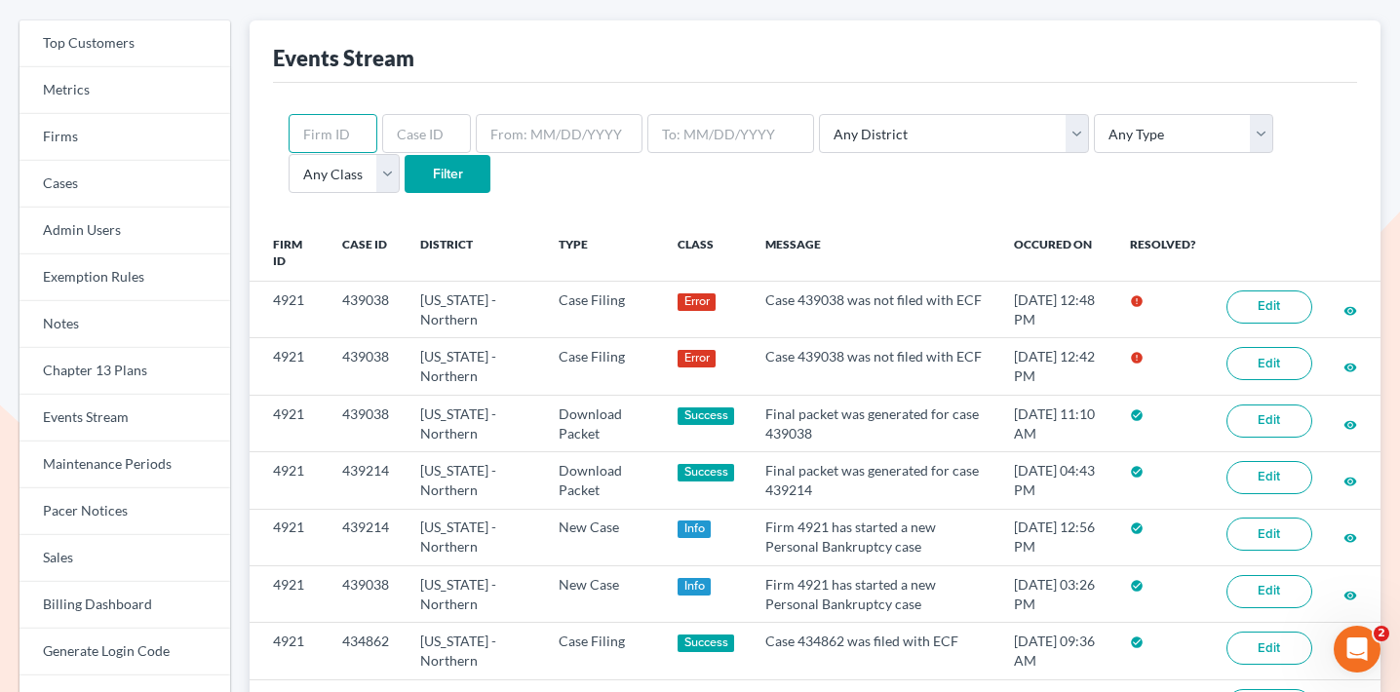
click at [343, 122] on input "text" at bounding box center [333, 133] width 89 height 39
paste input "4921"
type input "4921"
click at [405, 184] on input "Filter" at bounding box center [448, 174] width 86 height 39
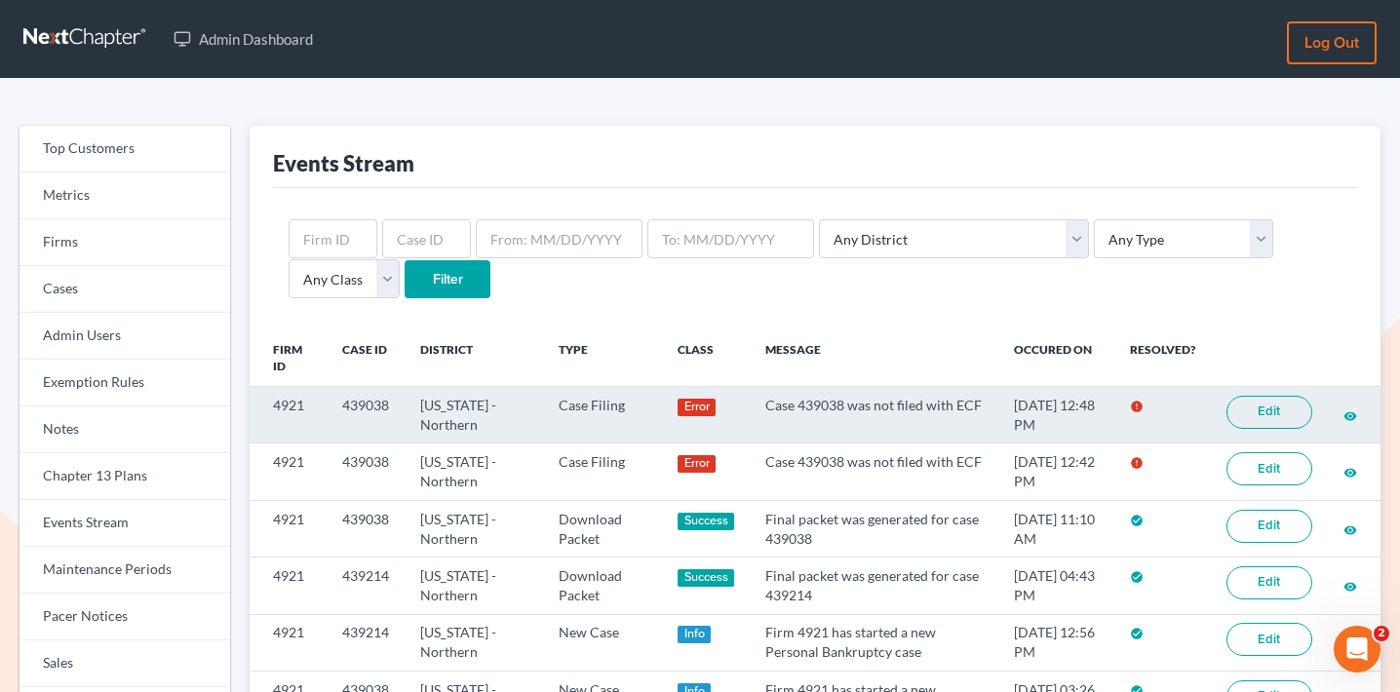
click at [286, 398] on td "4921" at bounding box center [288, 415] width 77 height 57
copy td "4921"
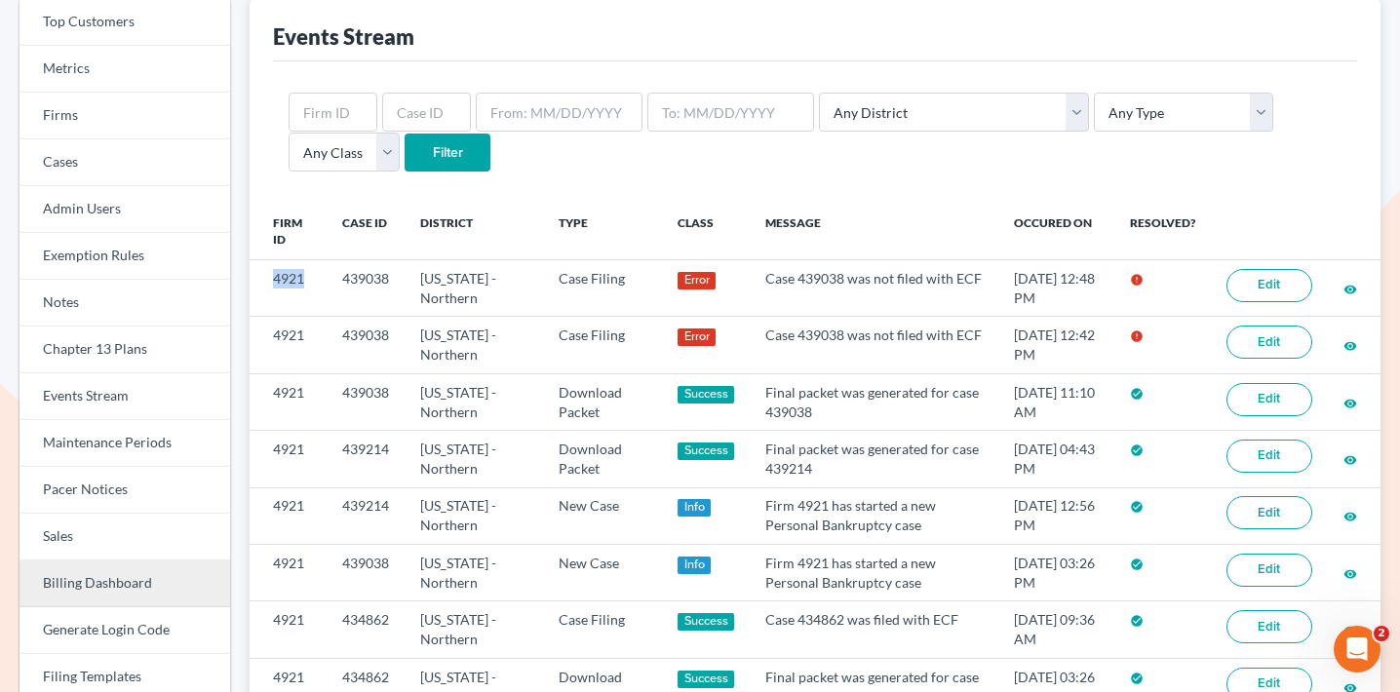
scroll to position [130, 0]
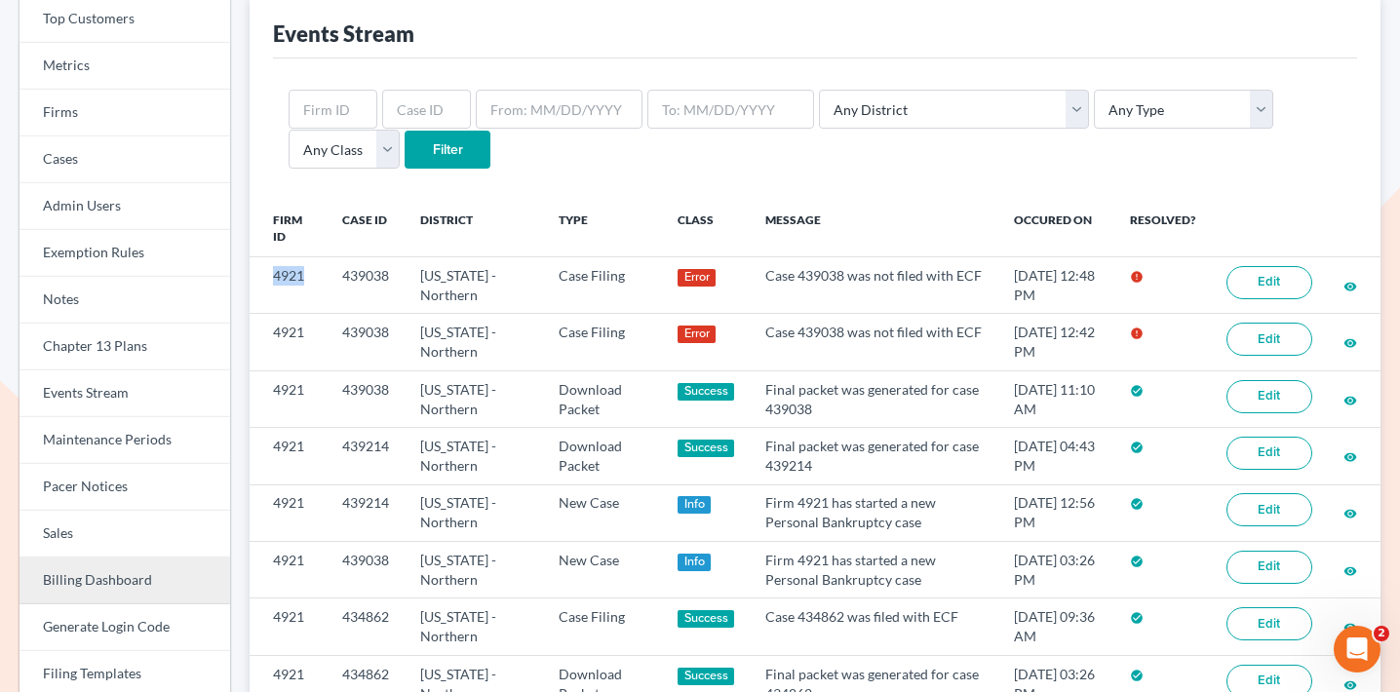
click at [123, 577] on link "Billing Dashboard" at bounding box center [125, 581] width 211 height 47
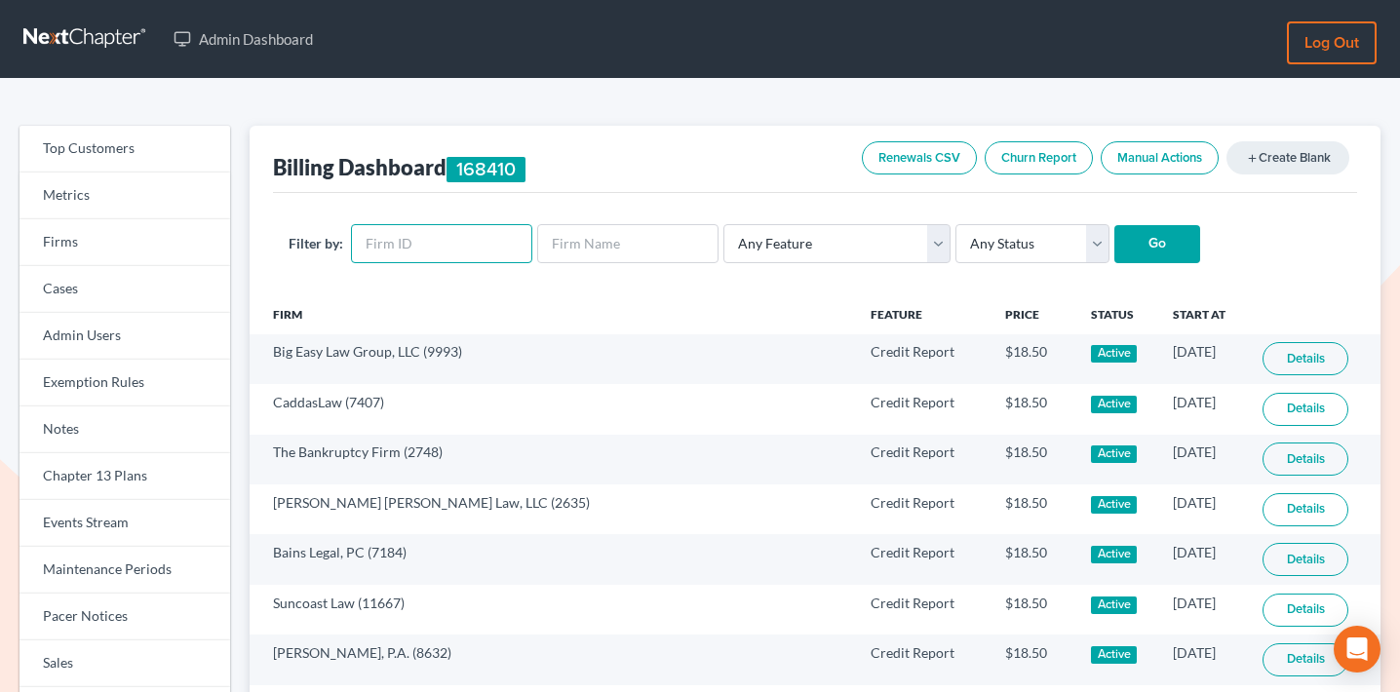
click at [447, 246] on input "text" at bounding box center [441, 243] width 181 height 39
paste input "4921"
type input "4921"
click at [1053, 240] on select "Any Status Active Inactive Pending Expired Error Pending Charges" at bounding box center [1033, 243] width 154 height 39
select select "active"
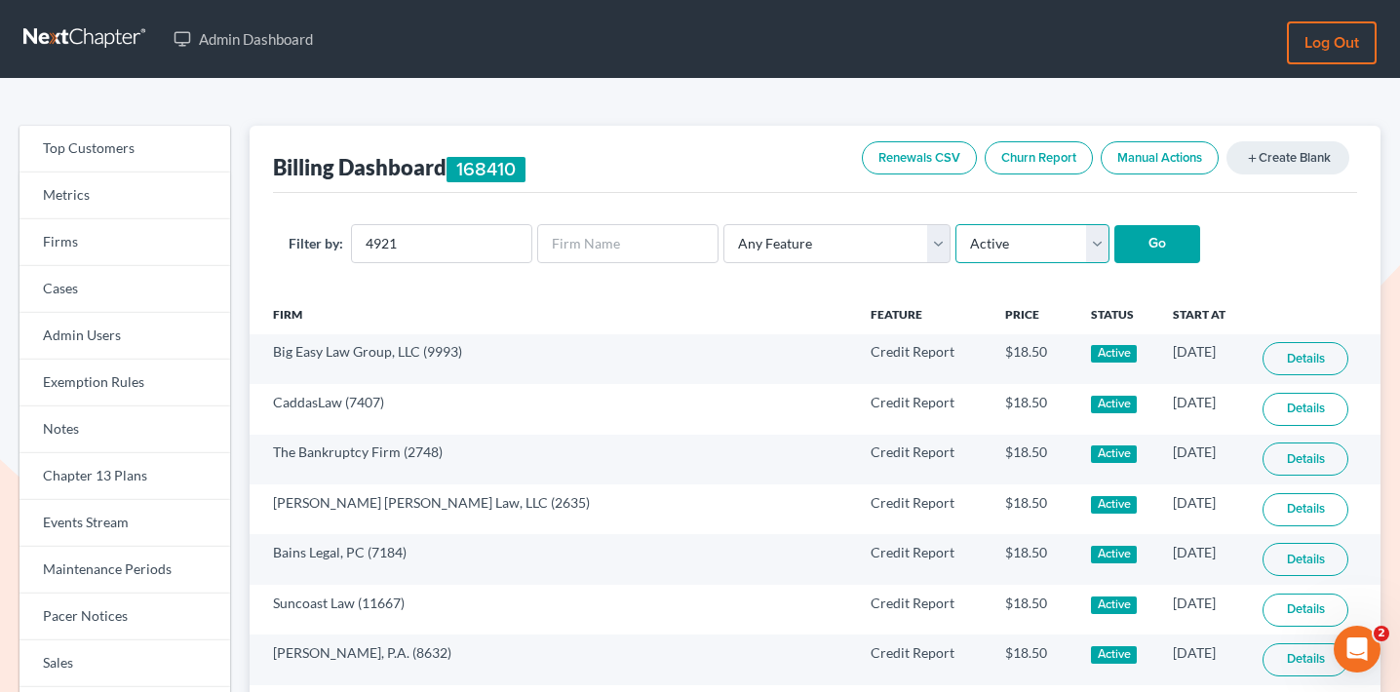
click at [956, 224] on select "Any Status Active Inactive Pending Expired Error Pending Charges" at bounding box center [1033, 243] width 154 height 39
click at [1115, 253] on input "Go" at bounding box center [1158, 244] width 86 height 39
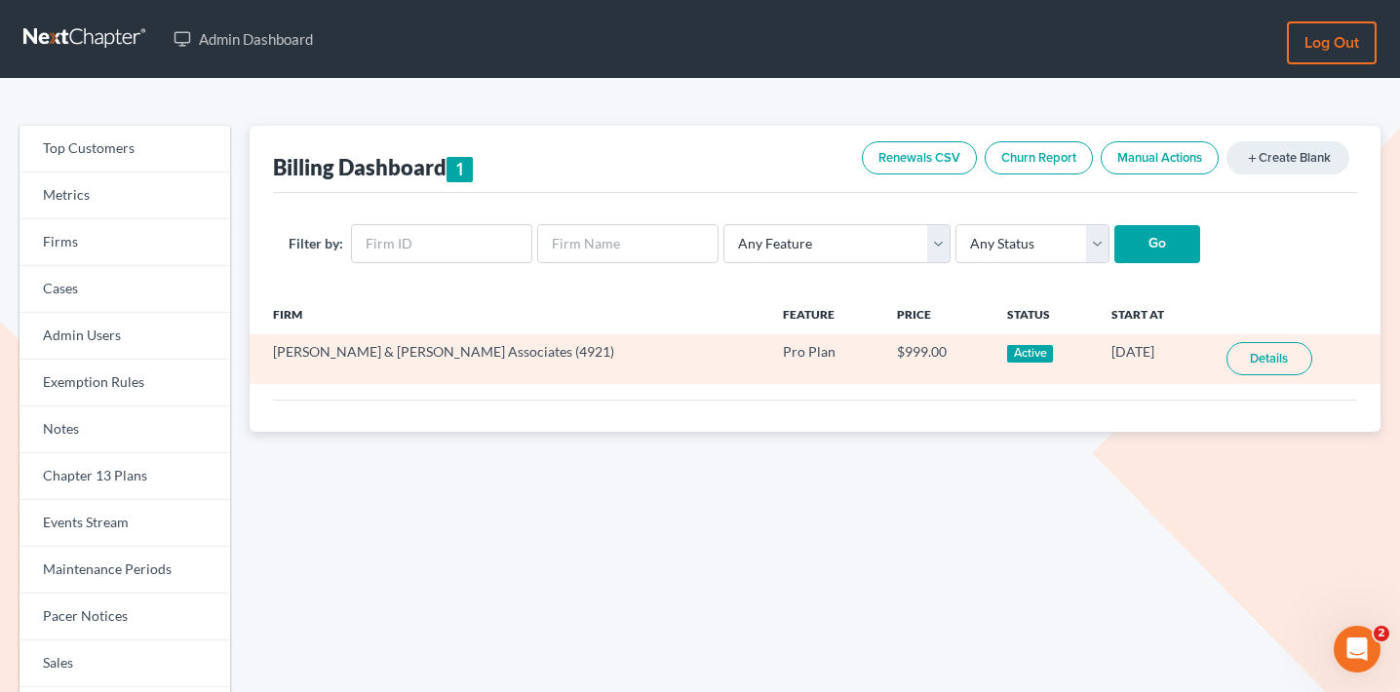
click at [472, 357] on td "[PERSON_NAME] & [PERSON_NAME] Associates (4921)" at bounding box center [509, 359] width 518 height 50
click at [465, 357] on td "[PERSON_NAME] & [PERSON_NAME] Associates (4921)" at bounding box center [509, 359] width 518 height 50
click at [465, 357] on td "Rubin & Zyndorf Associates (4921)" at bounding box center [509, 359] width 518 height 50
copy td "4921"
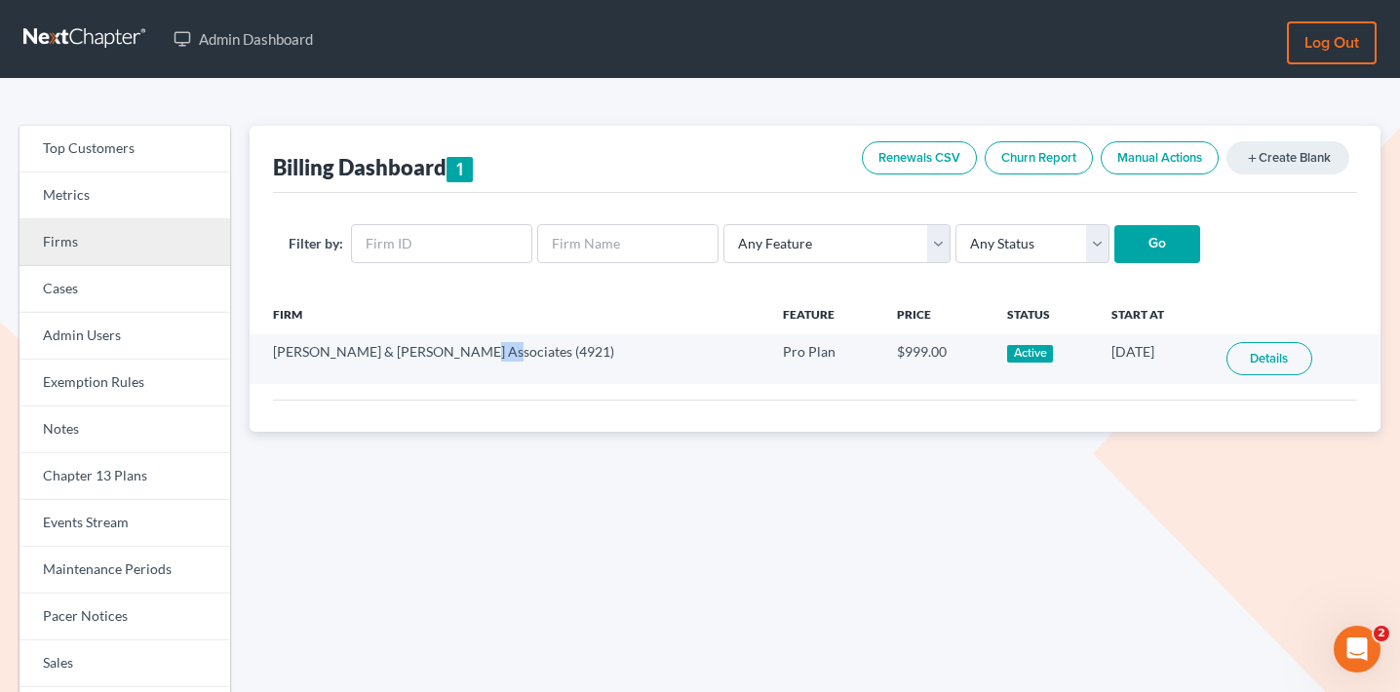
click at [137, 241] on link "Firms" at bounding box center [125, 242] width 211 height 47
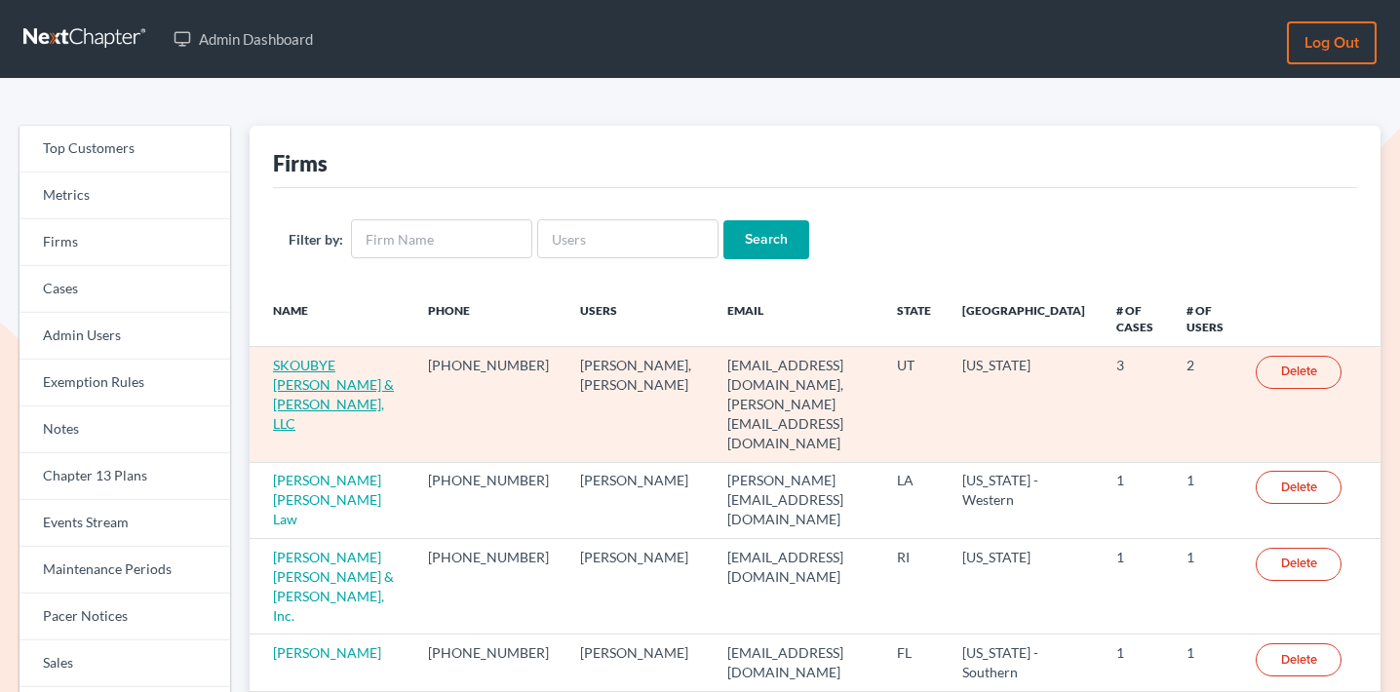
click at [356, 376] on link "SKOUBYE NIELSON & JOHANSEN, LLC" at bounding box center [333, 394] width 121 height 75
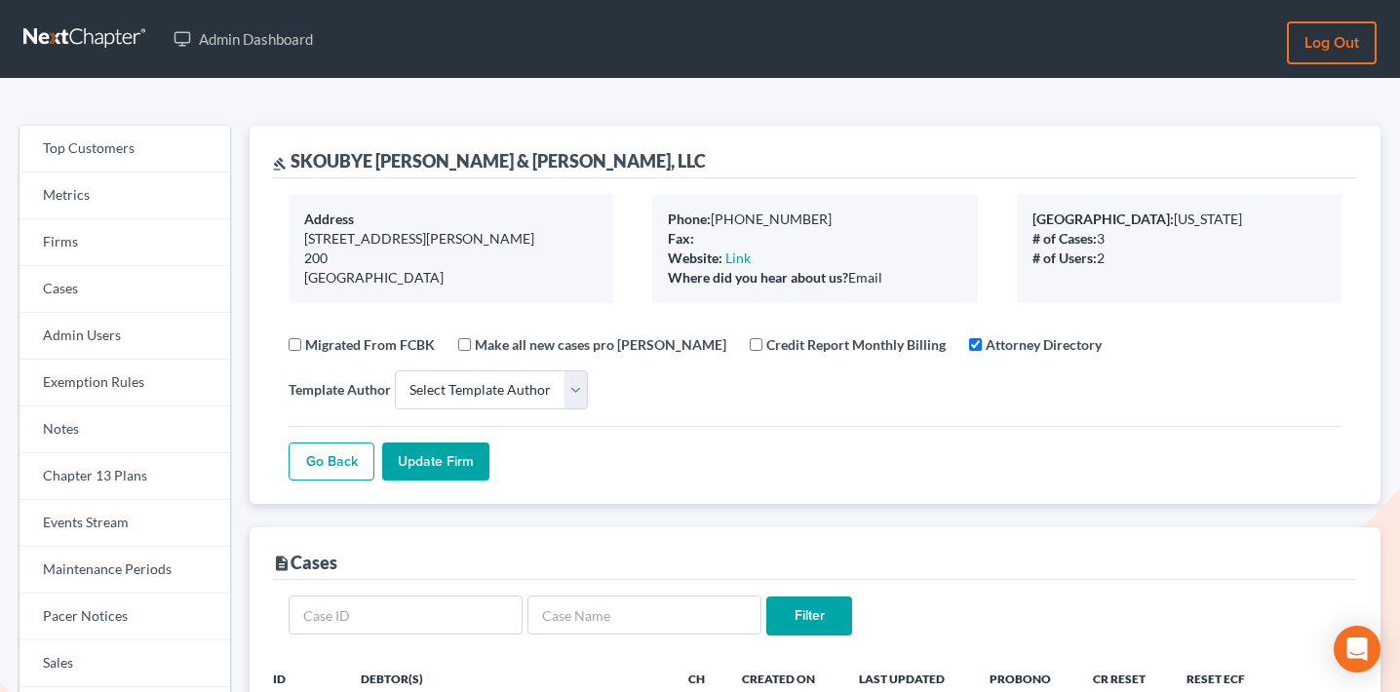
select select
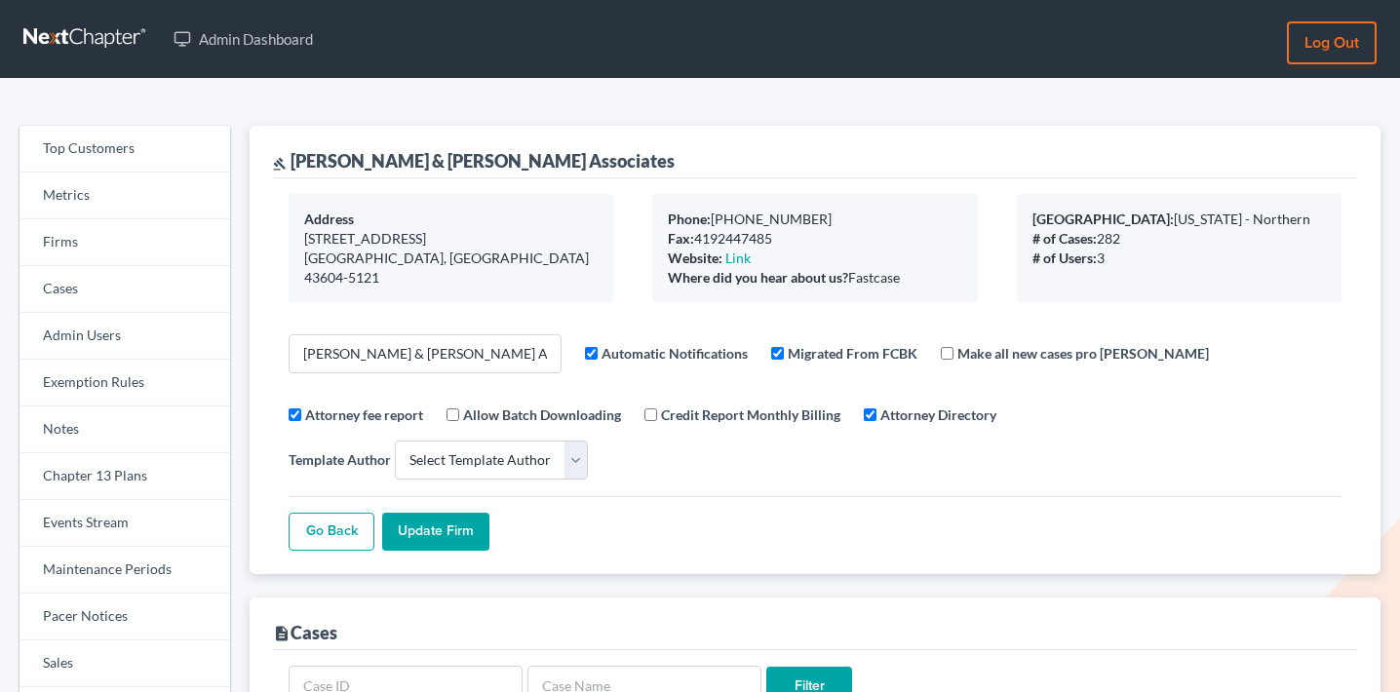
select select
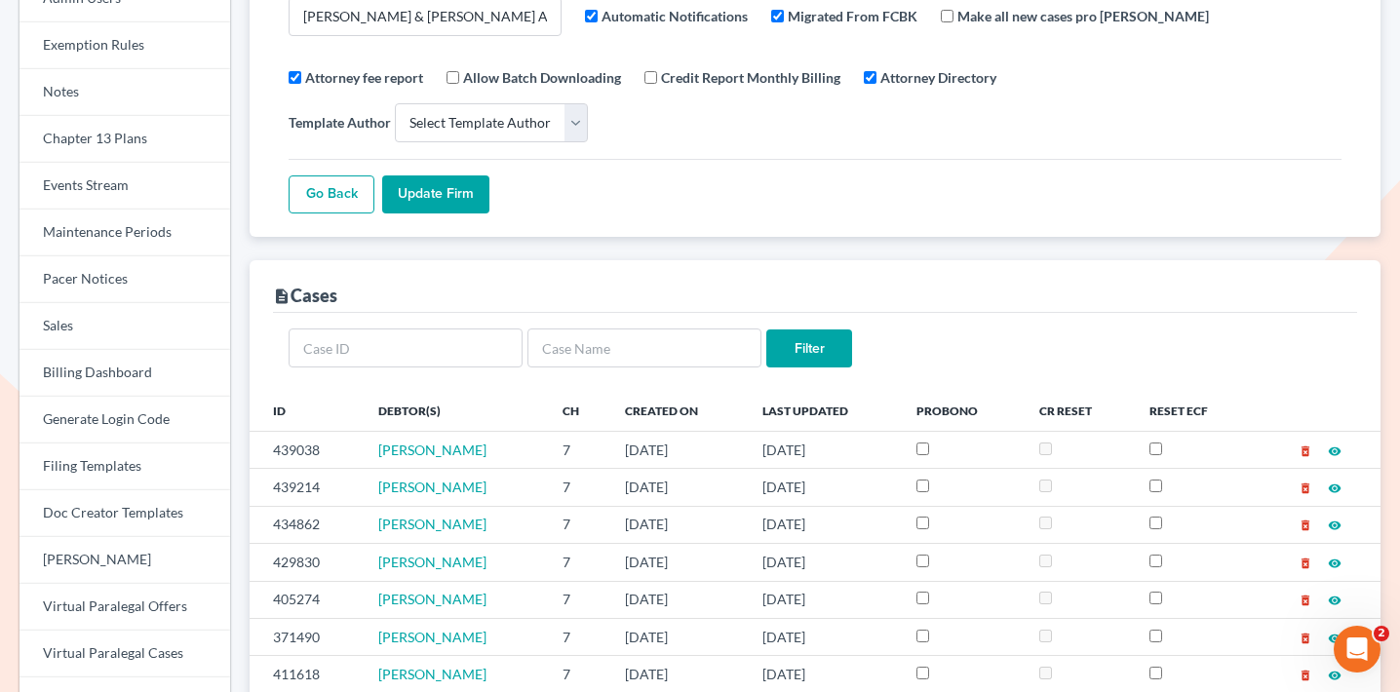
scroll to position [379, 0]
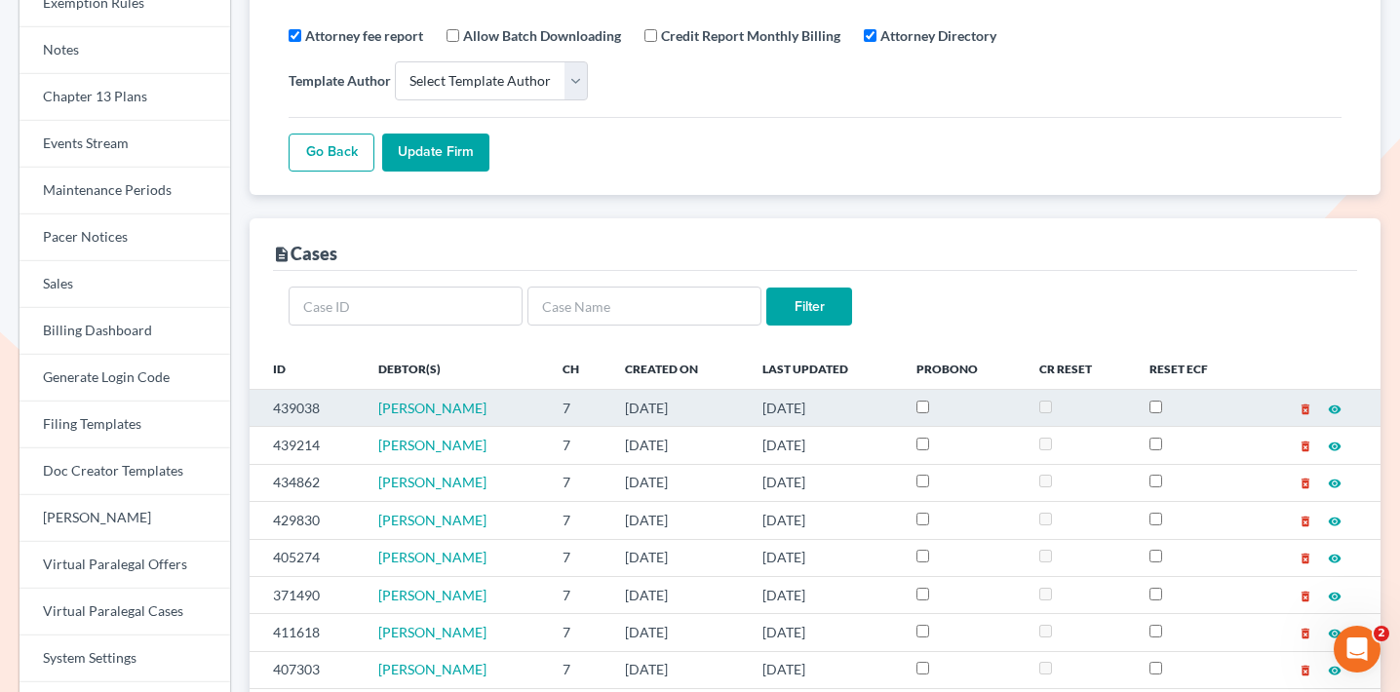
click at [299, 389] on td "439038" at bounding box center [306, 407] width 113 height 37
copy td "439038"
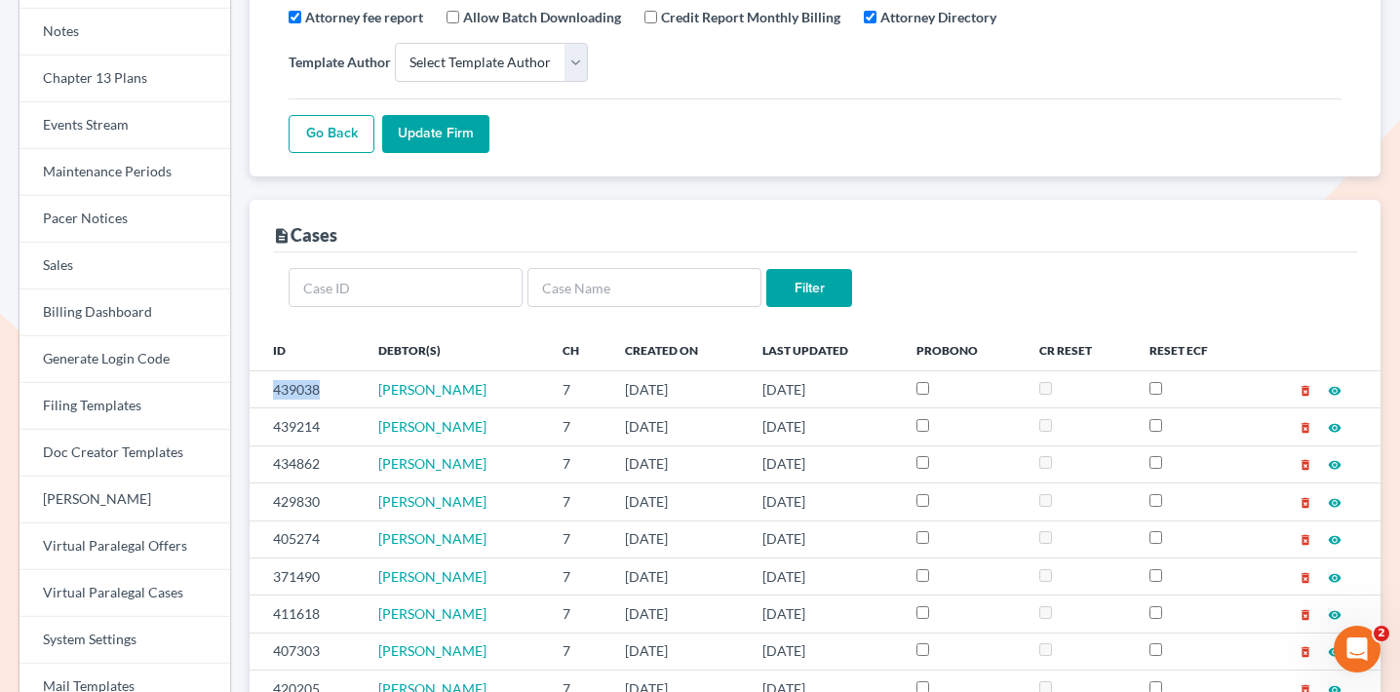
scroll to position [399, 0]
copy td "439038"
